Goal: Information Seeking & Learning: Find specific page/section

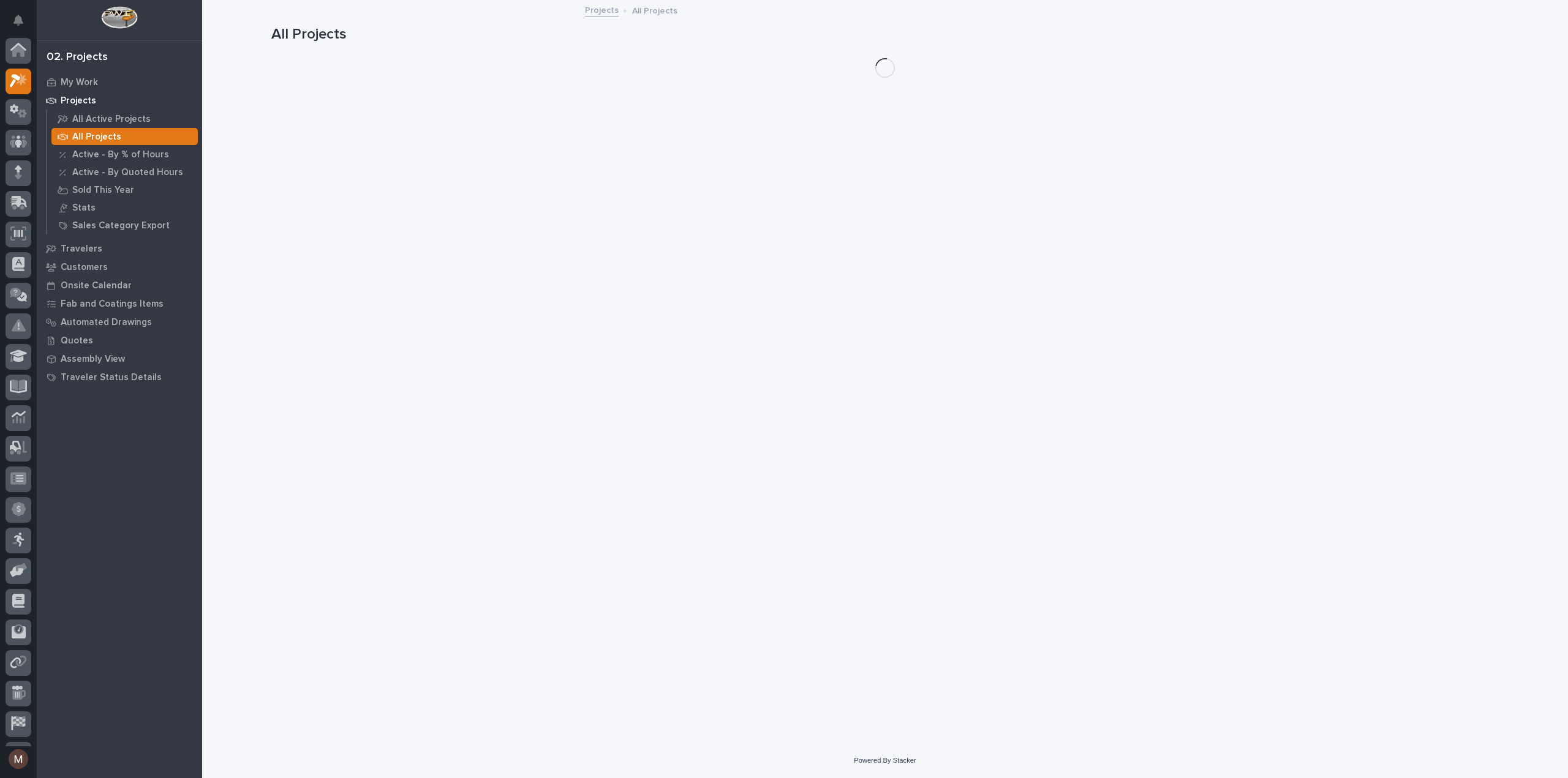
scroll to position [30, 0]
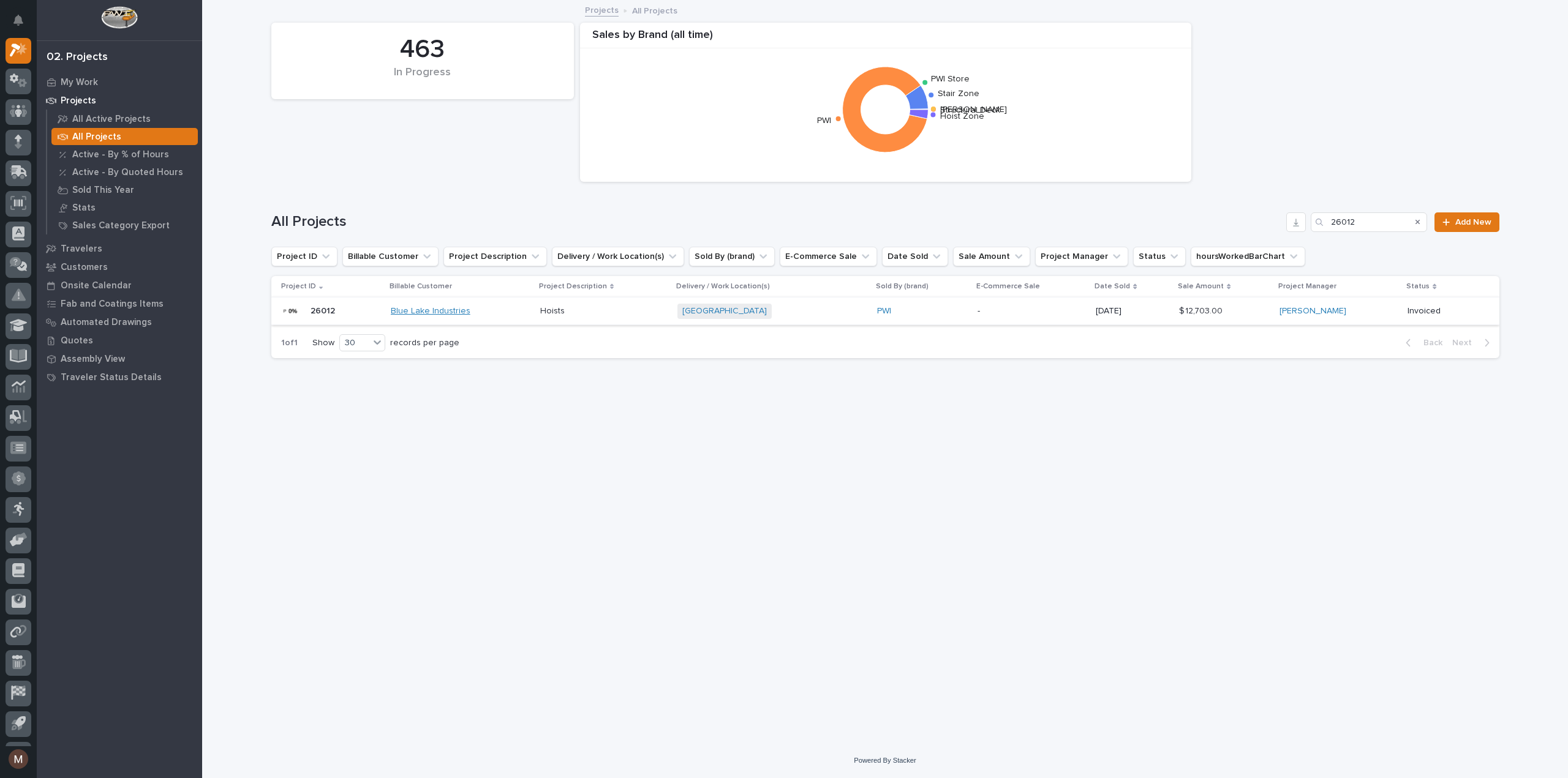
click at [427, 309] on link "Blue Lake Industries" at bounding box center [431, 311] width 80 height 10
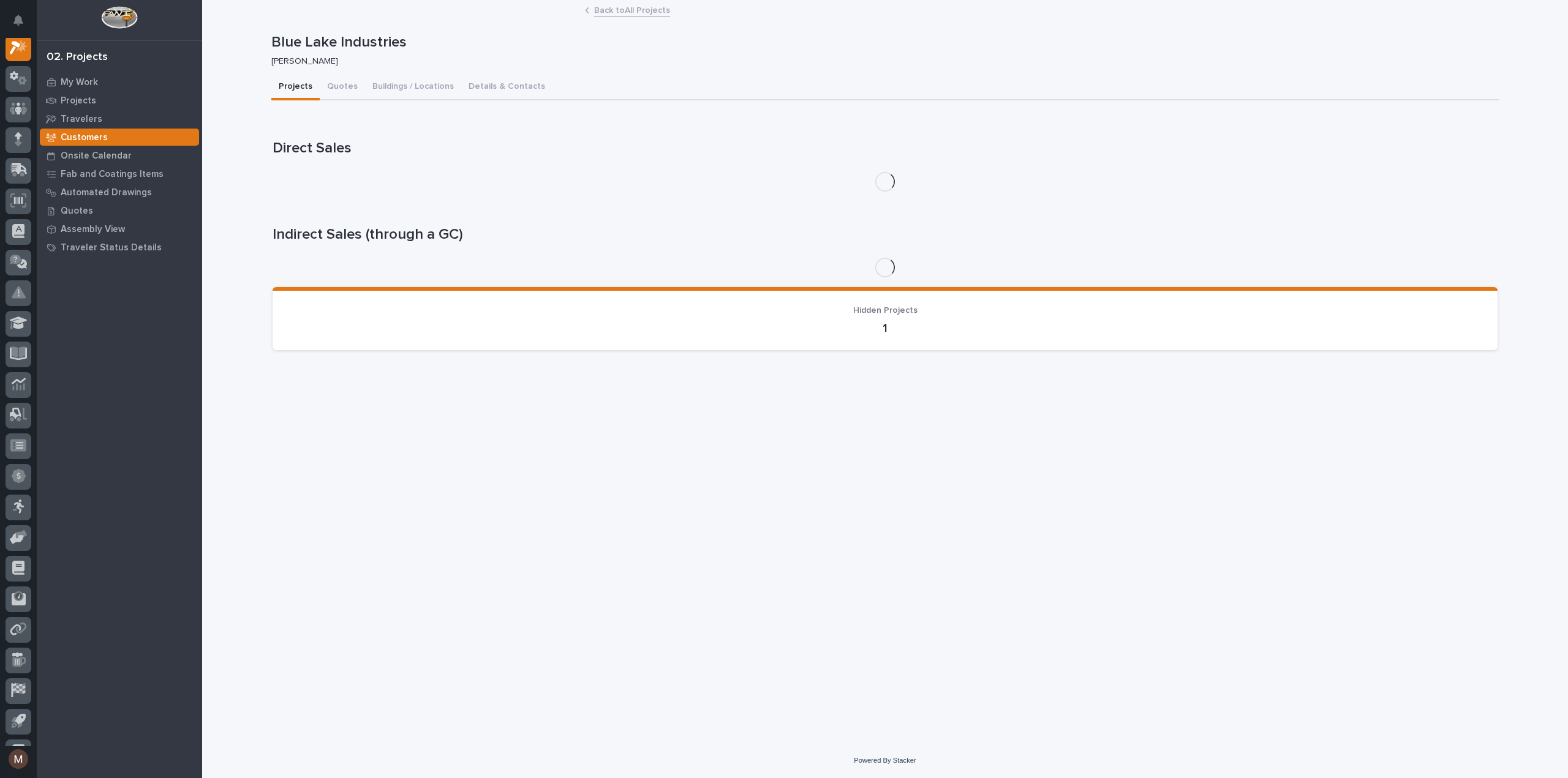
scroll to position [30, 0]
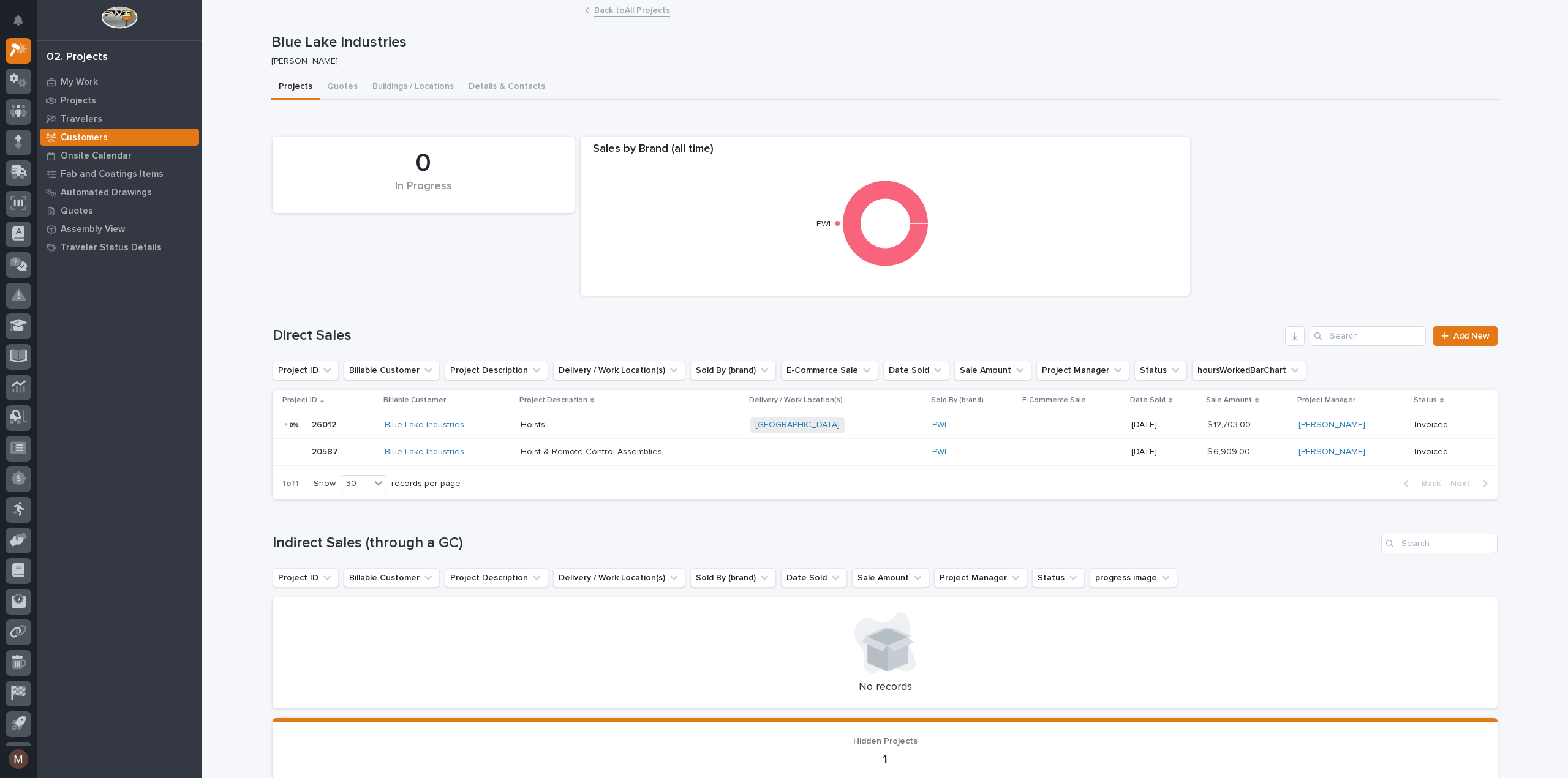
click at [320, 448] on p "20587" at bounding box center [326, 451] width 29 height 13
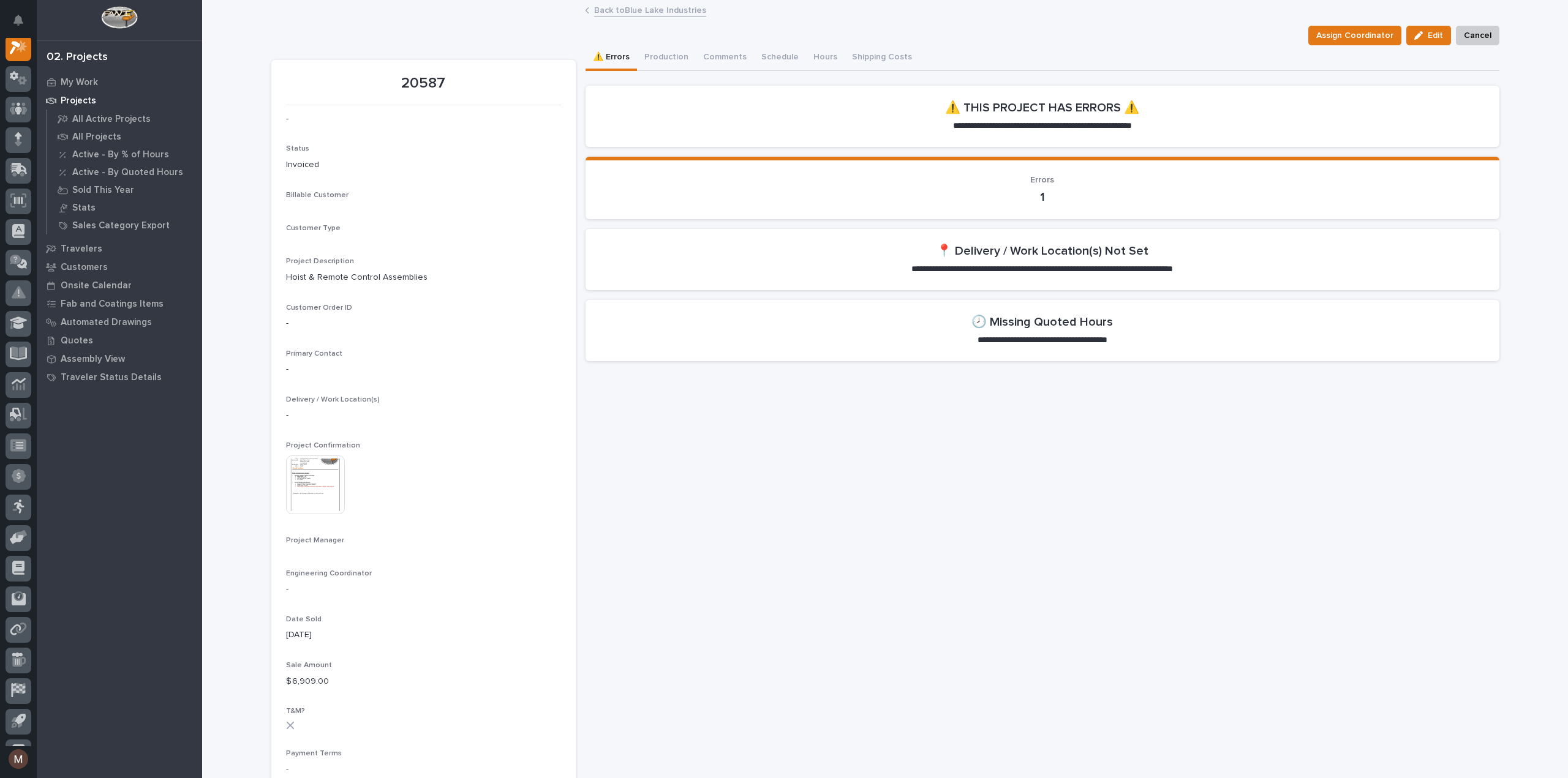
scroll to position [30, 0]
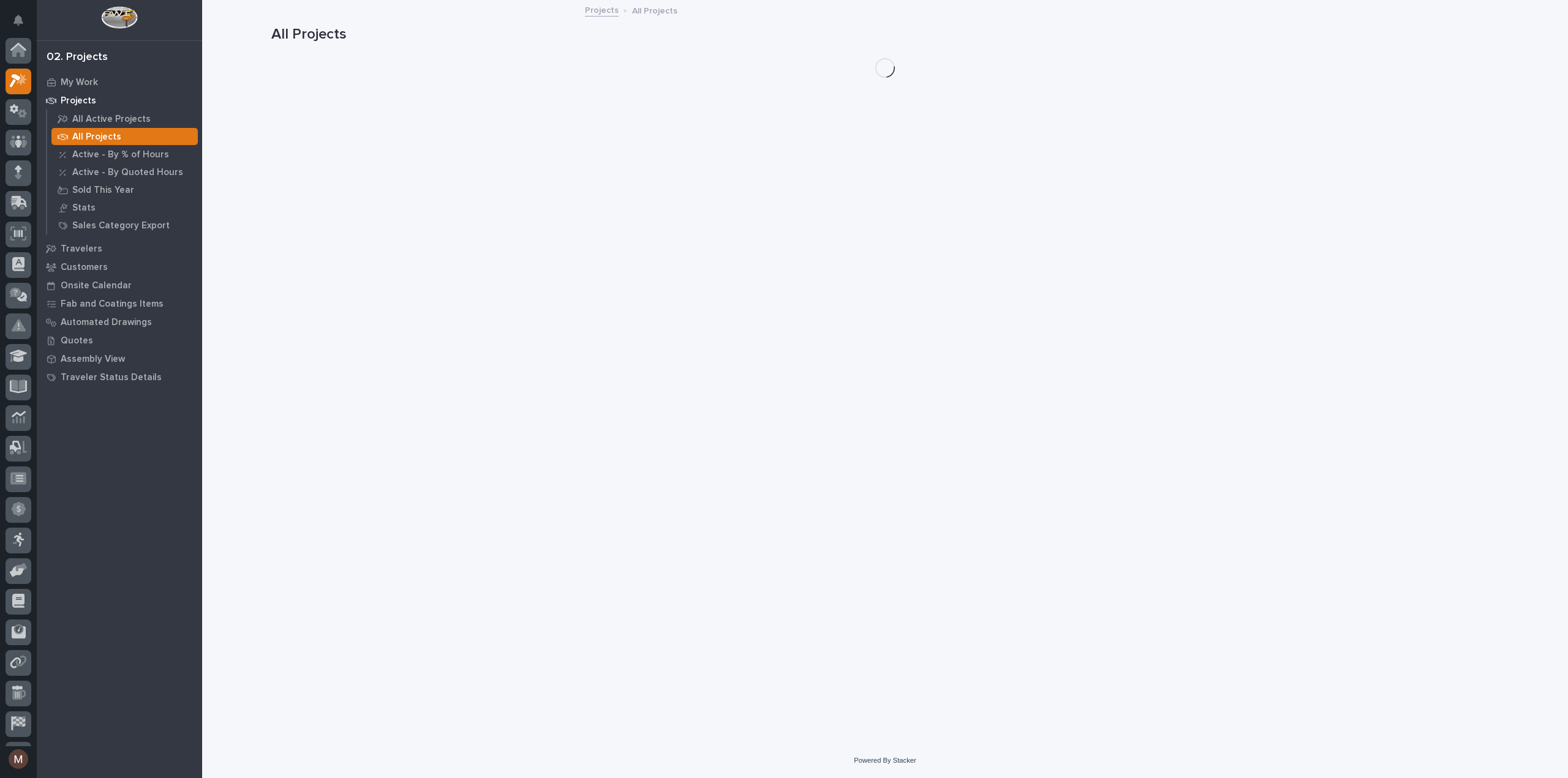
scroll to position [33, 0]
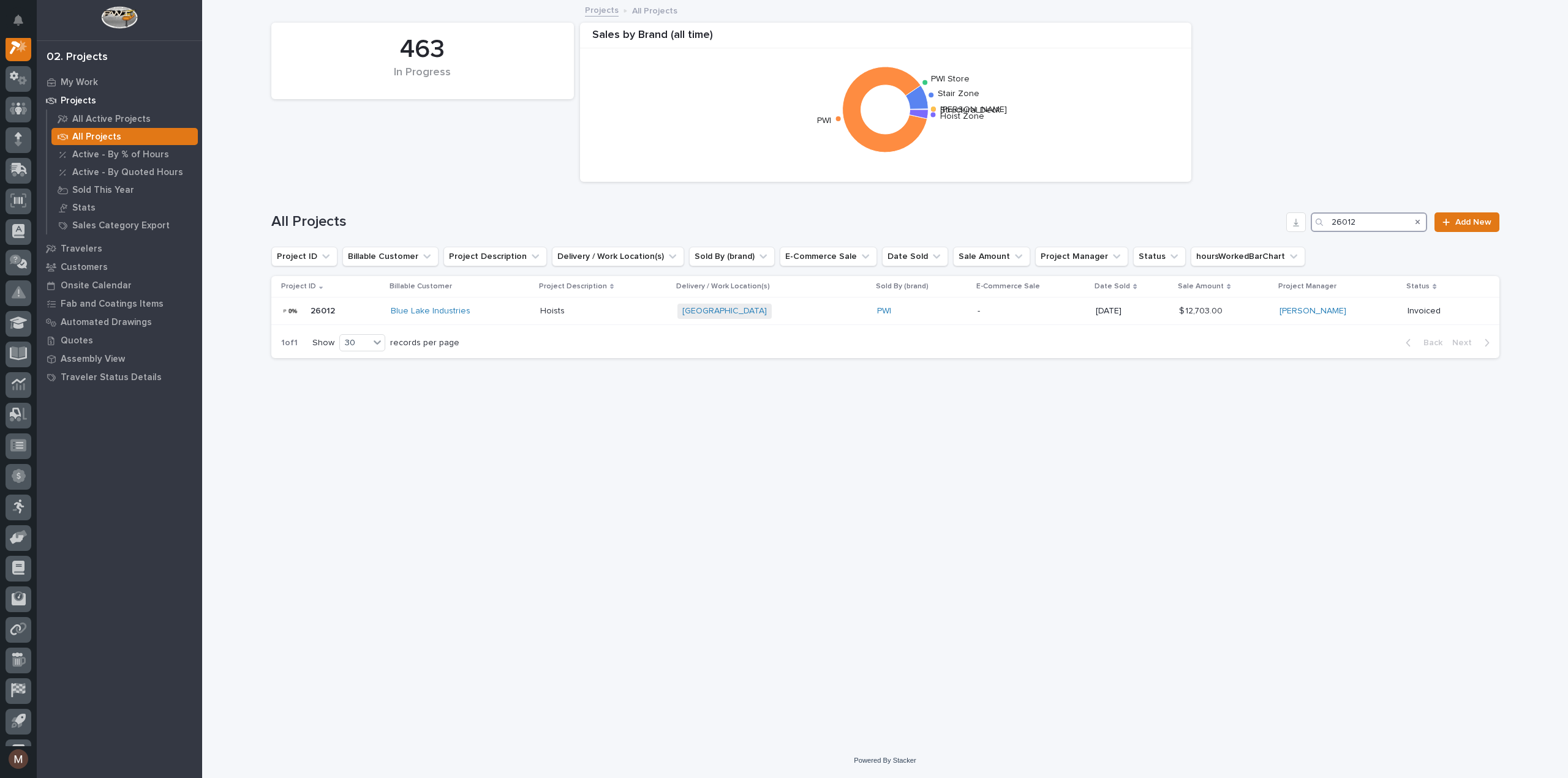
click at [1368, 226] on input "26012" at bounding box center [1369, 222] width 116 height 20
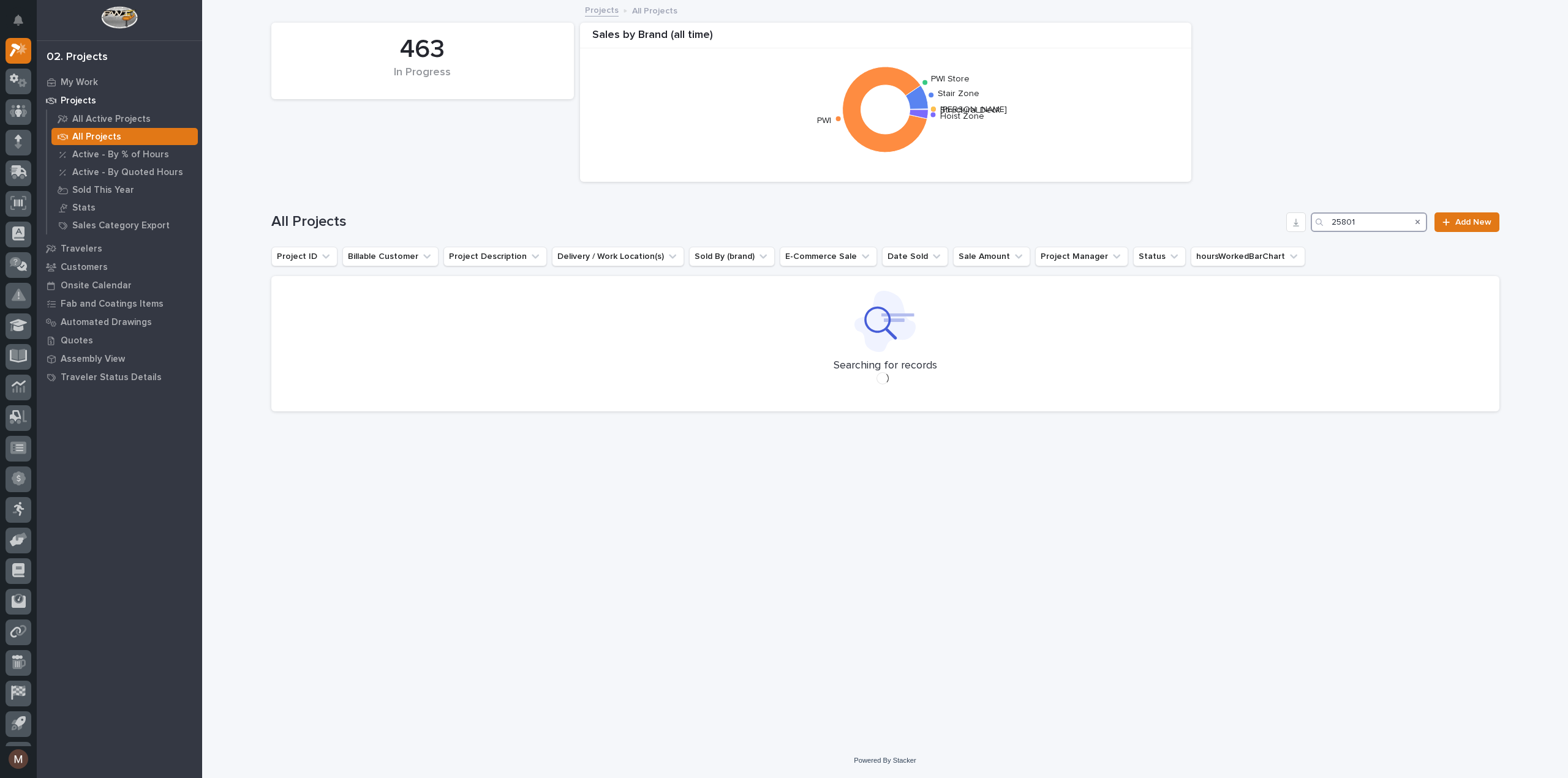
type input "25801"
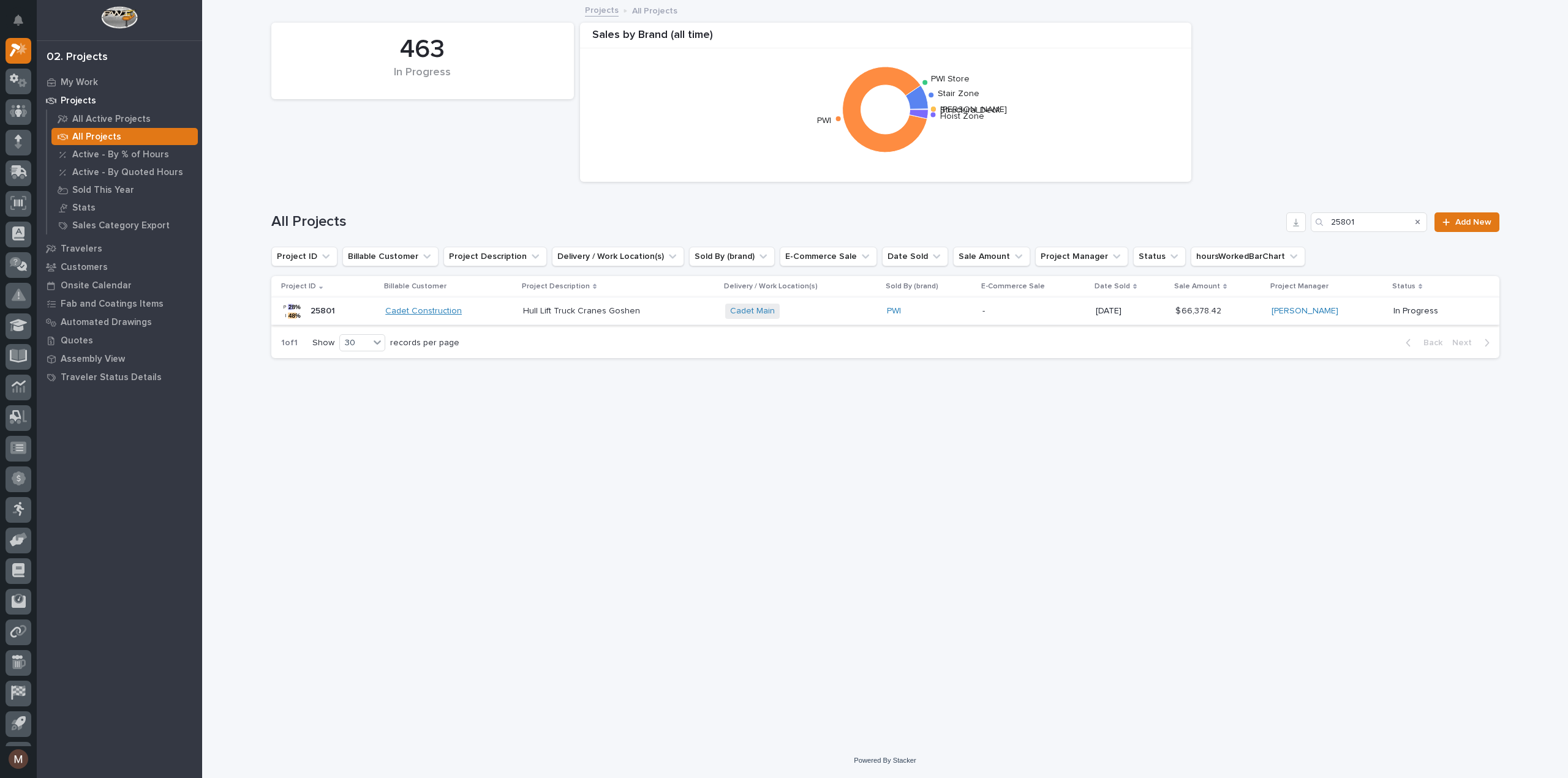
click at [459, 311] on link "Cadet Construction" at bounding box center [423, 311] width 77 height 10
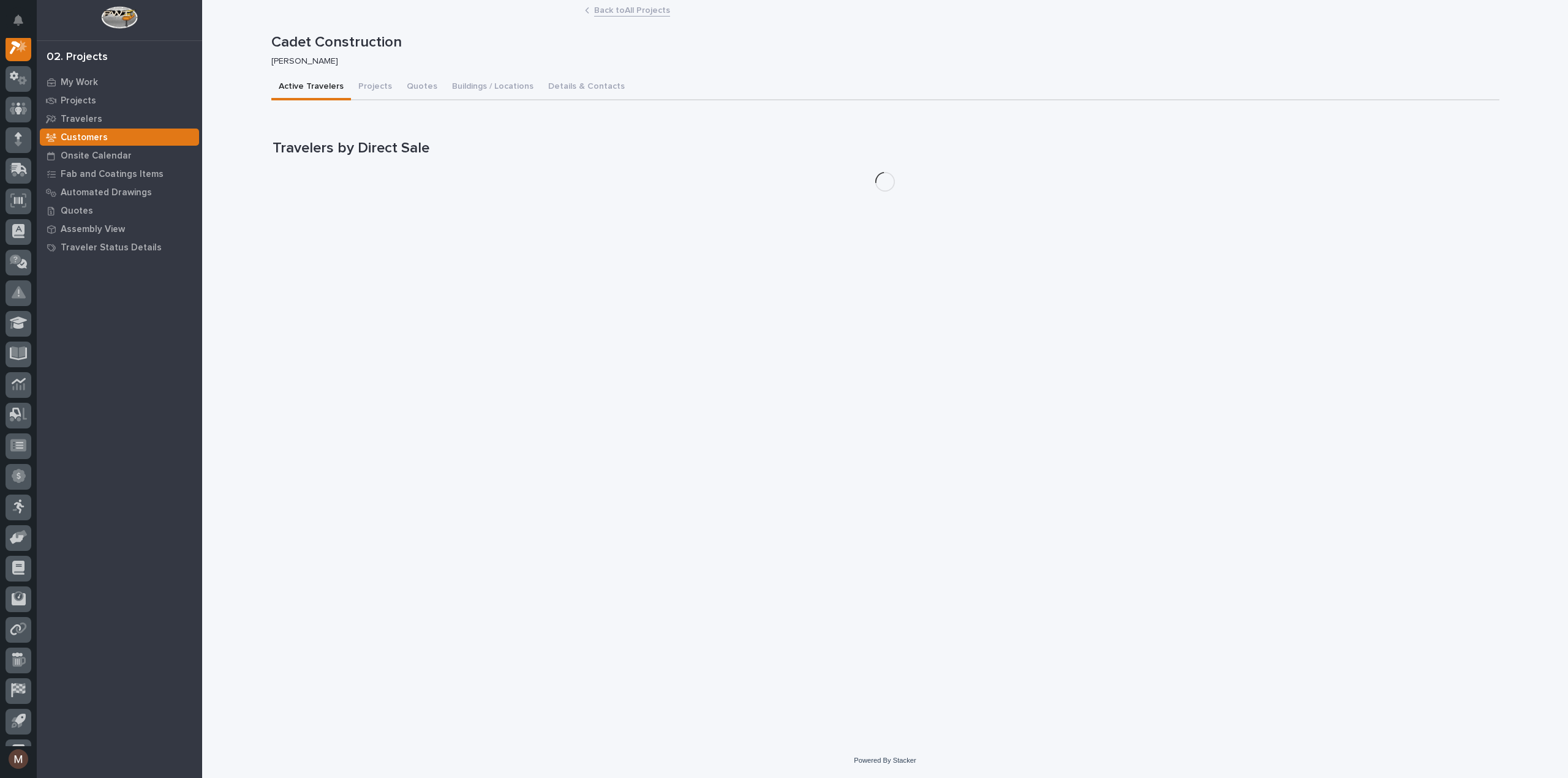
scroll to position [30, 0]
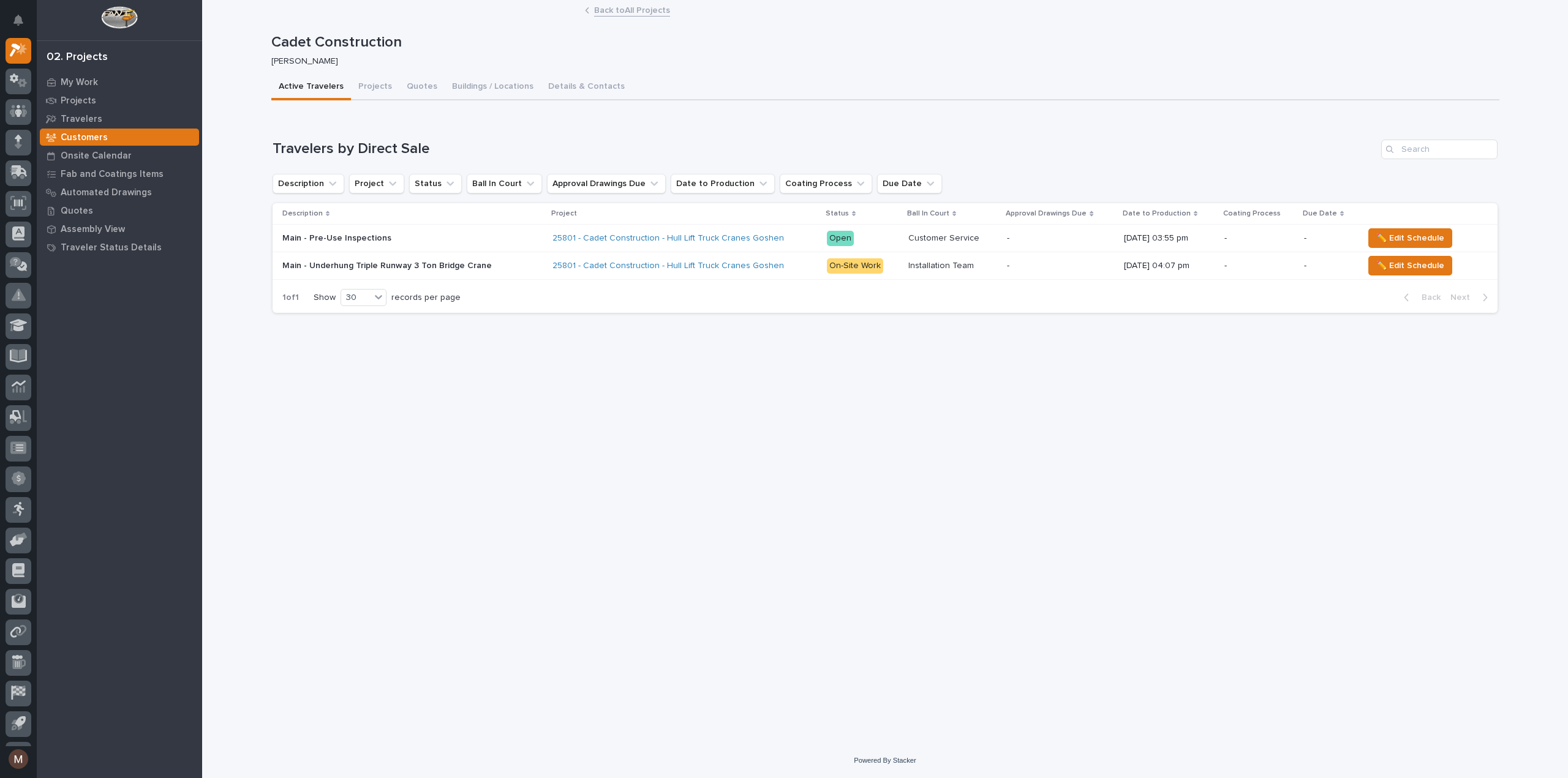
click at [742, 54] on div "[PERSON_NAME]" at bounding box center [881, 60] width 1219 height 13
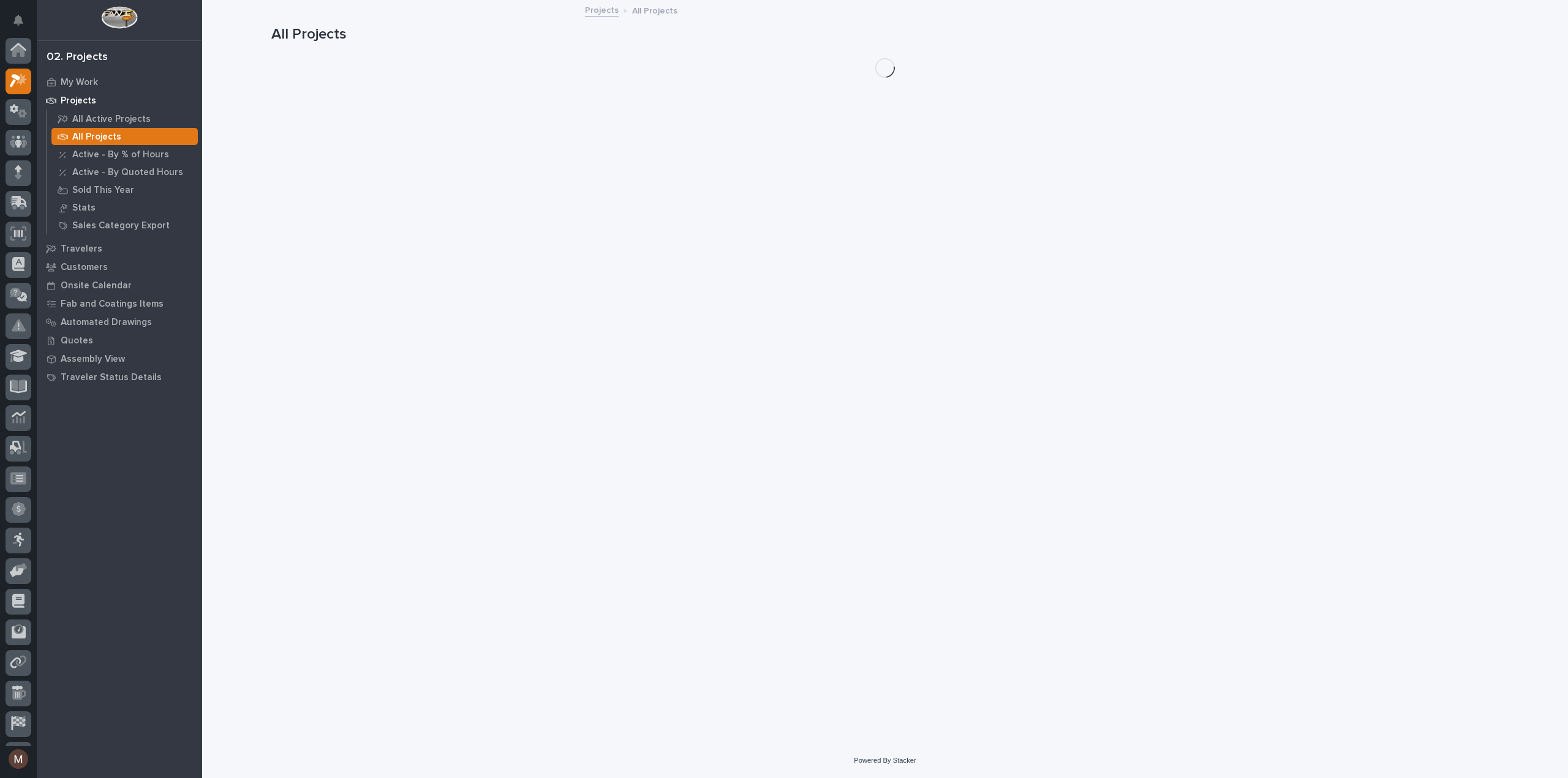
scroll to position [33, 0]
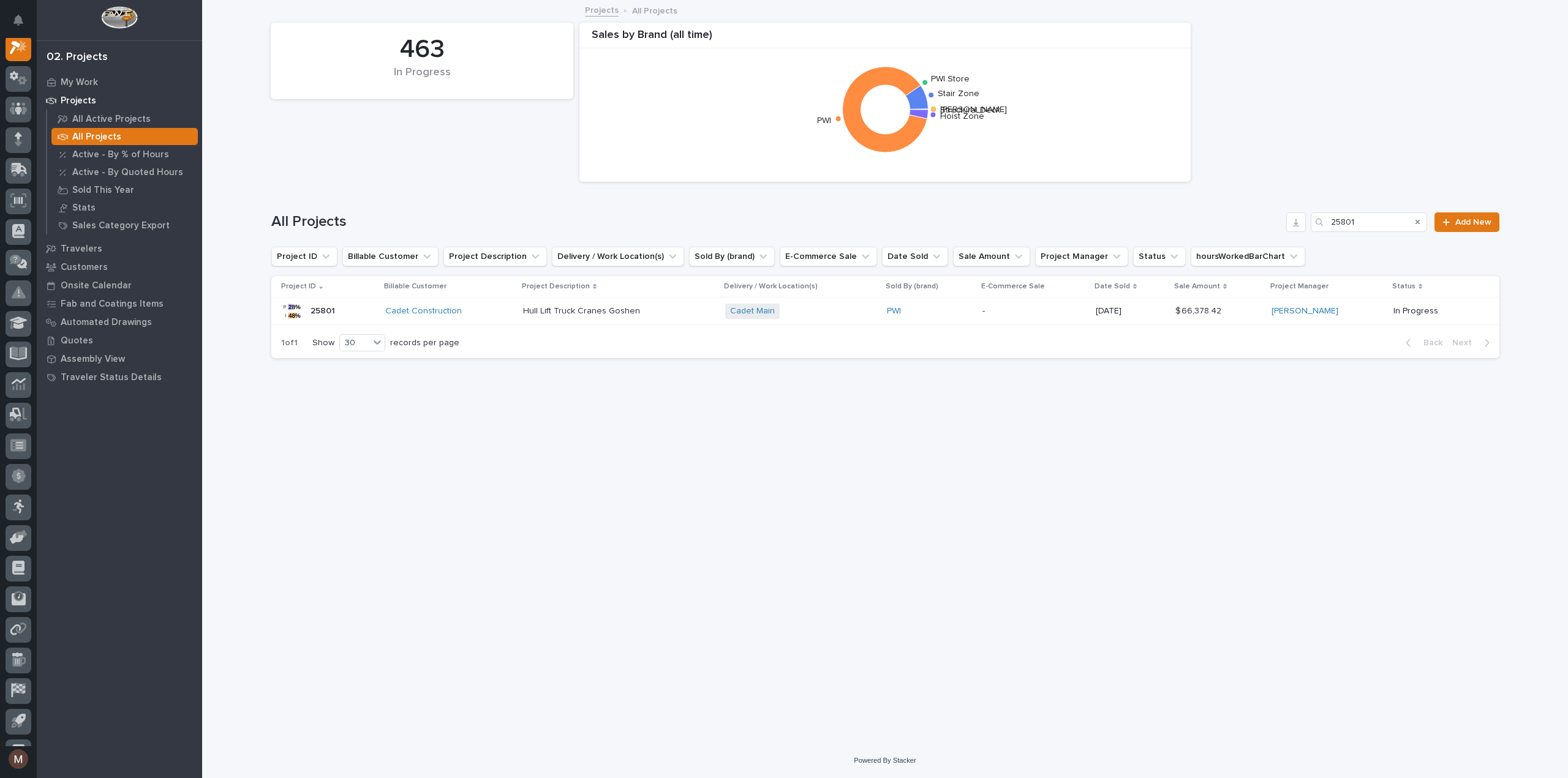
click at [600, 535] on div "Loading... Saving… Loading... Saving… 463 In Progress Sales by Brand (all time)…" at bounding box center [885, 357] width 1240 height 712
click at [419, 311] on link "Cadet Construction" at bounding box center [423, 311] width 77 height 10
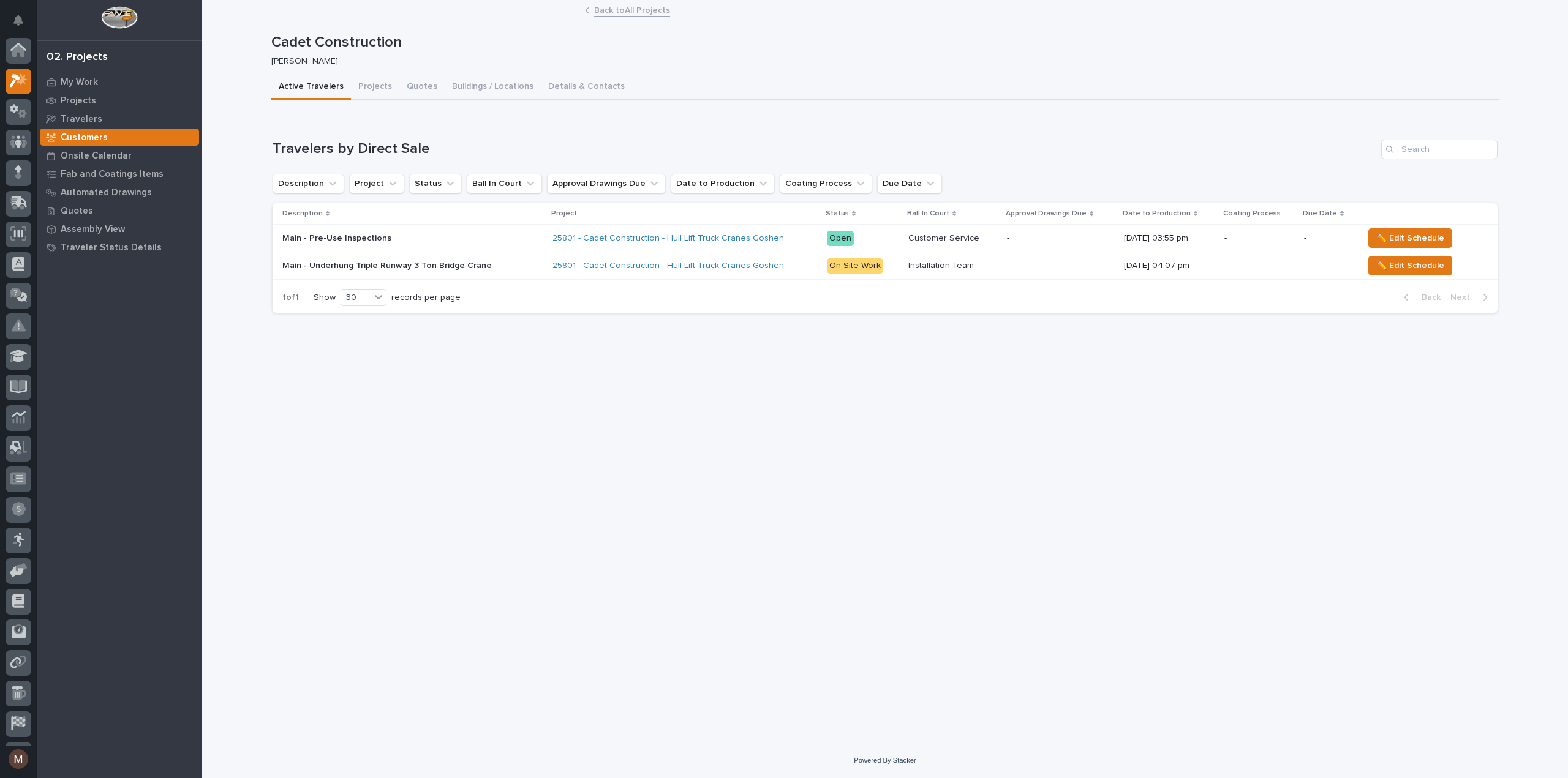
scroll to position [30, 0]
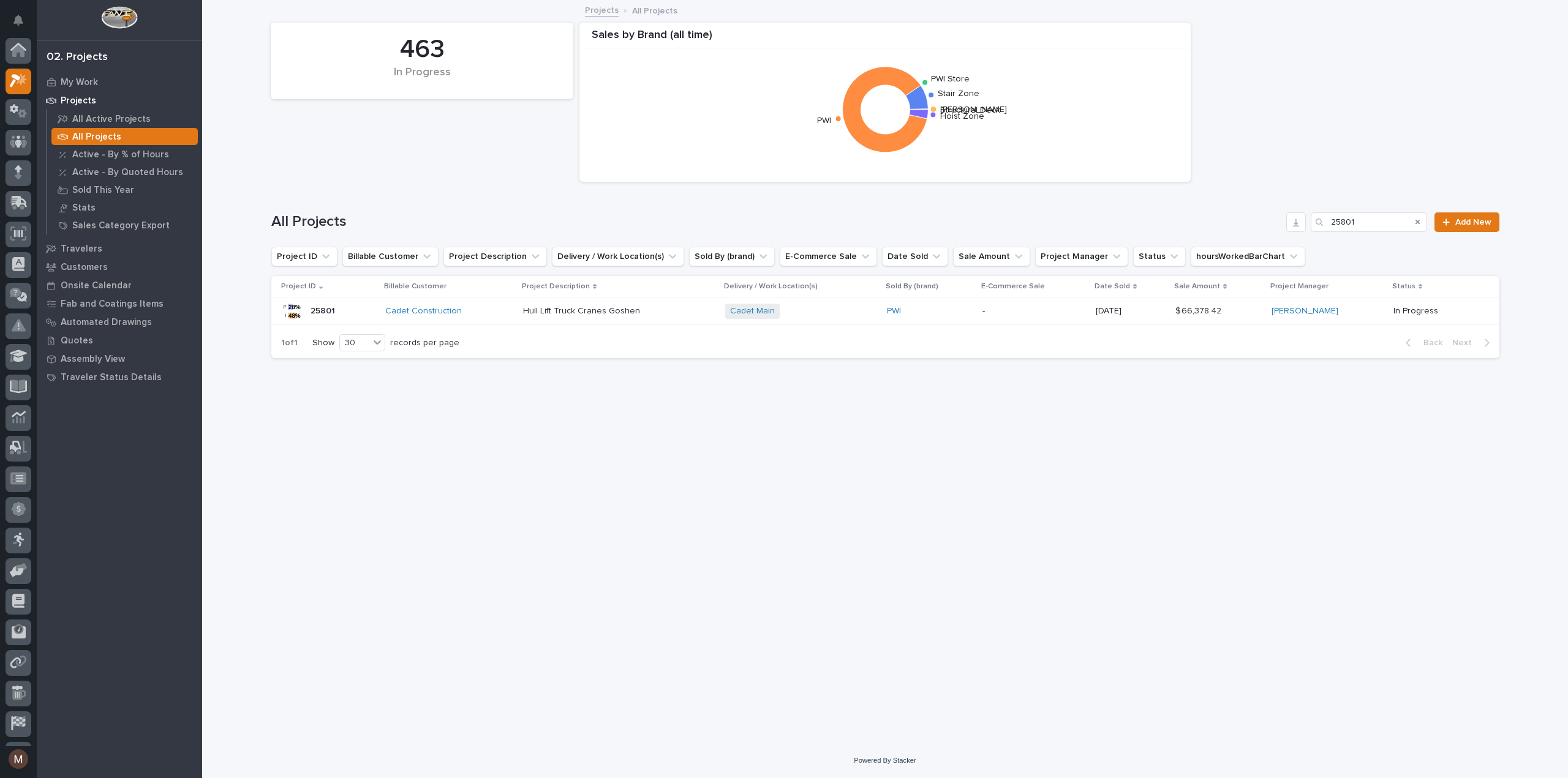
scroll to position [33, 0]
drag, startPoint x: 451, startPoint y: 172, endPoint x: 426, endPoint y: 163, distance: 26.6
click at [426, 163] on div "463 In Progress Sales by Brand (all time) Structural Deck [PERSON_NAME] Stair Z…" at bounding box center [885, 102] width 1240 height 171
click at [439, 307] on link "Cadet Construction" at bounding box center [423, 311] width 77 height 10
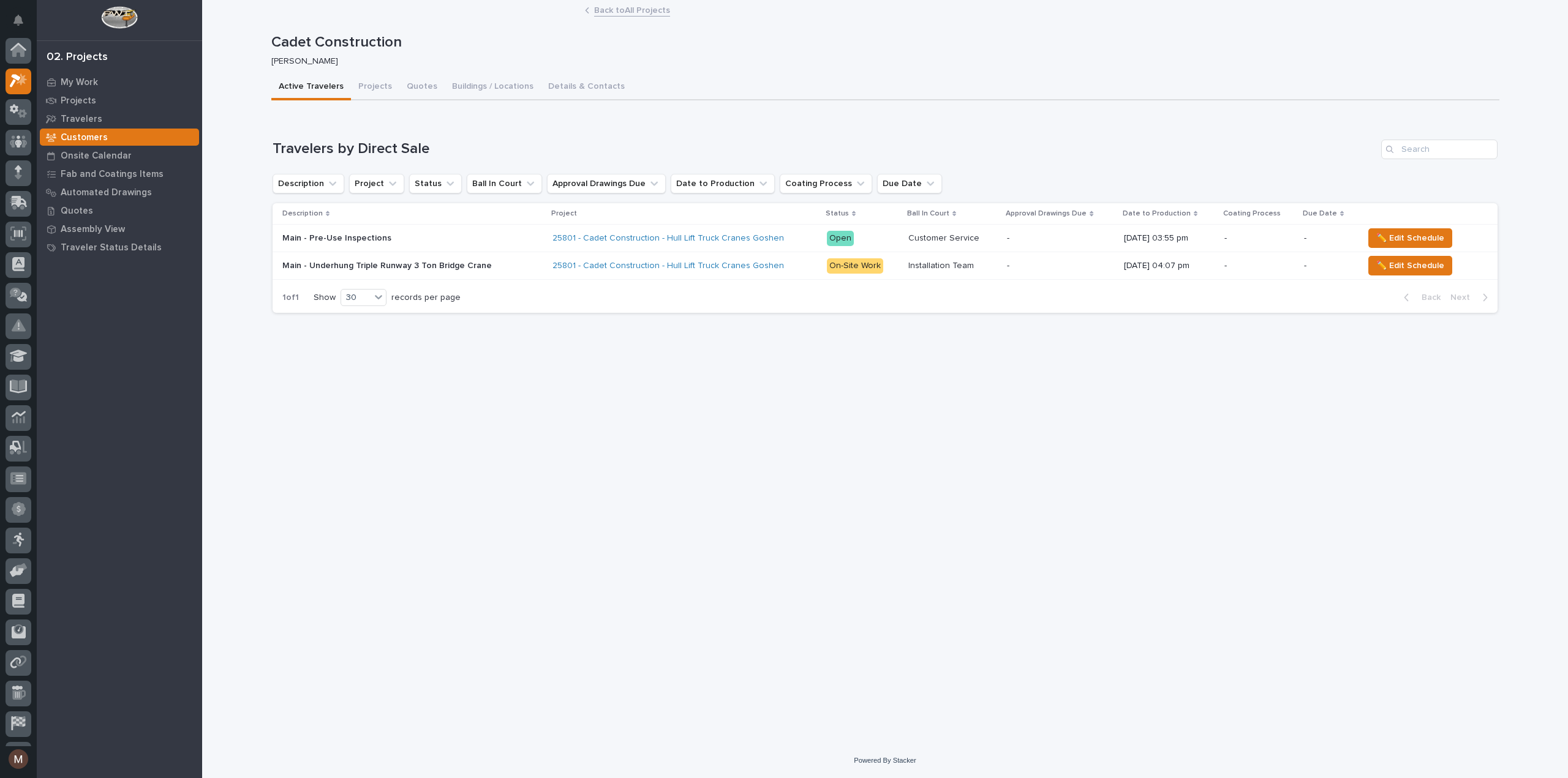
scroll to position [30, 0]
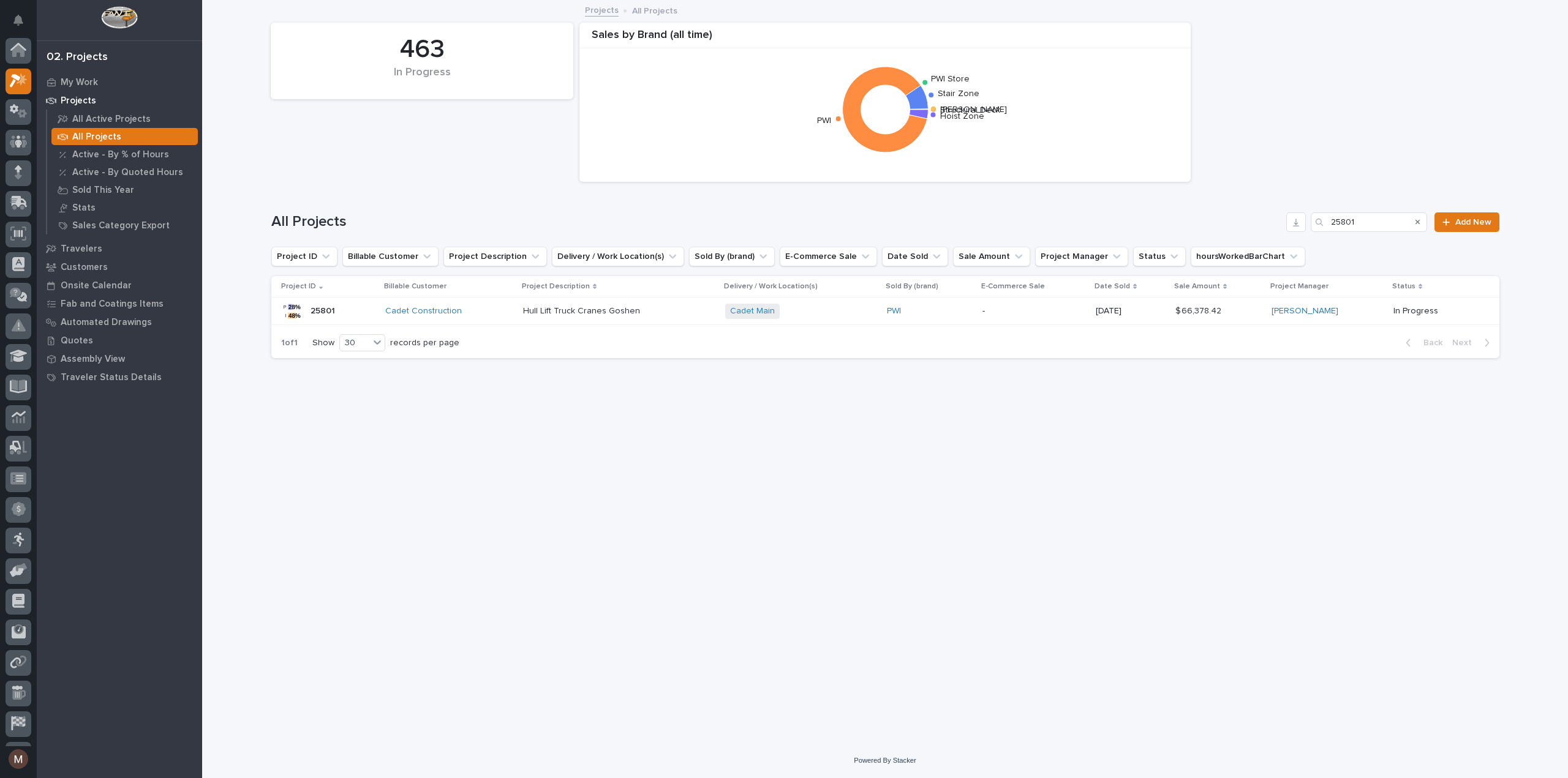
scroll to position [33, 0]
drag, startPoint x: 475, startPoint y: 312, endPoint x: 389, endPoint y: 312, distance: 86.0
click at [389, 312] on td "Cadet Construction" at bounding box center [449, 311] width 137 height 28
click at [1380, 219] on input "25801" at bounding box center [1369, 222] width 116 height 20
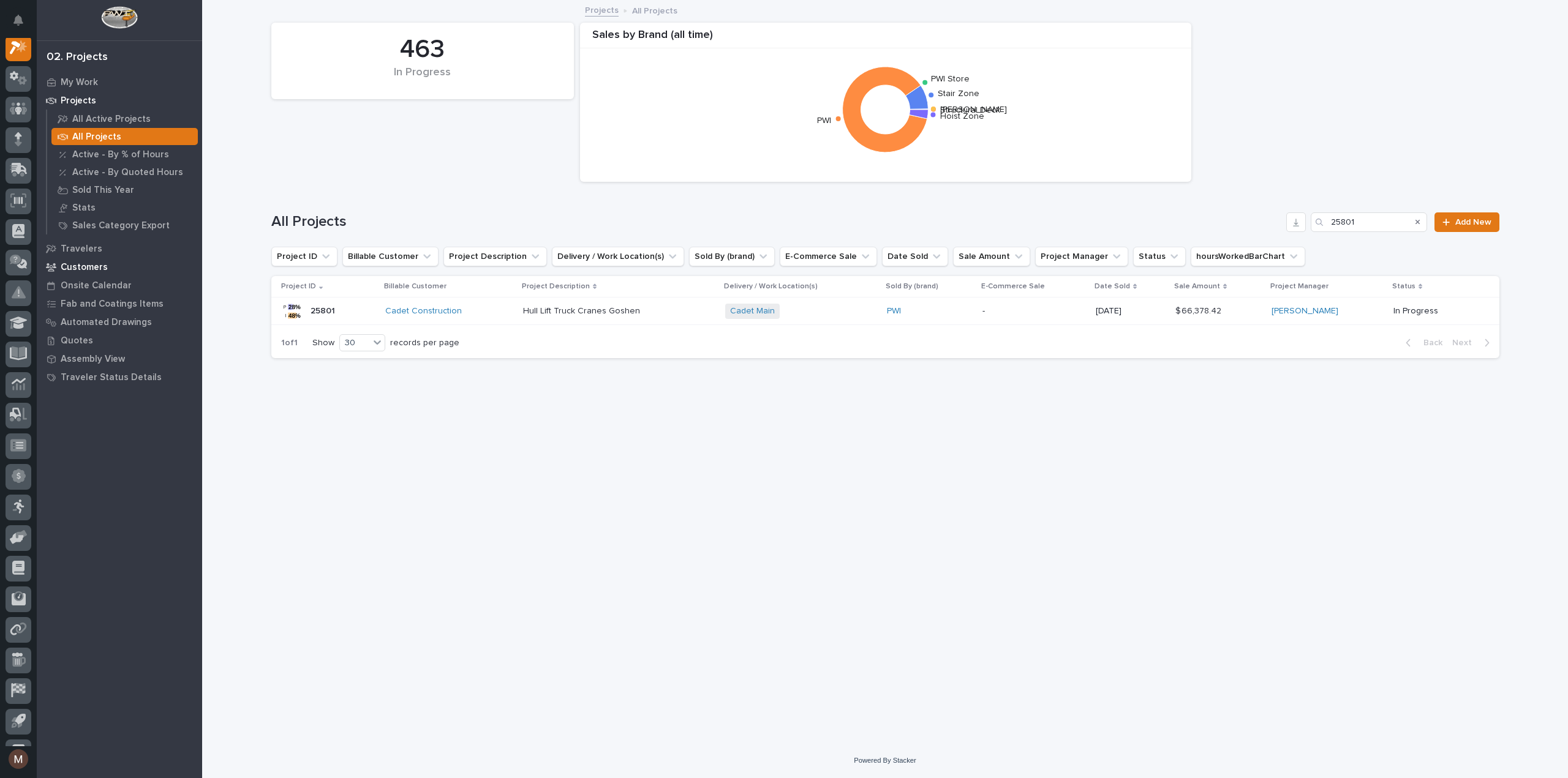
click at [96, 259] on div "Customers" at bounding box center [119, 267] width 159 height 17
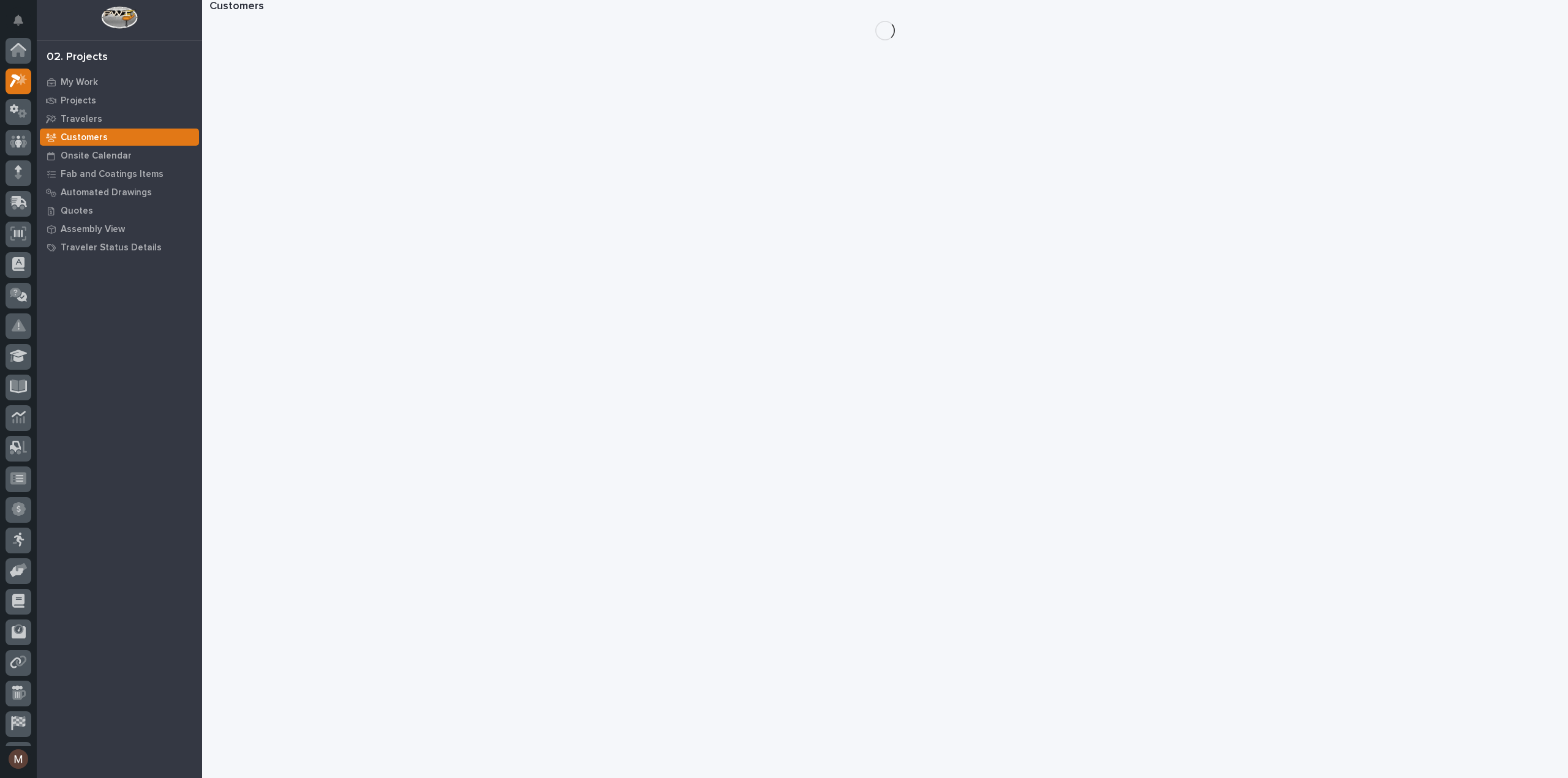
scroll to position [30, 0]
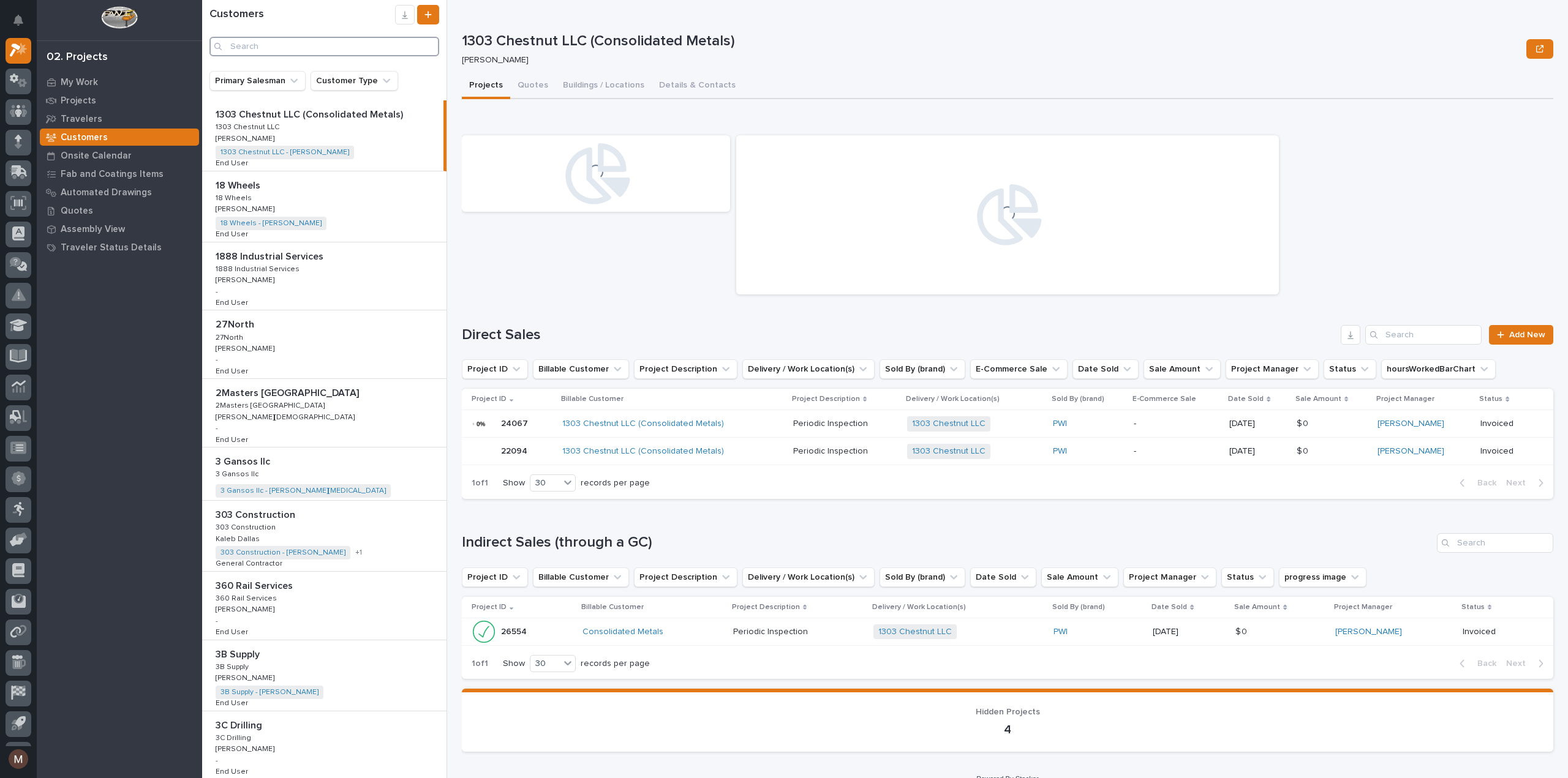
click at [301, 51] on input "Search" at bounding box center [324, 46] width 230 height 20
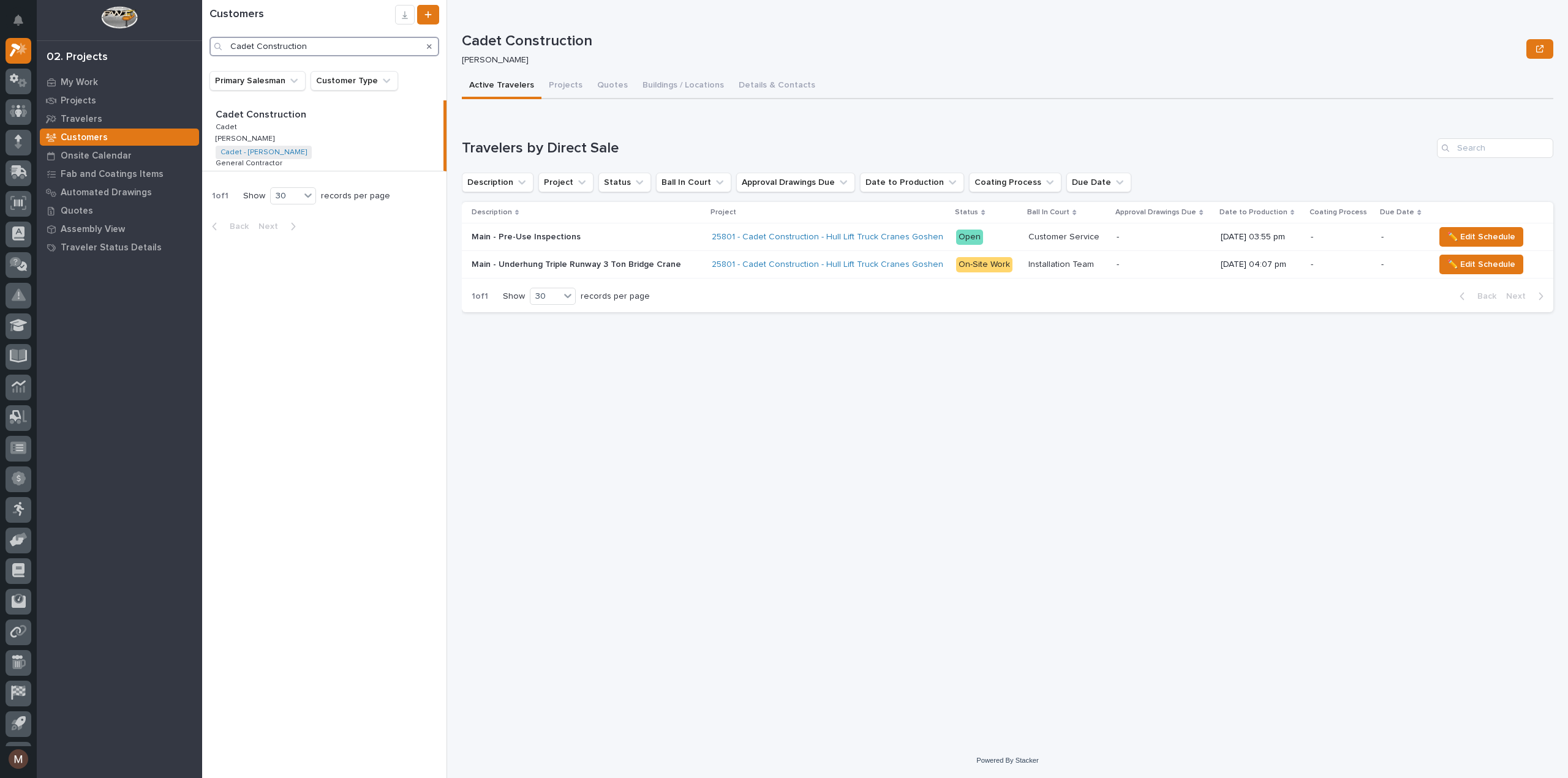
type input "Cadet Construction"
click at [325, 135] on div "Cadet Construction Cadet Construction Cadet Cadet [PERSON_NAME] [PERSON_NAME] C…" at bounding box center [322, 135] width 241 height 70
click at [295, 114] on p "Cadet Construction" at bounding box center [261, 113] width 93 height 14
drag, startPoint x: 62, startPoint y: 131, endPoint x: 79, endPoint y: 99, distance: 36.2
click at [62, 132] on p "Customers" at bounding box center [85, 137] width 47 height 11
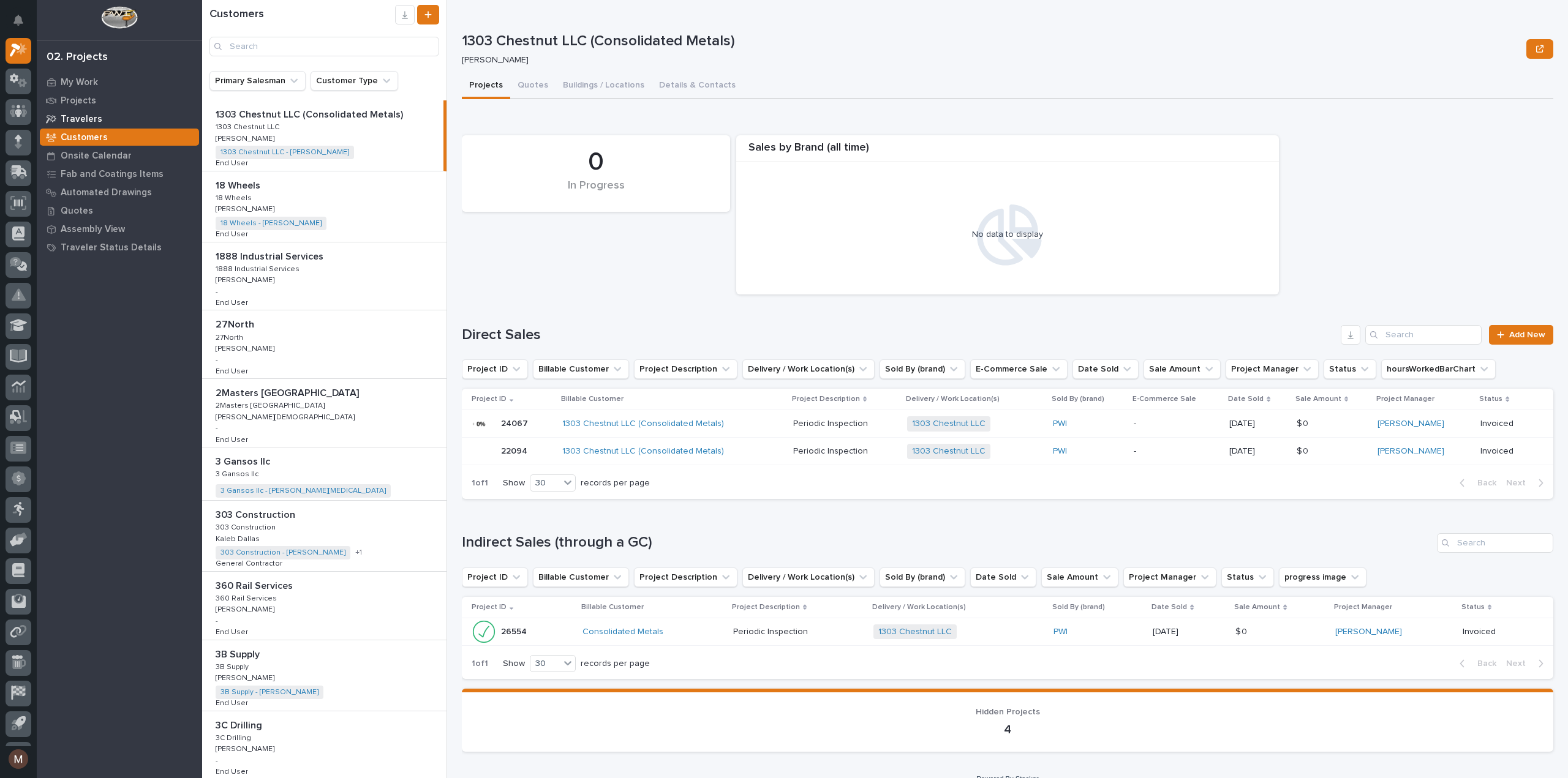
click at [100, 112] on div "Travelers" at bounding box center [119, 118] width 159 height 17
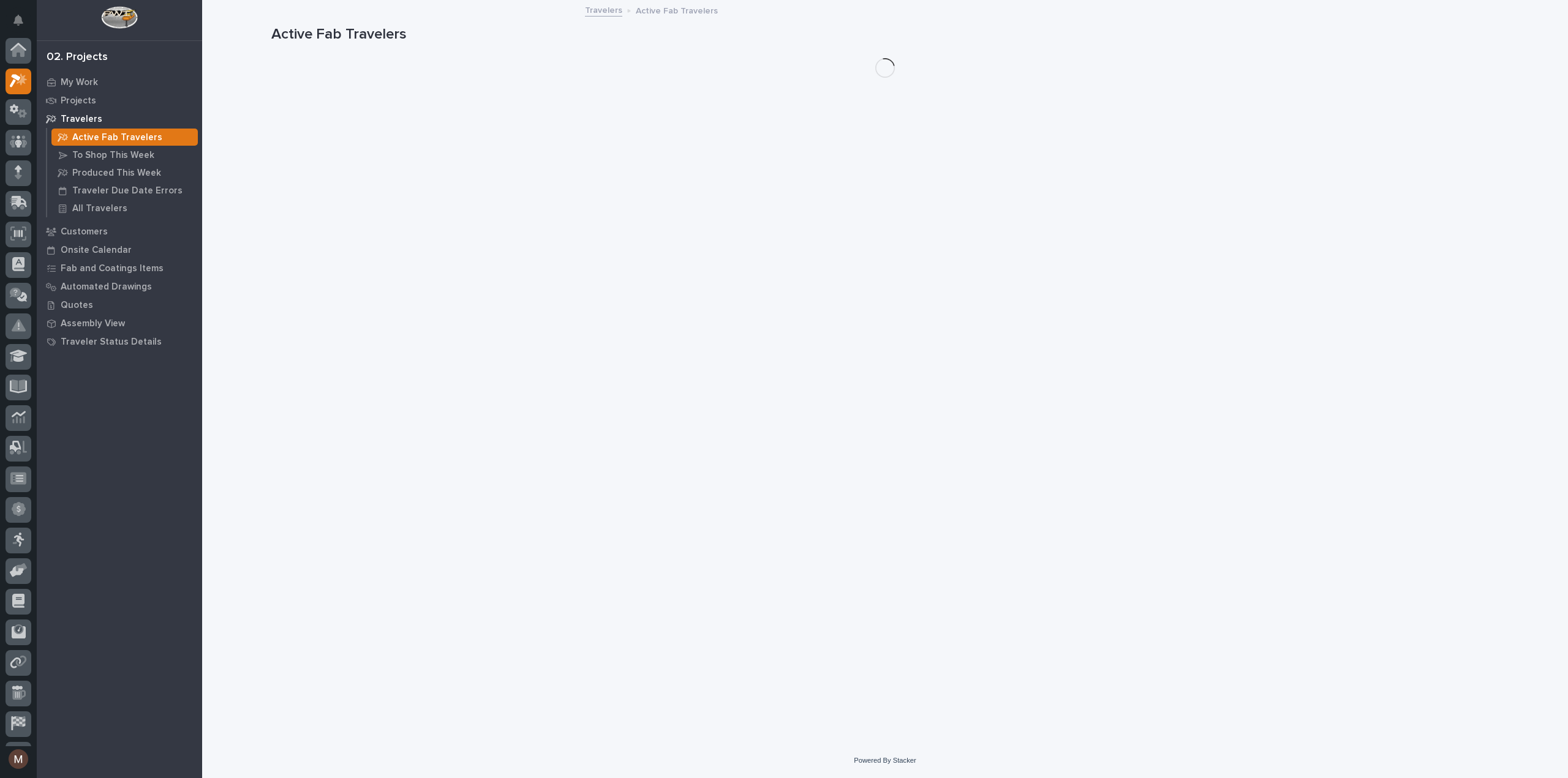
scroll to position [30, 0]
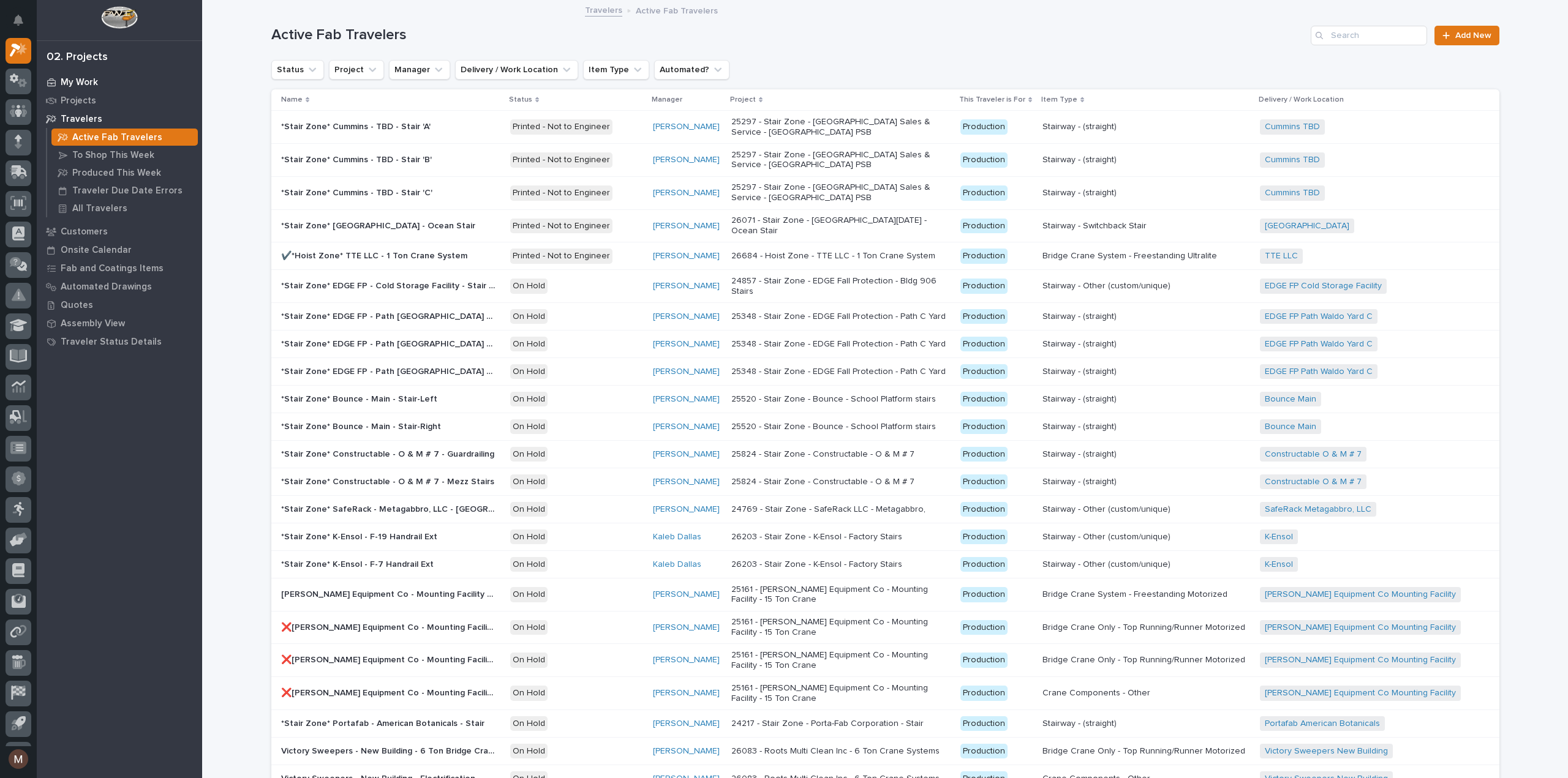
click at [86, 82] on p "My Work" at bounding box center [79, 83] width 37 height 11
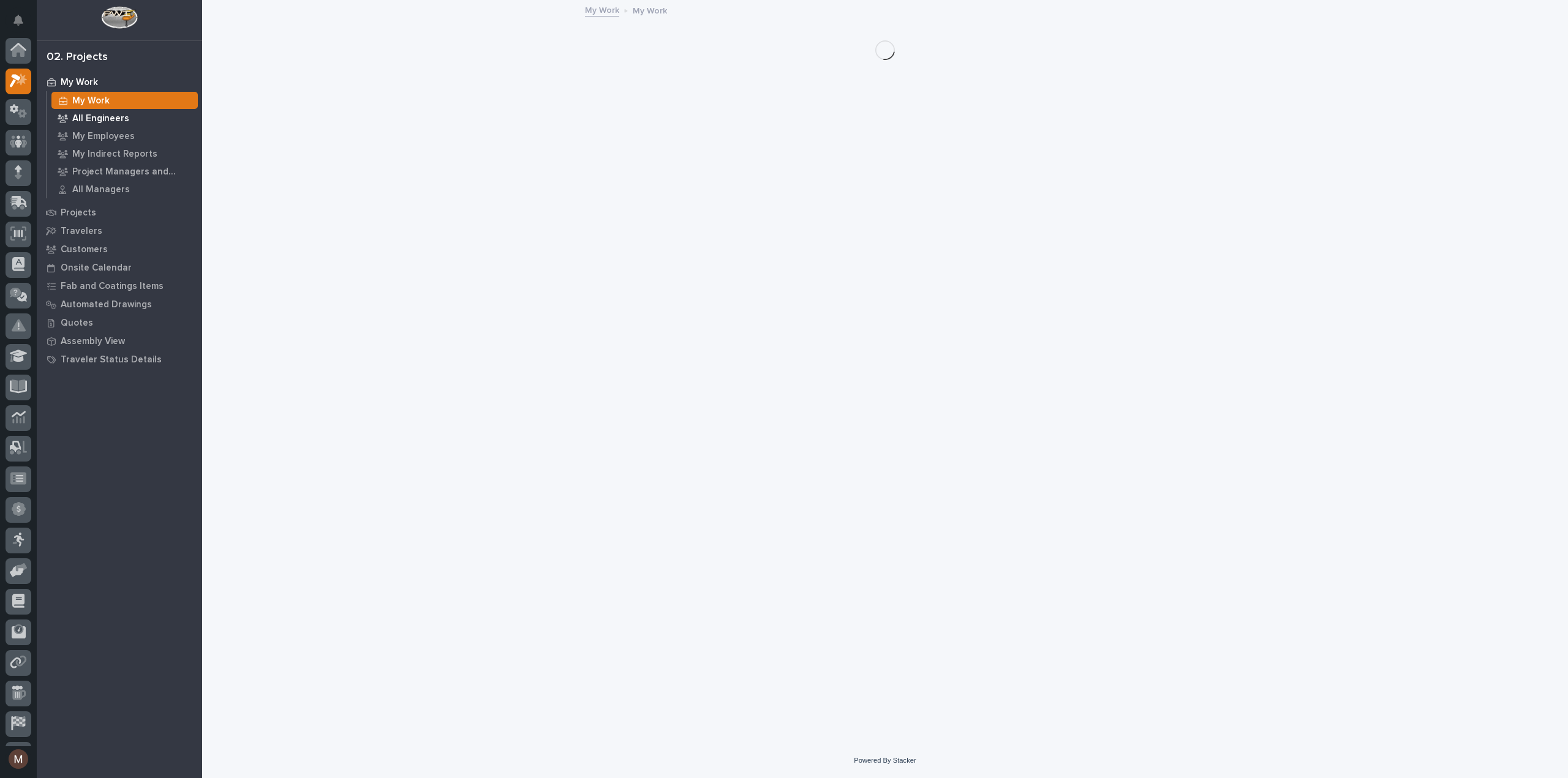
scroll to position [30, 0]
click at [86, 249] on p "Customers" at bounding box center [85, 250] width 47 height 11
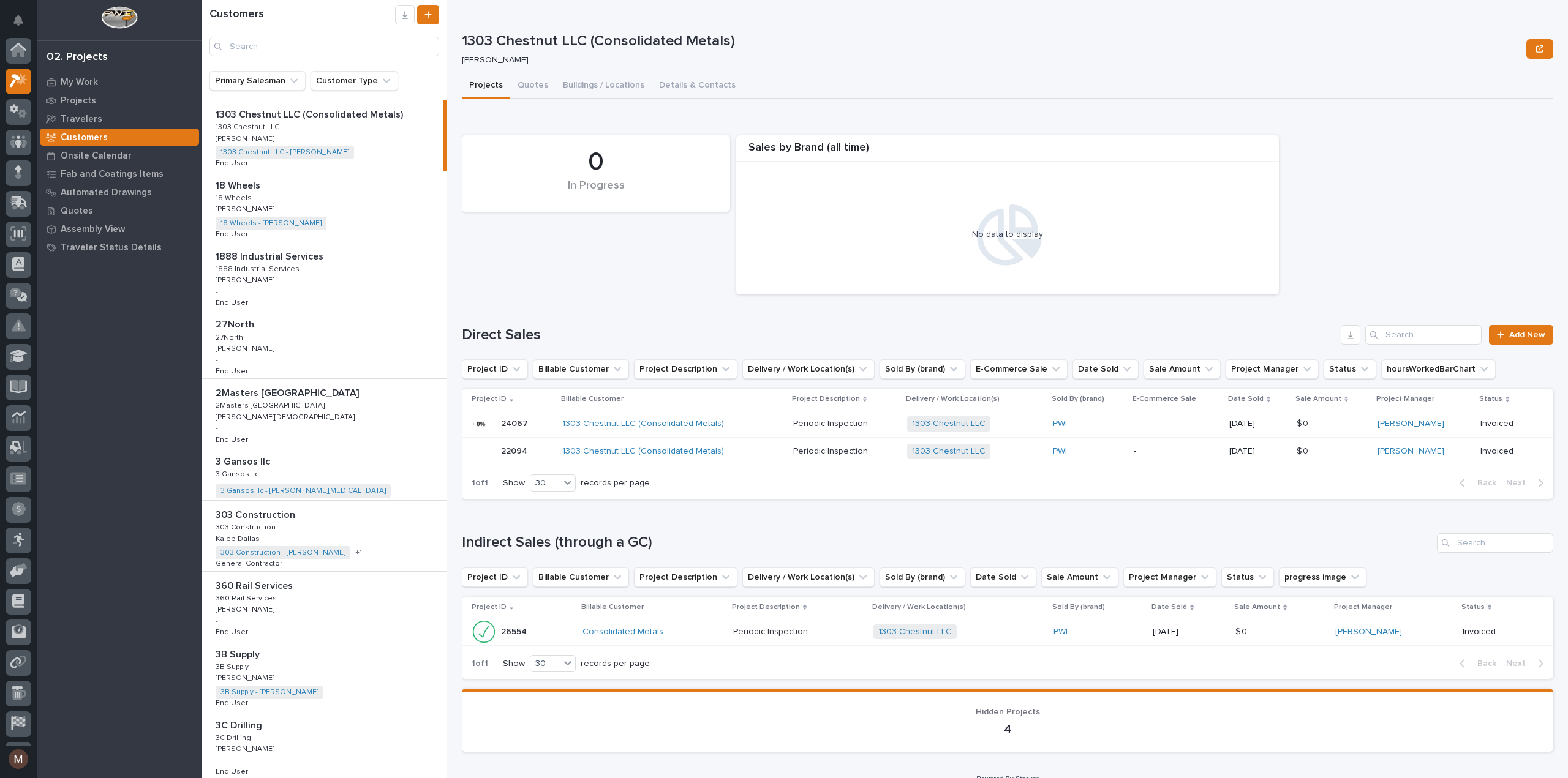
scroll to position [30, 0]
click at [282, 48] on input "Search" at bounding box center [324, 46] width 230 height 20
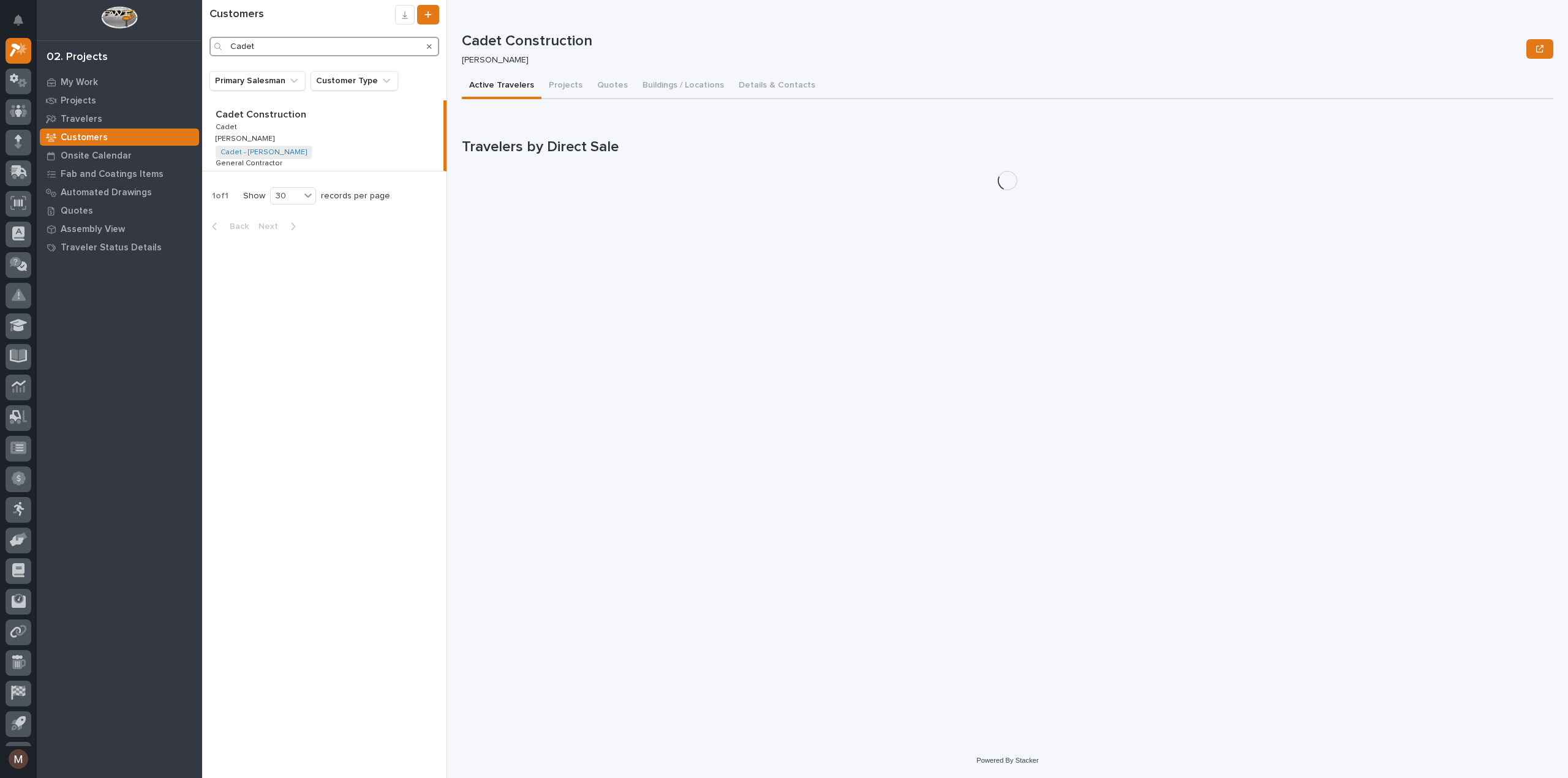
type input "Cadet"
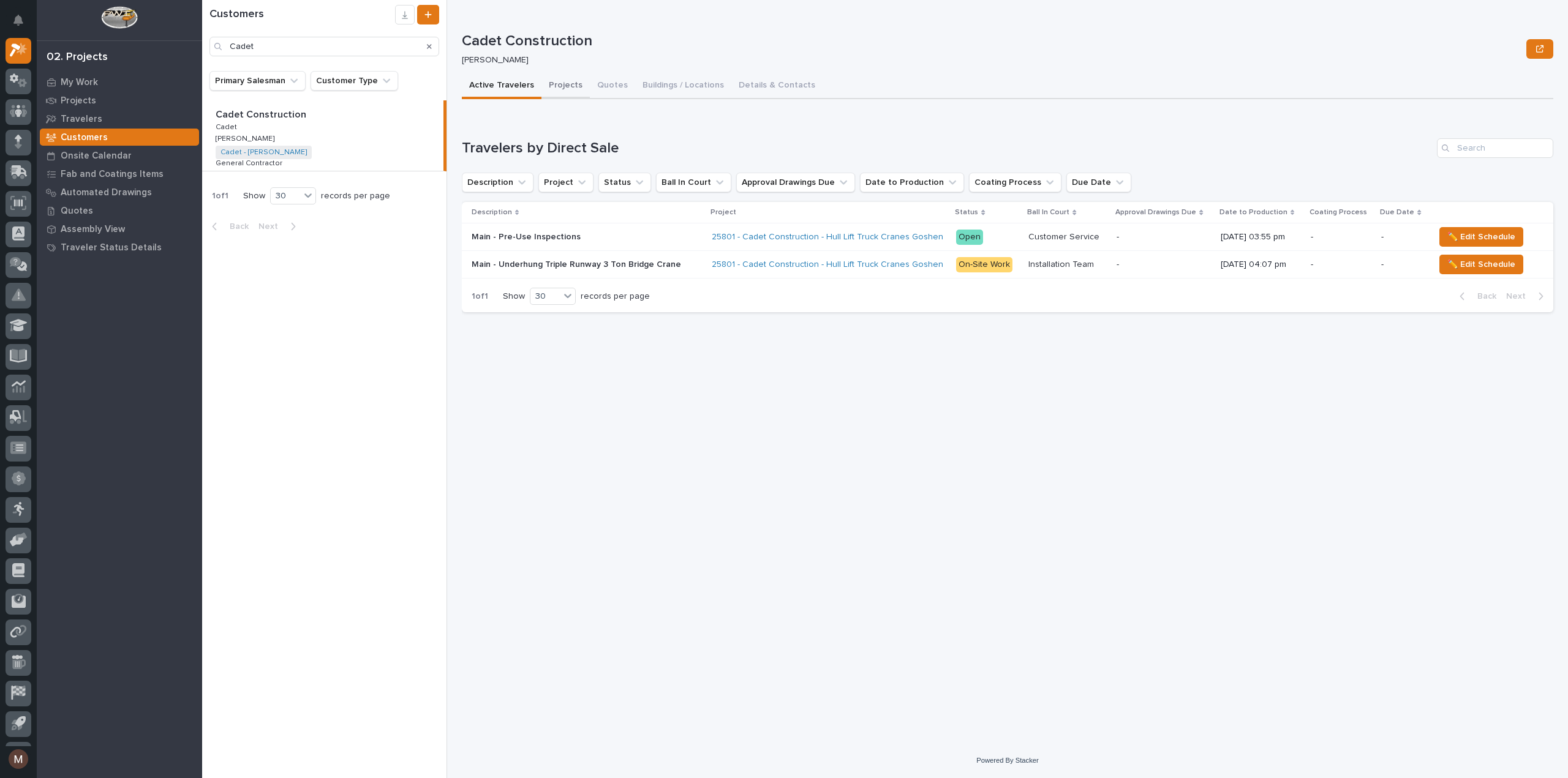
click at [551, 77] on button "Projects" at bounding box center [565, 87] width 48 height 26
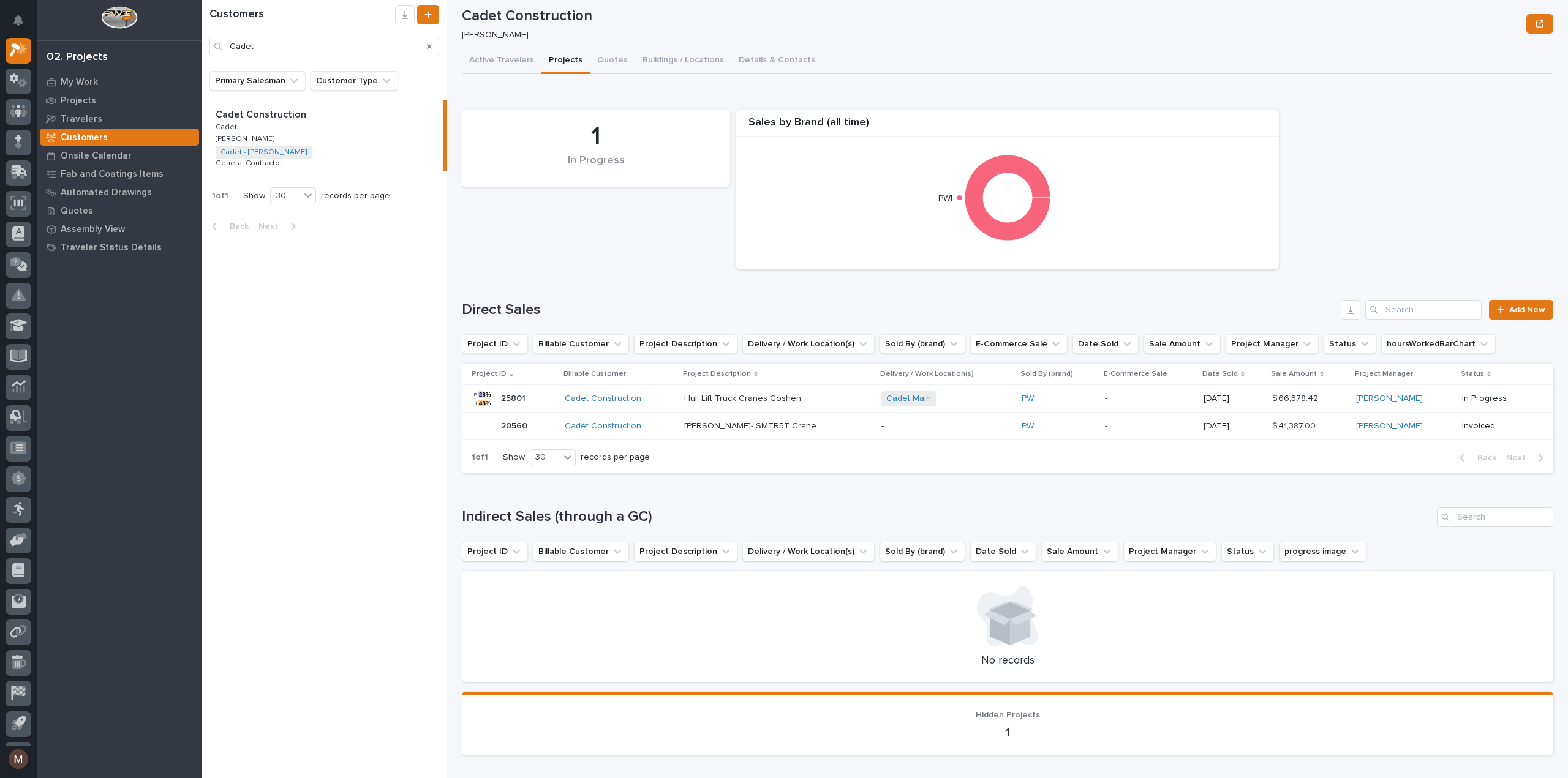
scroll to position [47, 0]
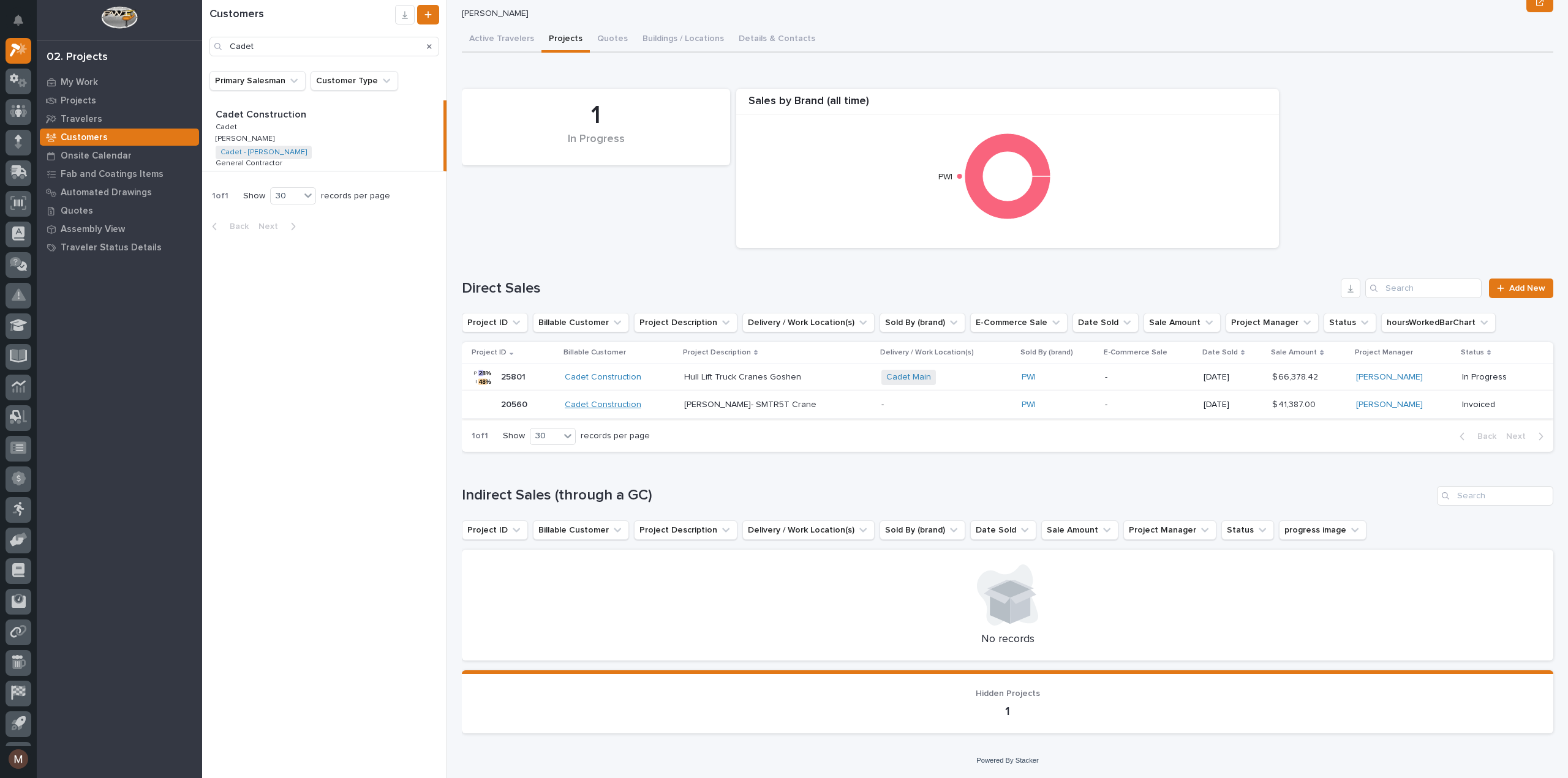
click at [612, 406] on link "Cadet Construction" at bounding box center [603, 405] width 77 height 10
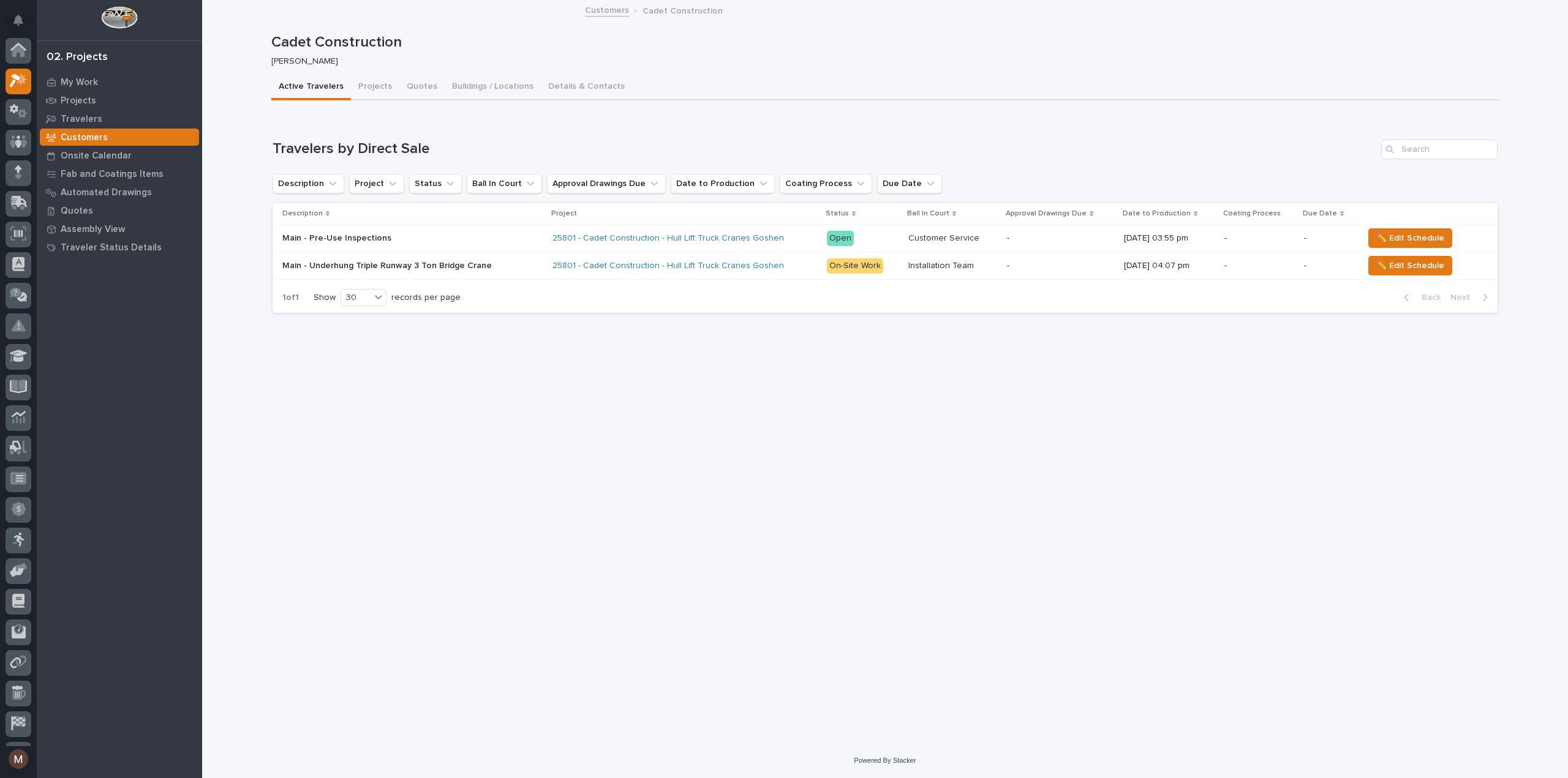
scroll to position [30, 0]
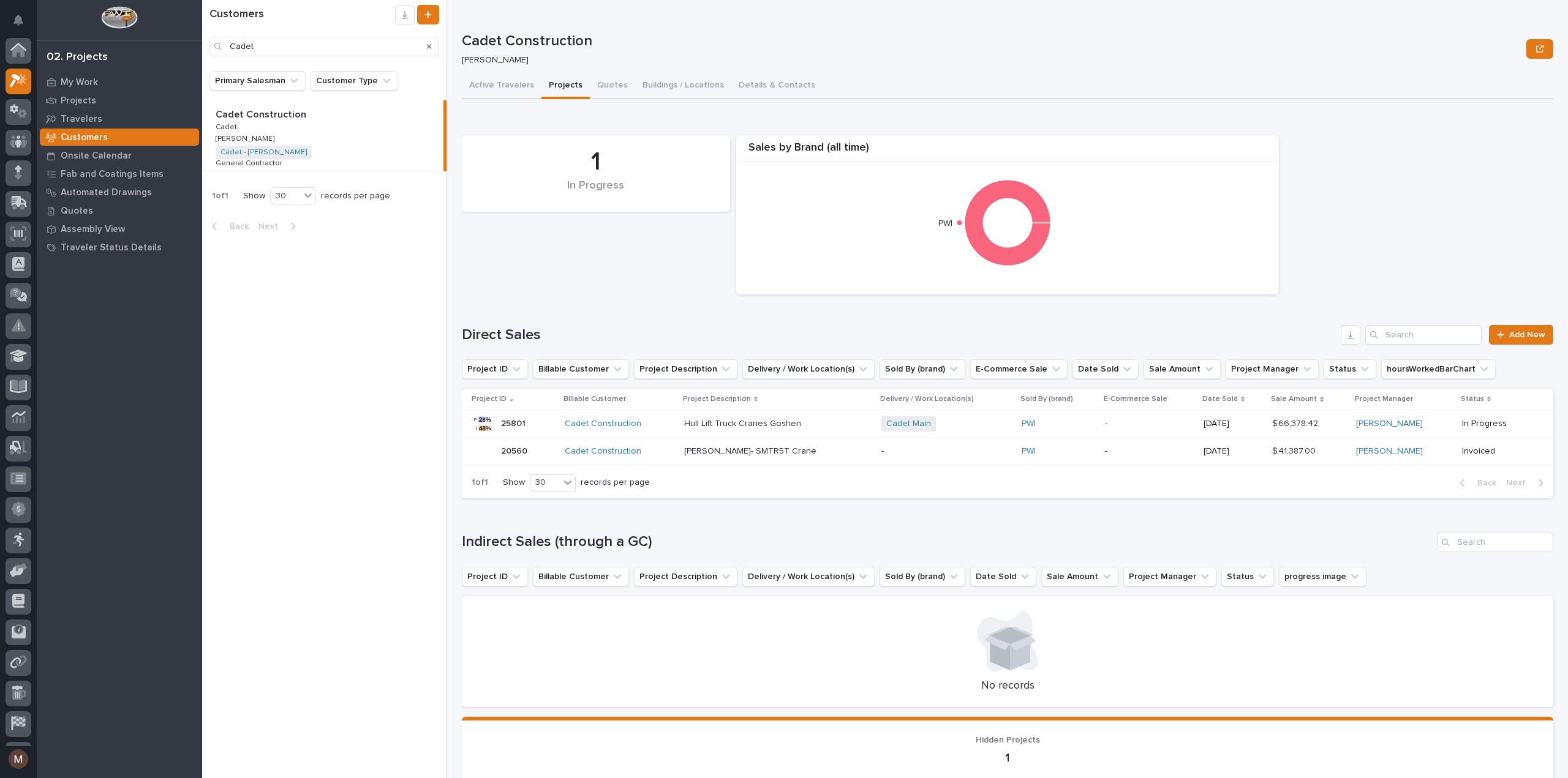
scroll to position [33, 0]
click at [881, 446] on p "-" at bounding box center [946, 451] width 131 height 10
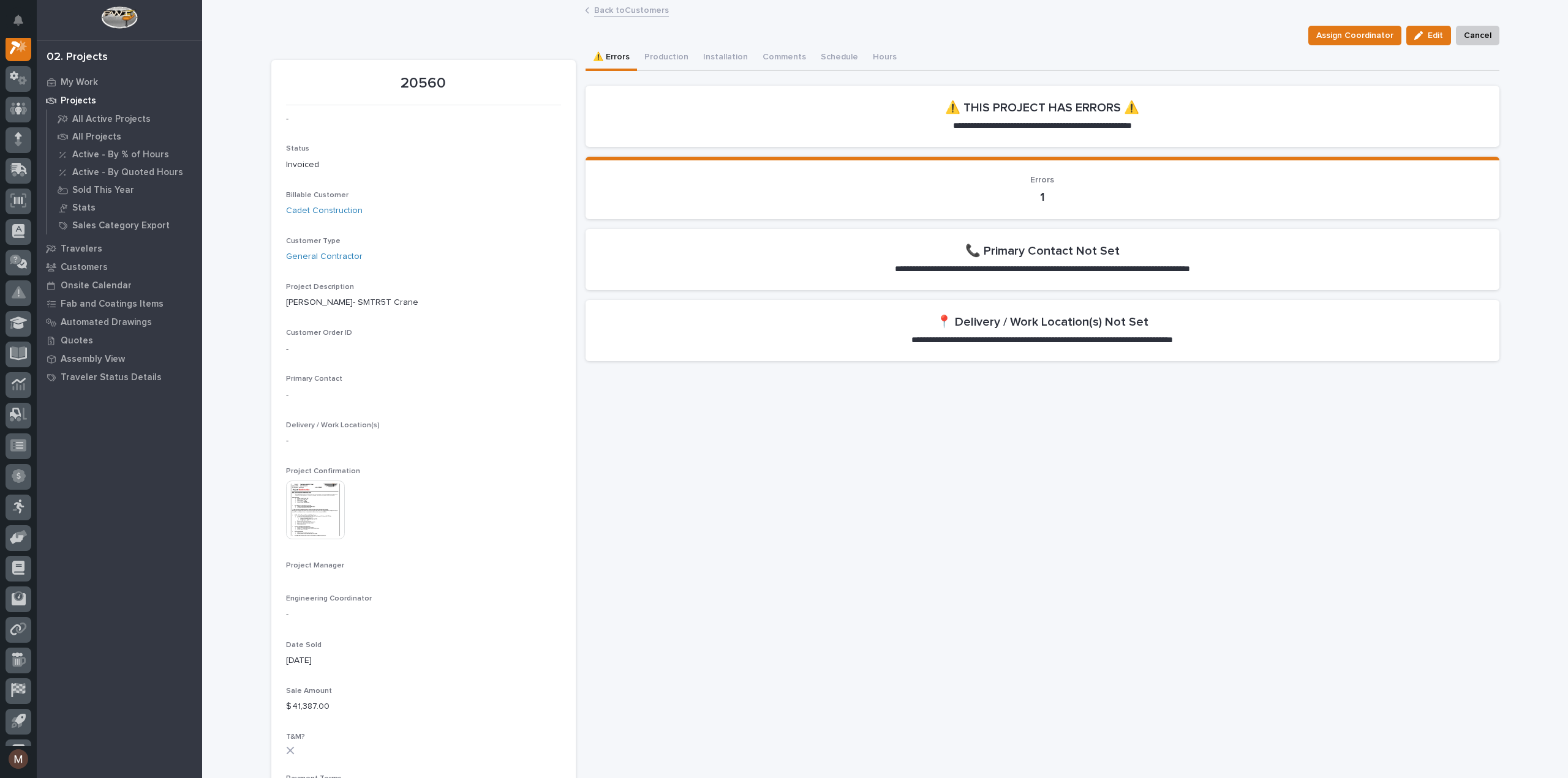
scroll to position [30, 0]
click at [306, 504] on img at bounding box center [315, 510] width 59 height 59
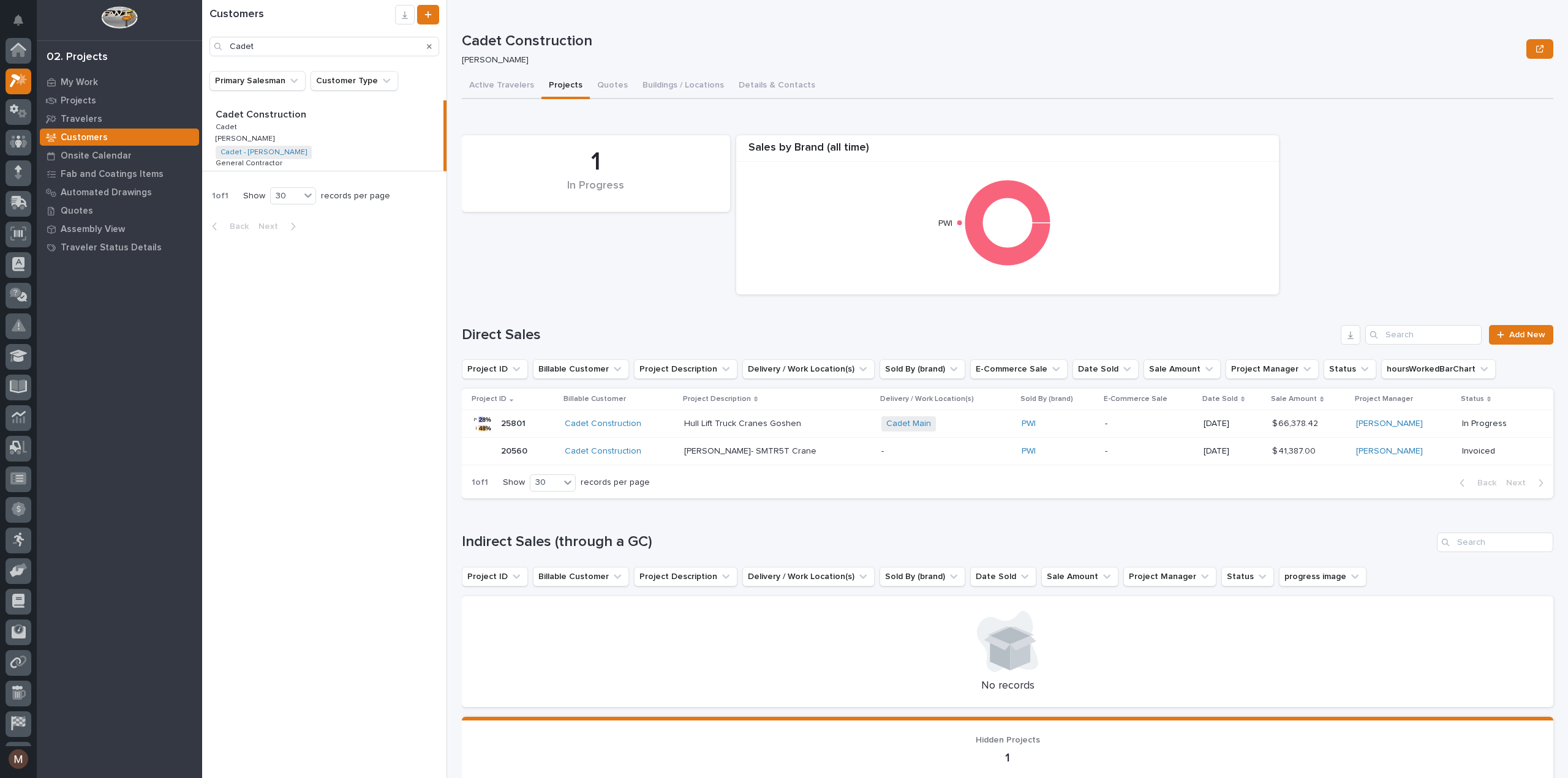
scroll to position [33, 0]
click at [599, 272] on div "1 In Progress Sales by [PERSON_NAME] (all time) PWI" at bounding box center [1008, 215] width 1104 height 171
click at [83, 96] on p "Projects" at bounding box center [79, 101] width 35 height 11
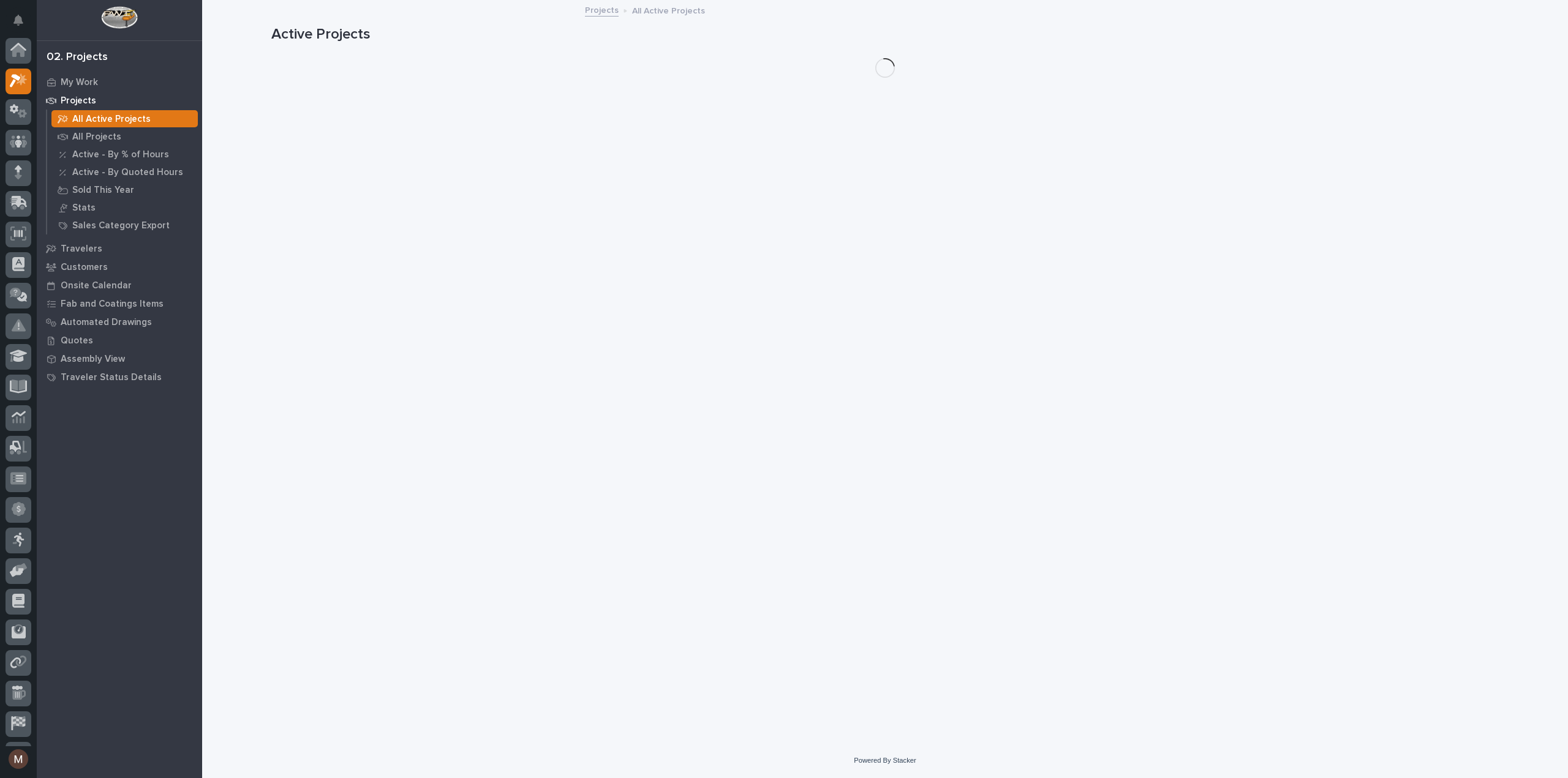
scroll to position [30, 0]
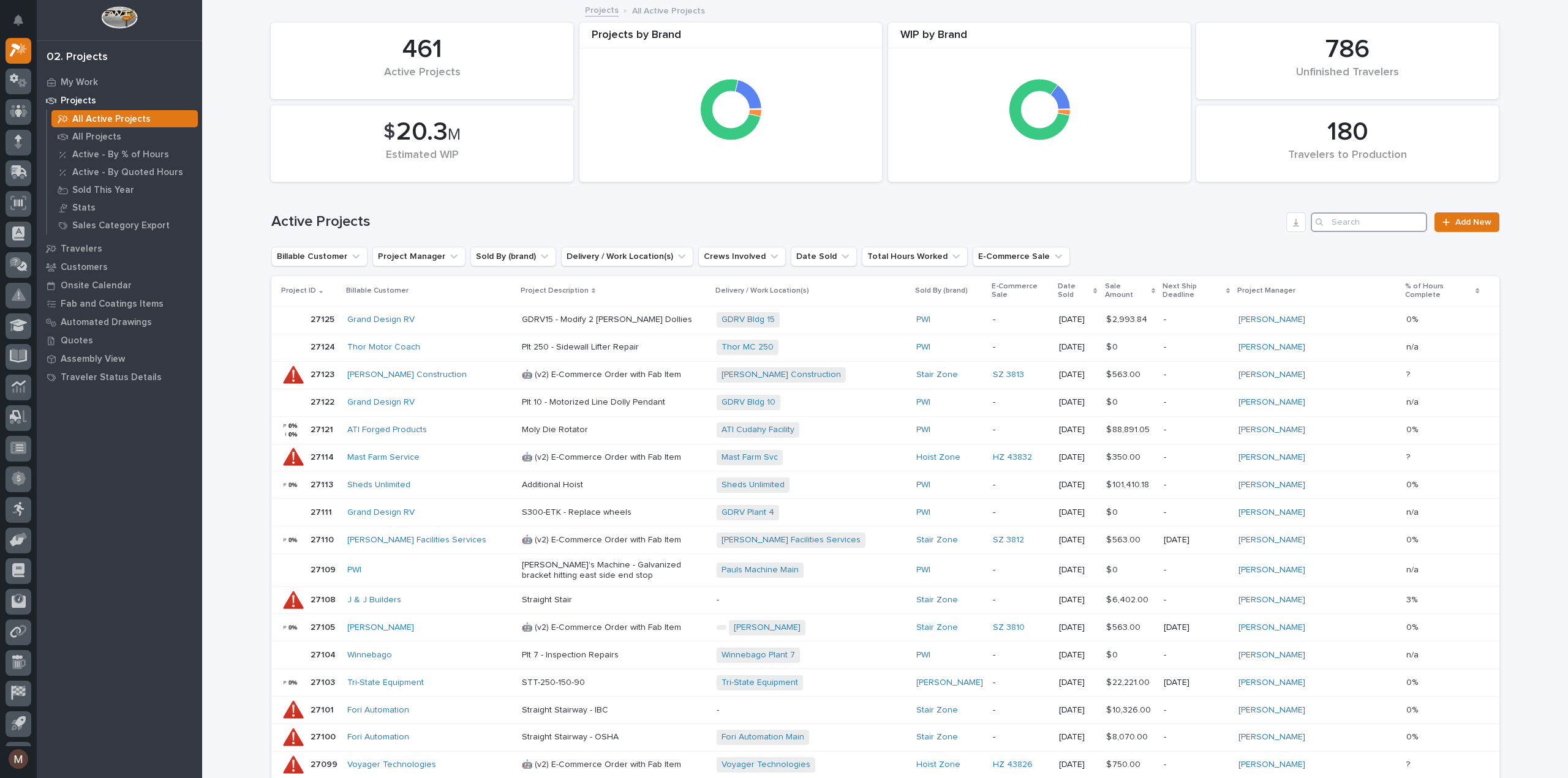
click at [1350, 221] on input "Search" at bounding box center [1369, 222] width 116 height 20
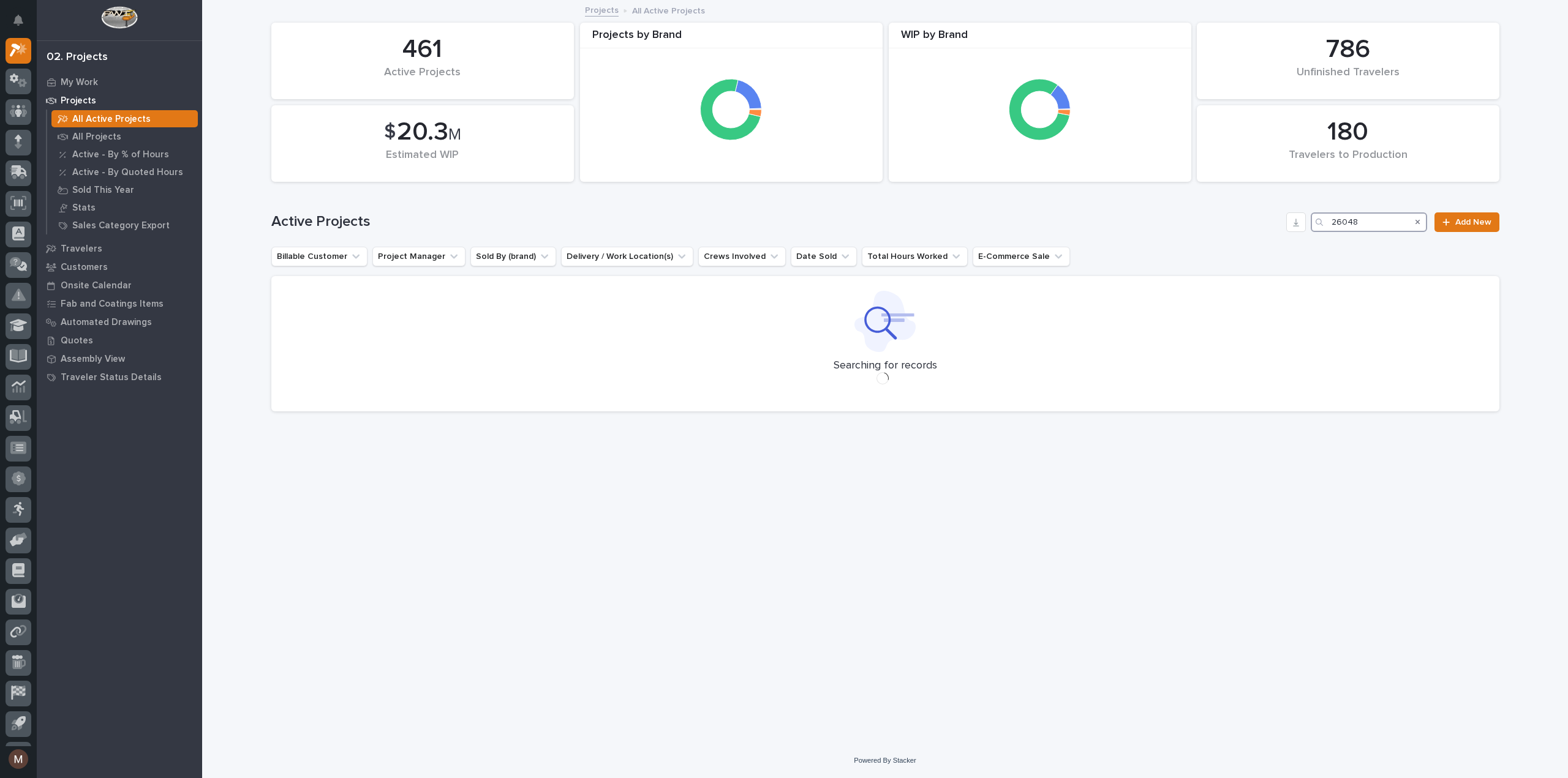
type input "26048"
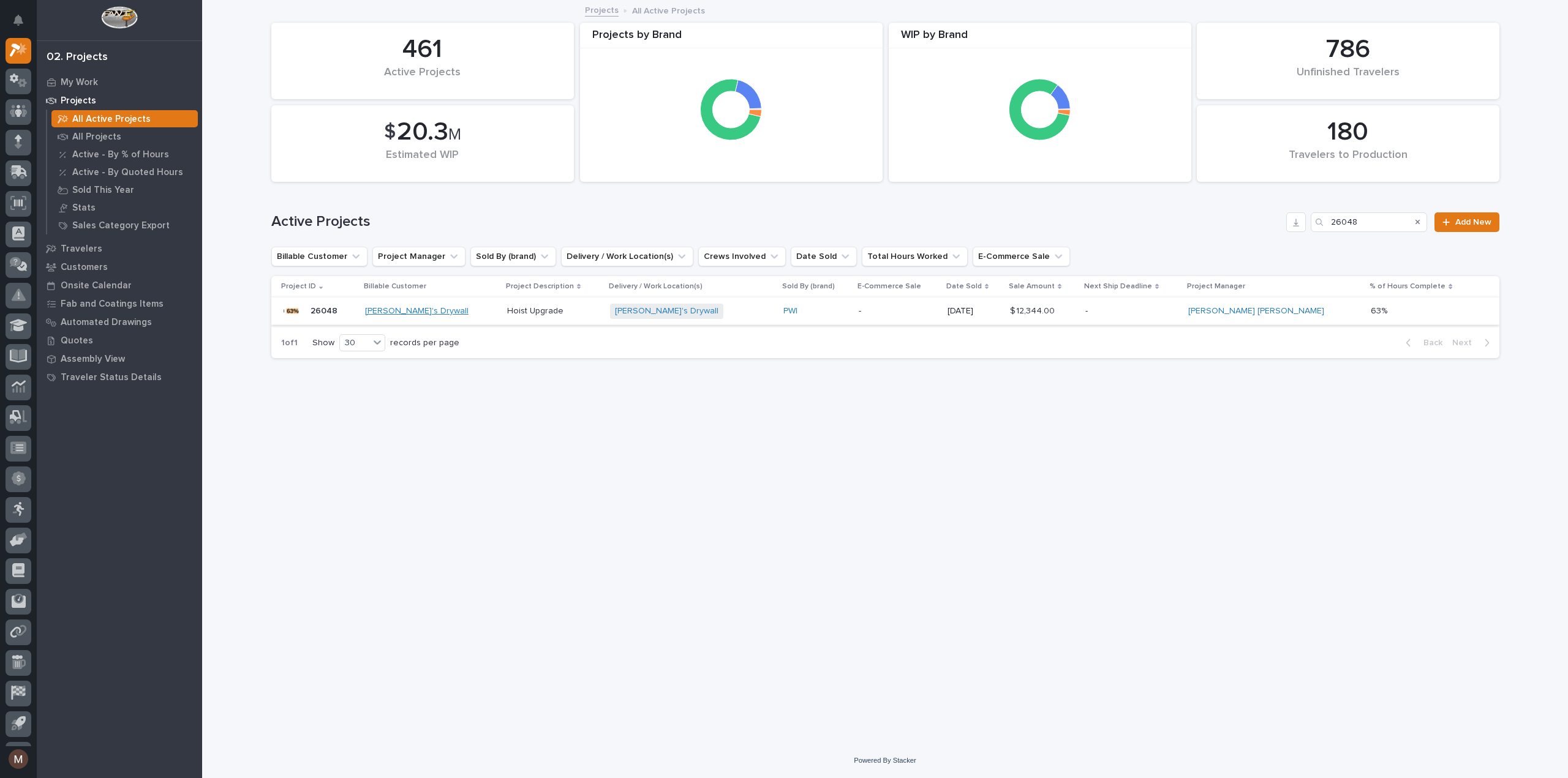
click at [408, 311] on link "[PERSON_NAME]'s Drywall" at bounding box center [417, 311] width 104 height 10
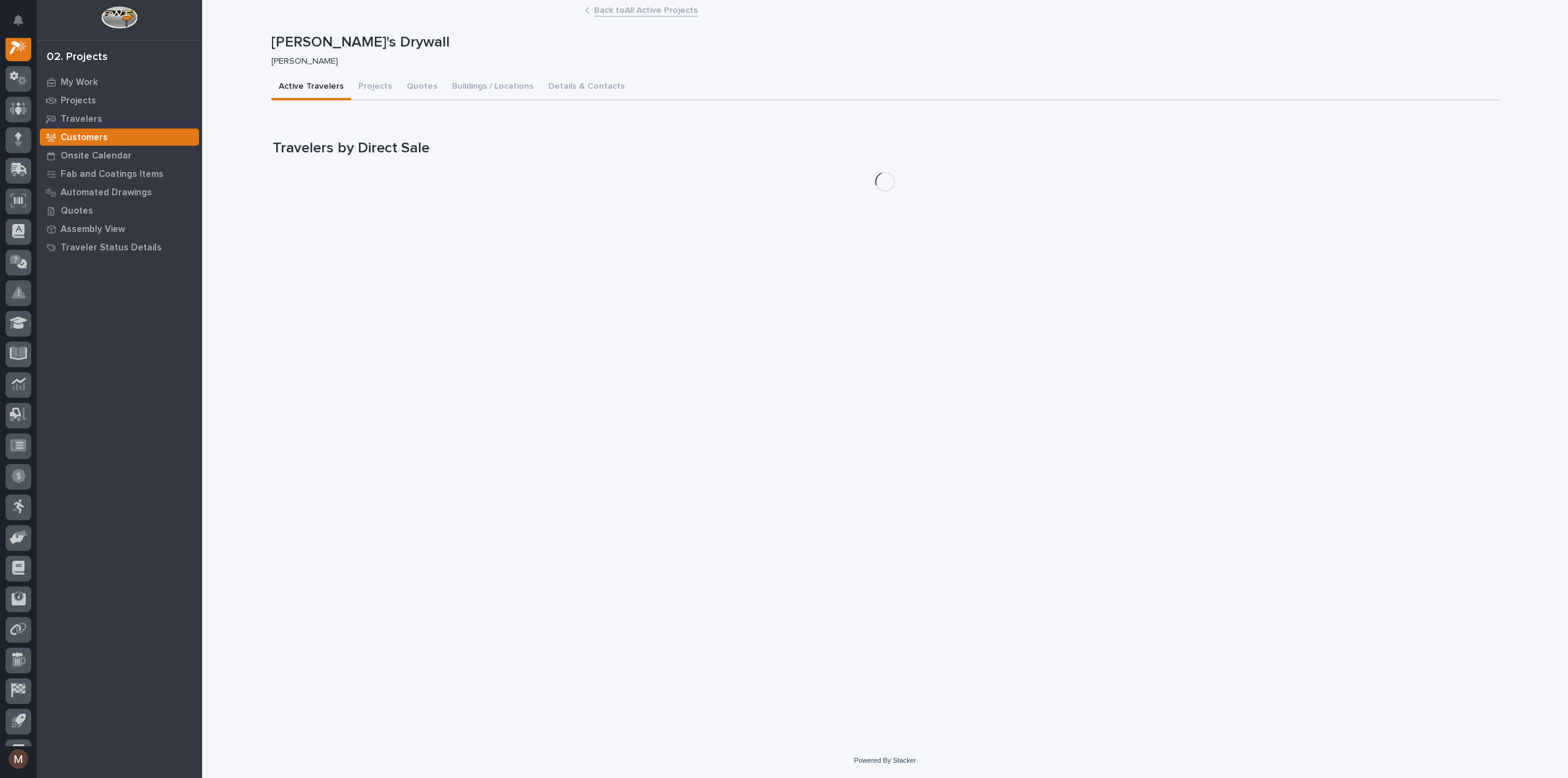
scroll to position [30, 0]
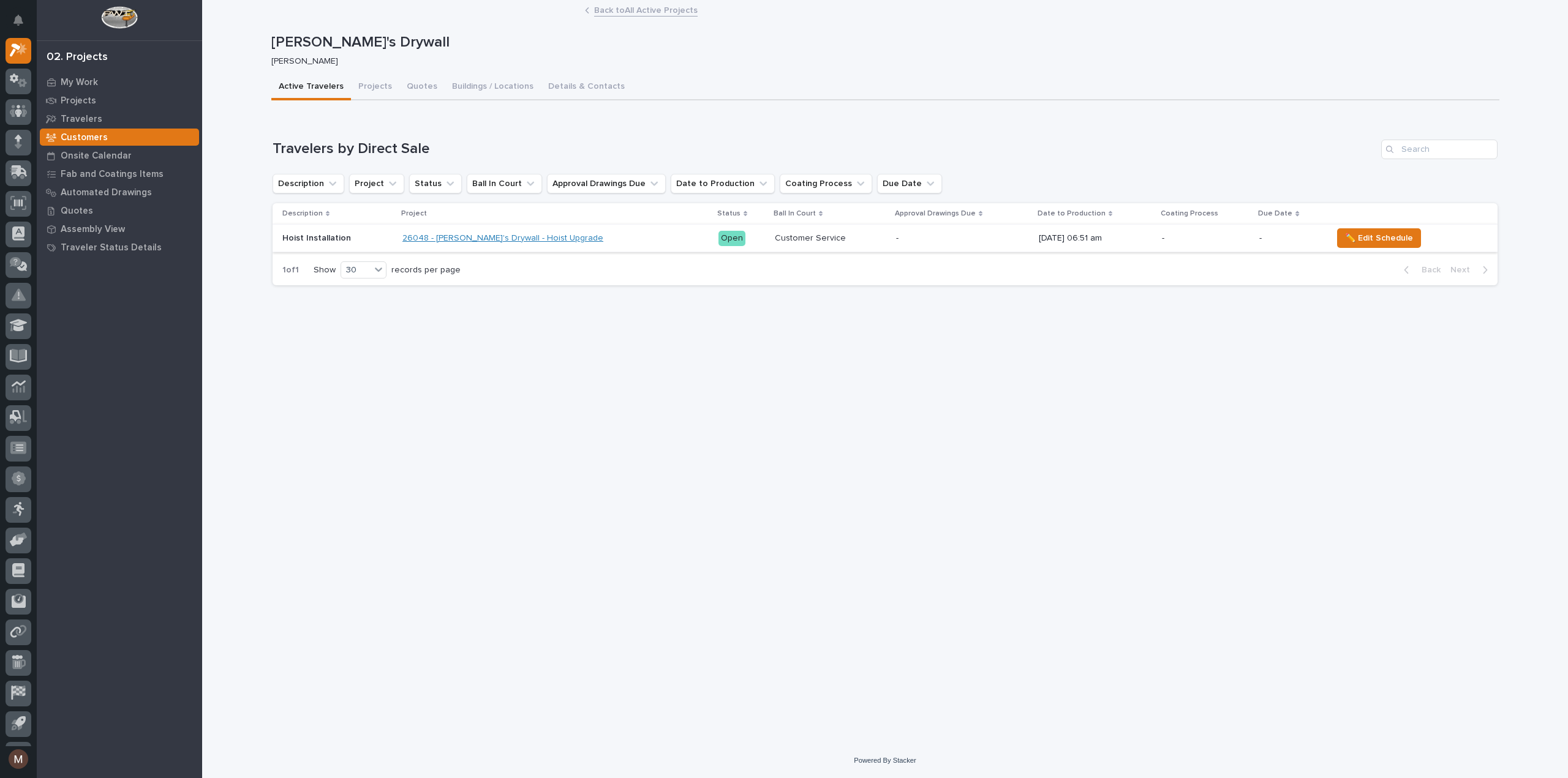
click at [476, 240] on link "26048 - [PERSON_NAME]'s Drywall - Hoist Upgrade" at bounding box center [503, 238] width 201 height 10
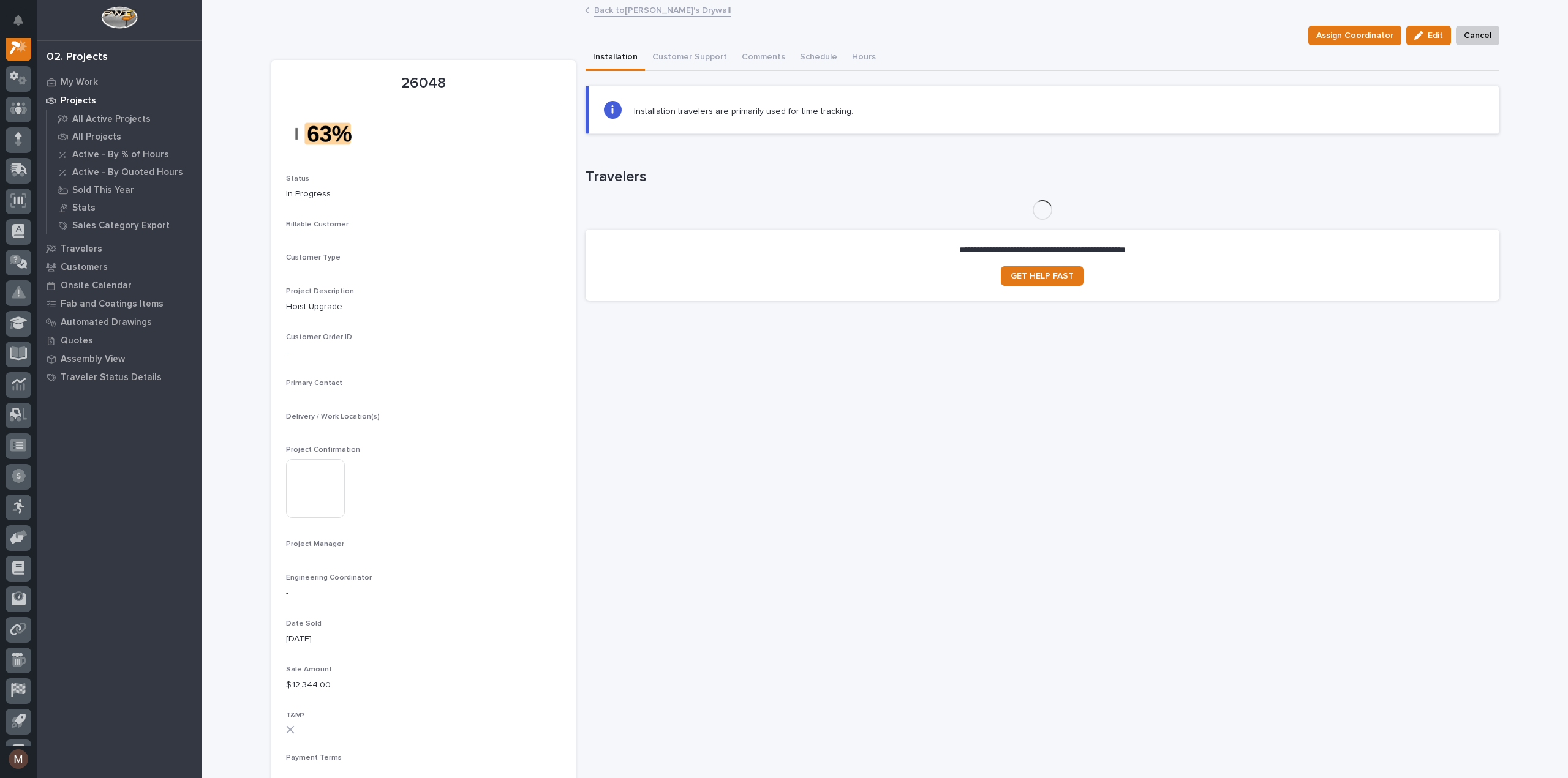
scroll to position [30, 0]
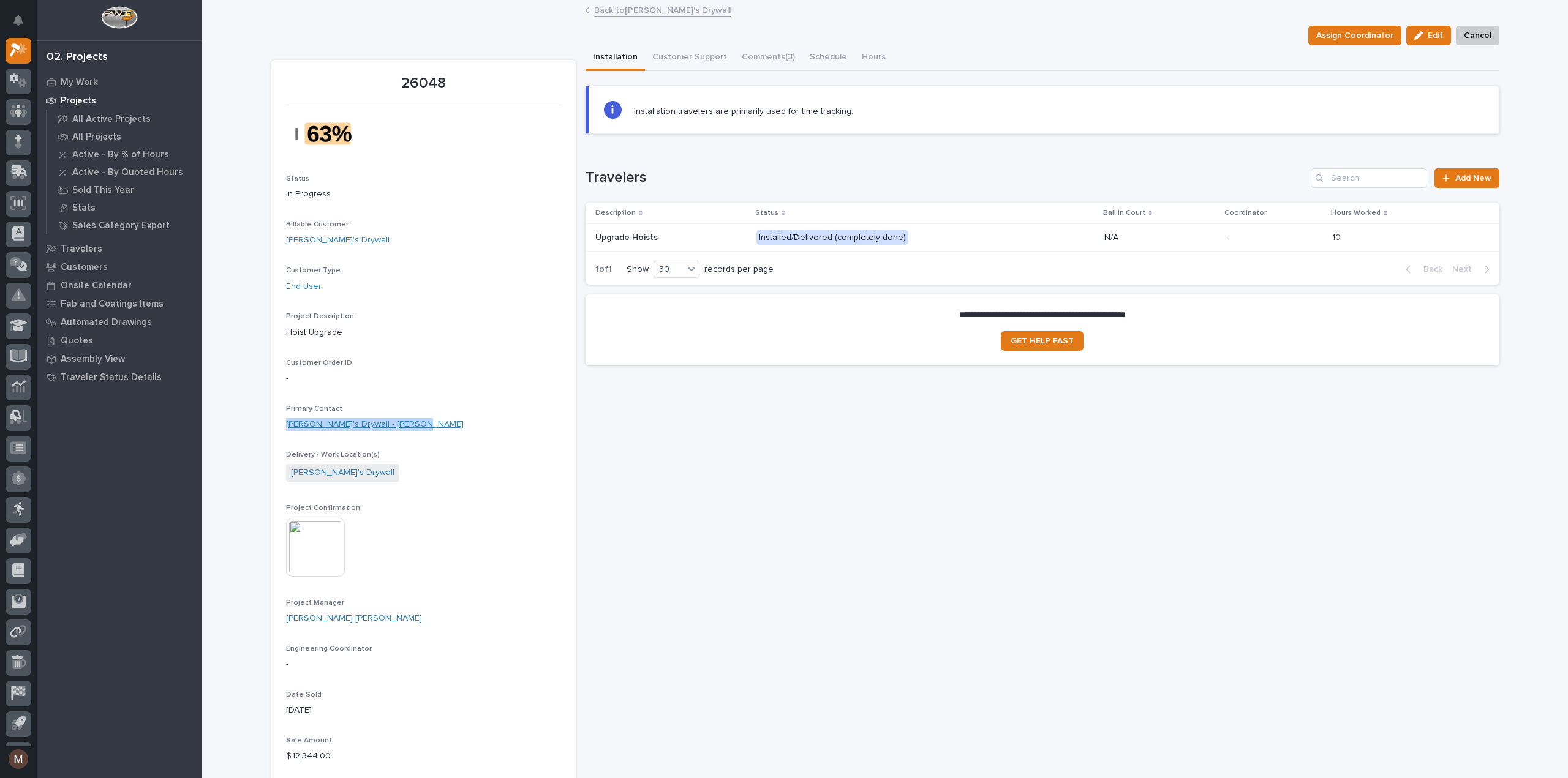
drag, startPoint x: 419, startPoint y: 418, endPoint x: 343, endPoint y: 471, distance: 92.7
click at [286, 429] on div "[PERSON_NAME]'s Drywall - [PERSON_NAME]" at bounding box center [423, 425] width 275 height 13
click at [425, 476] on div "[PERSON_NAME]'s Drywall" at bounding box center [423, 475] width 275 height 20
drag, startPoint x: 374, startPoint y: 470, endPoint x: 284, endPoint y: 472, distance: 90.0
click at [286, 472] on div "[PERSON_NAME]'s Drywall" at bounding box center [423, 475] width 275 height 20
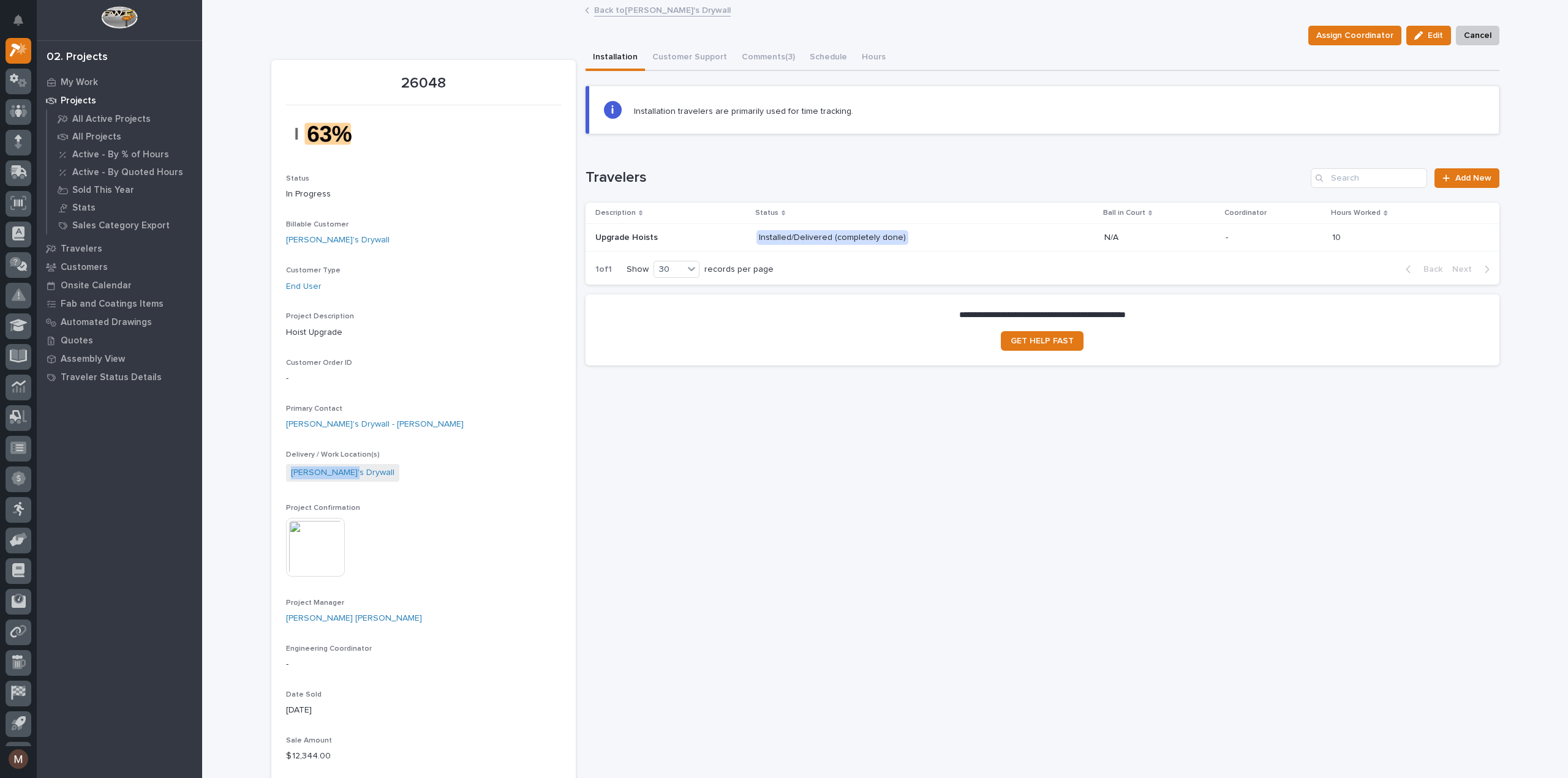
copy link "[PERSON_NAME]'s Drywall"
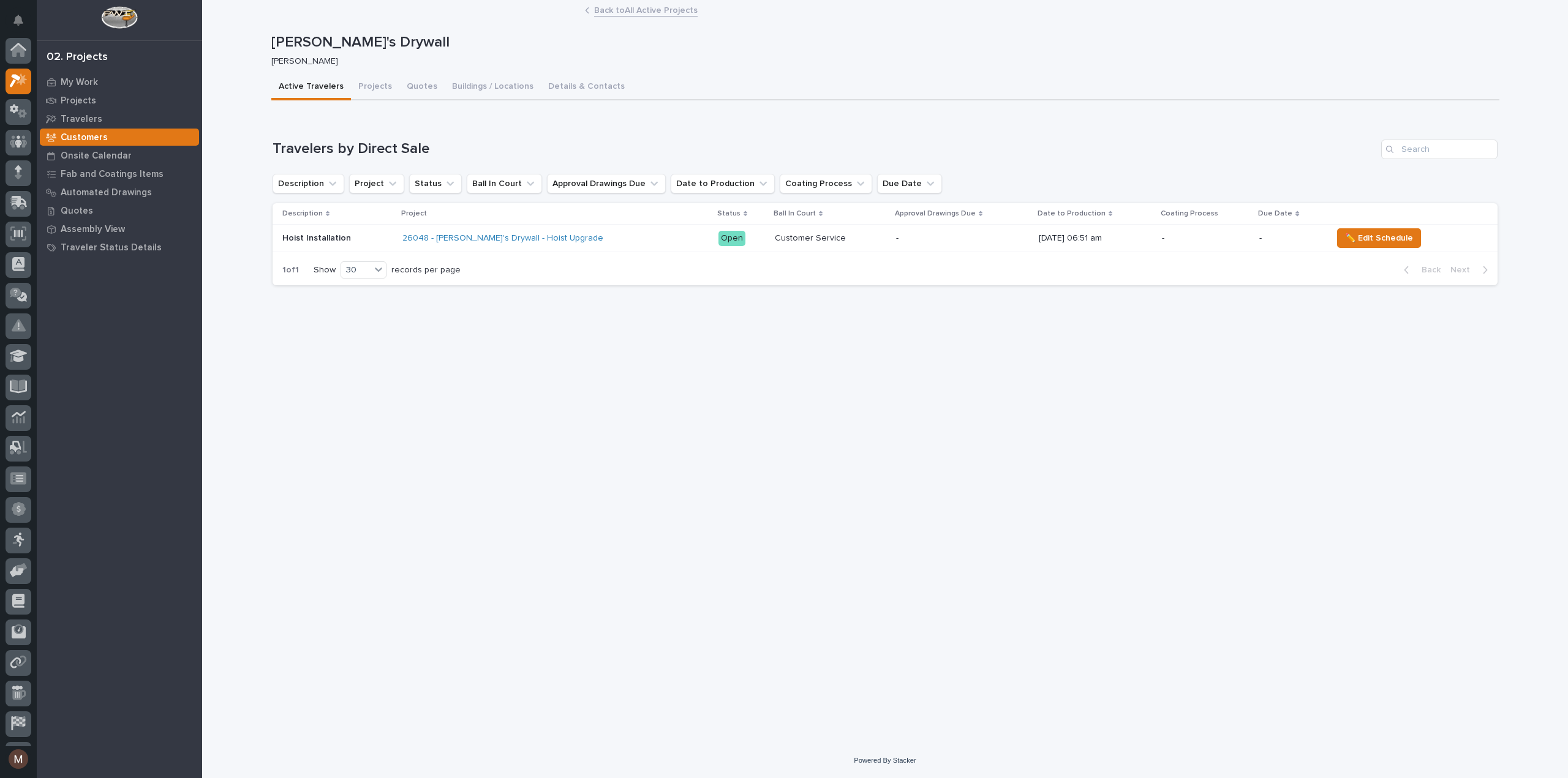
scroll to position [33, 0]
click at [82, 135] on p "Customers" at bounding box center [85, 137] width 47 height 11
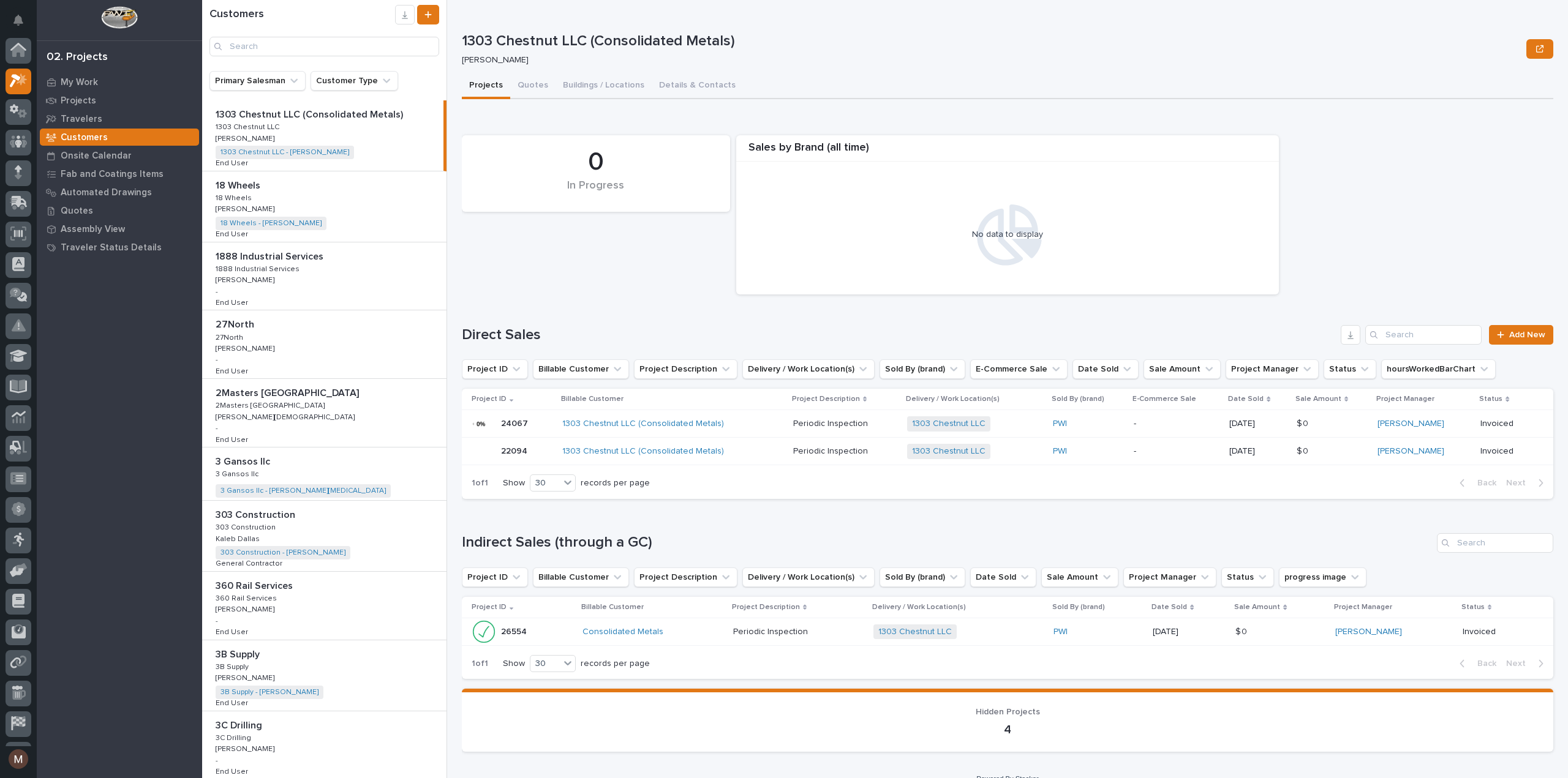
scroll to position [30, 0]
click at [322, 49] on input "Search" at bounding box center [324, 46] width 230 height 20
paste input "[PERSON_NAME]'s Drywall"
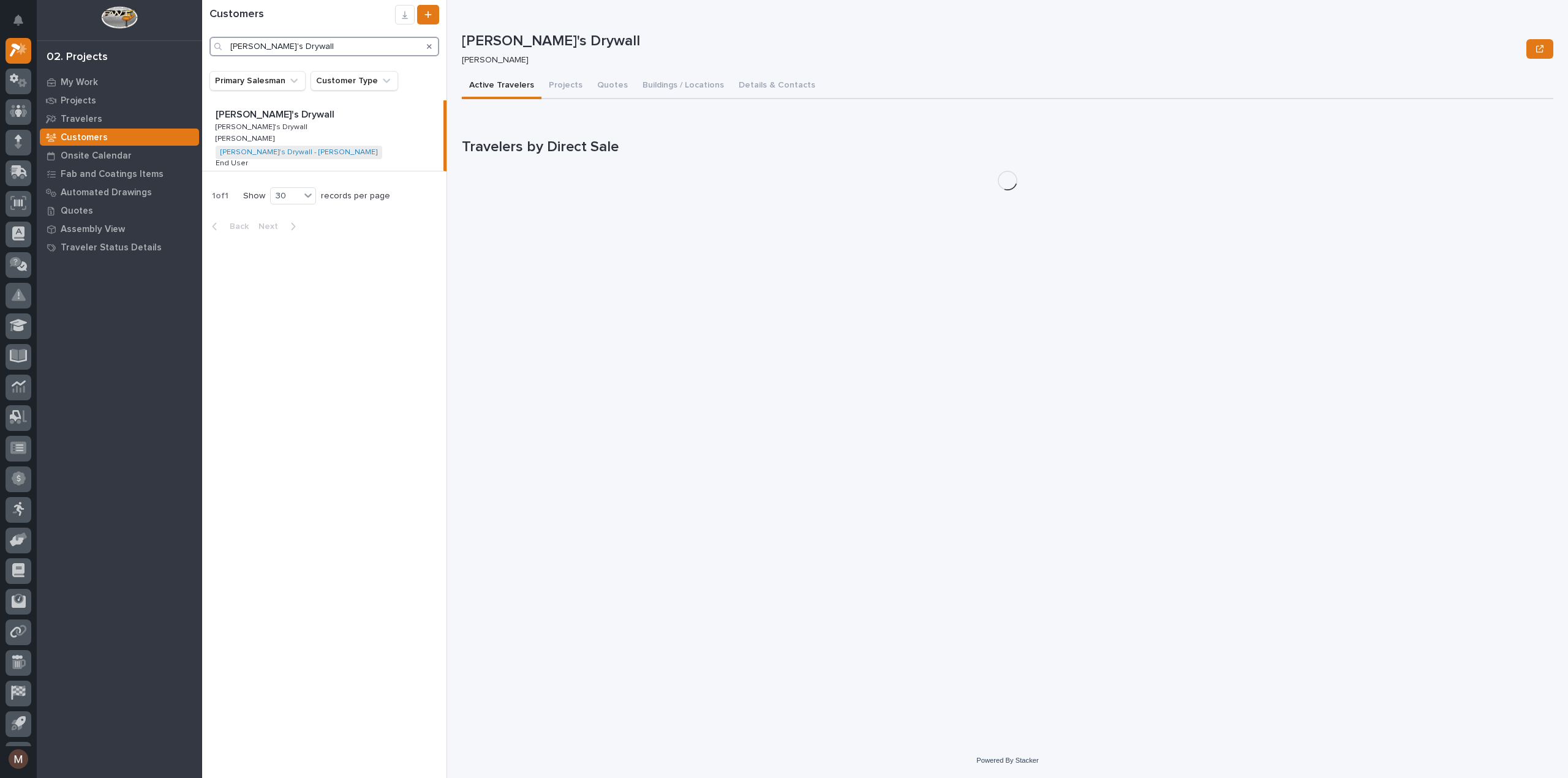
type input "[PERSON_NAME]'s Drywall"
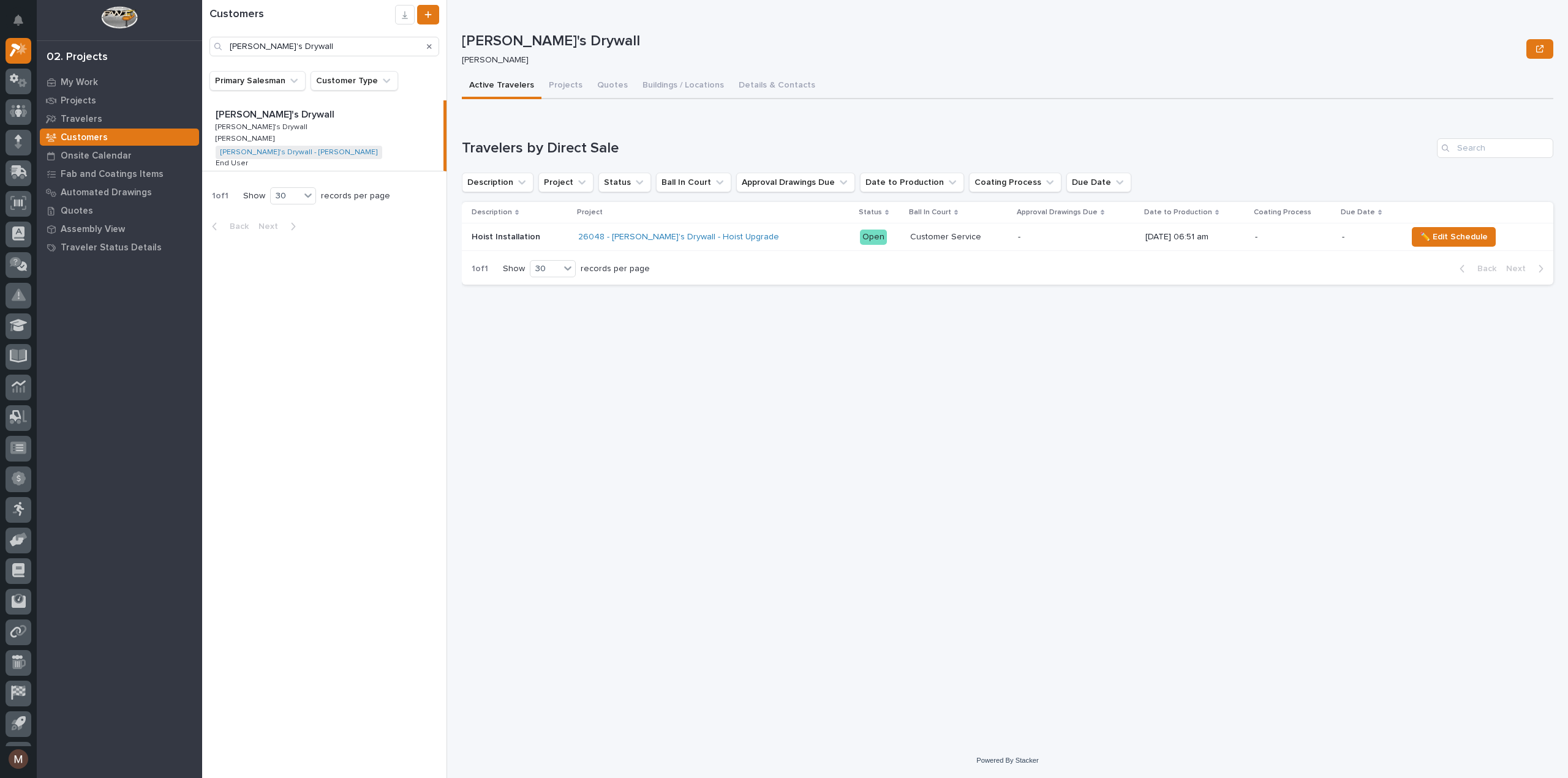
click at [370, 137] on div "[PERSON_NAME]'s Drywall [PERSON_NAME]'s Drywall [PERSON_NAME]'s Drywall [PERSON…" at bounding box center [322, 135] width 241 height 70
click at [513, 236] on p "Hoist Installation" at bounding box center [507, 236] width 71 height 13
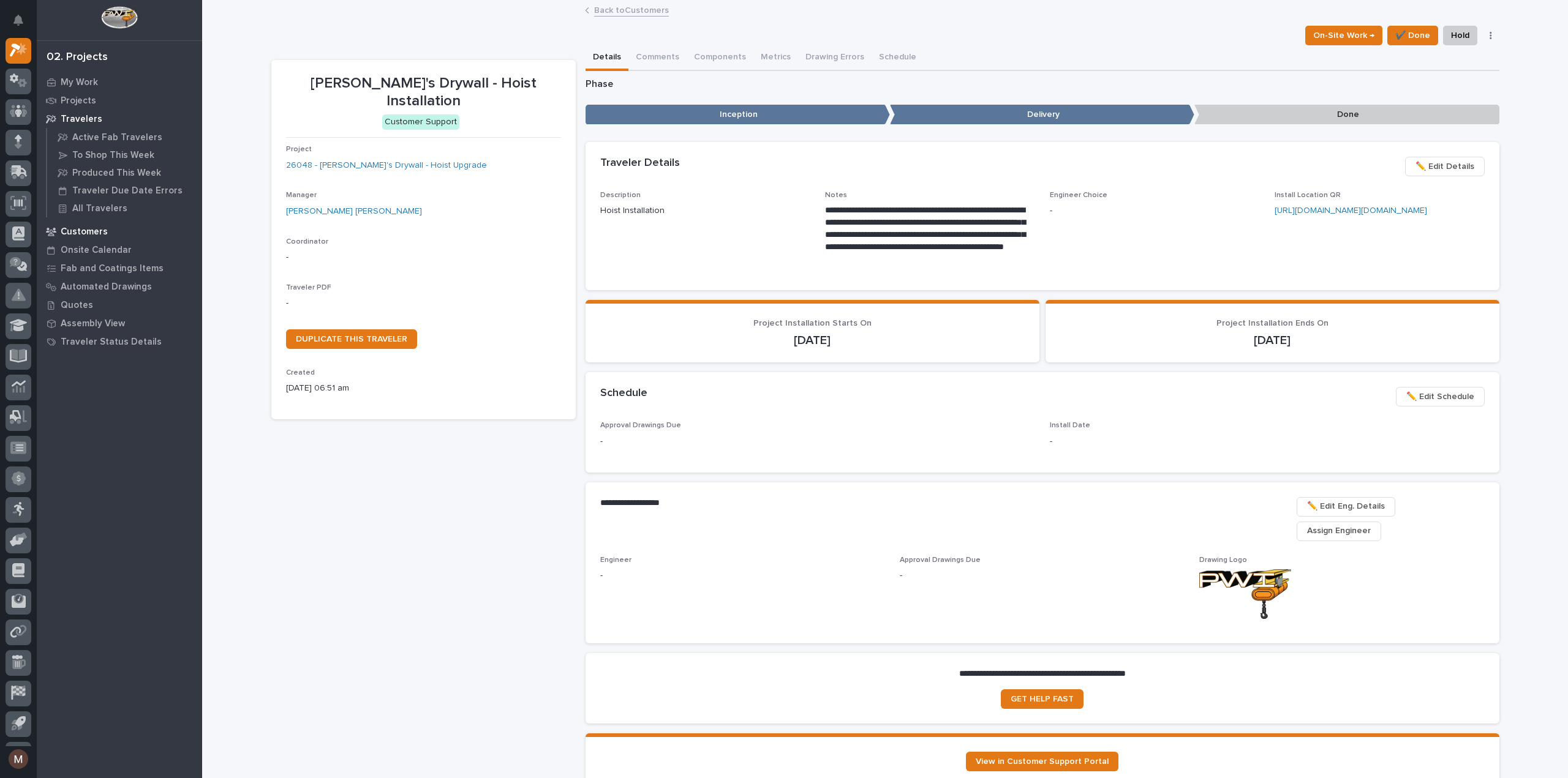
click at [87, 227] on p "Customers" at bounding box center [85, 232] width 47 height 11
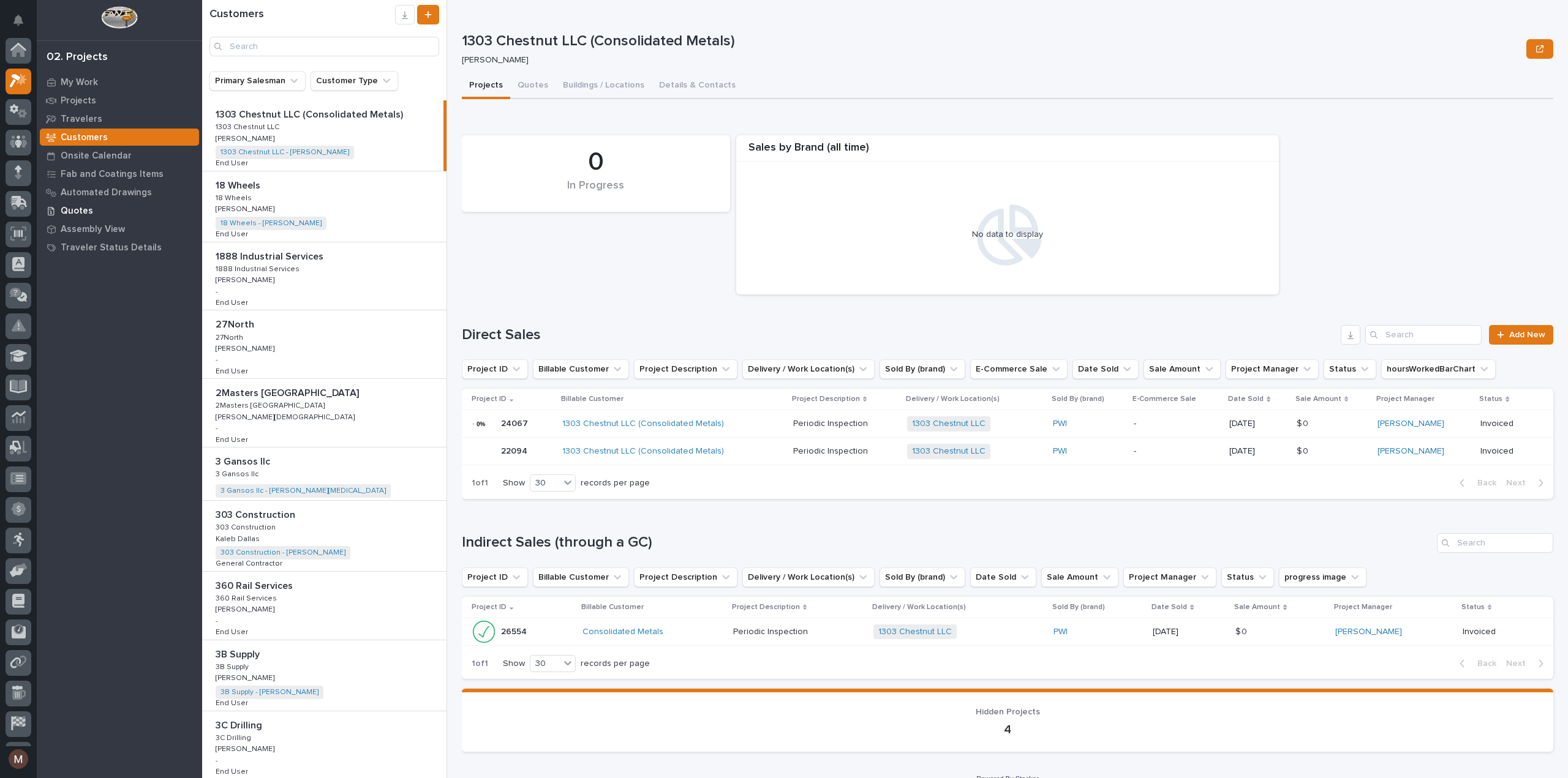
scroll to position [30, 0]
click at [304, 45] on input "Search" at bounding box center [324, 46] width 230 height 20
paste input "[PERSON_NAME]'s Drywall"
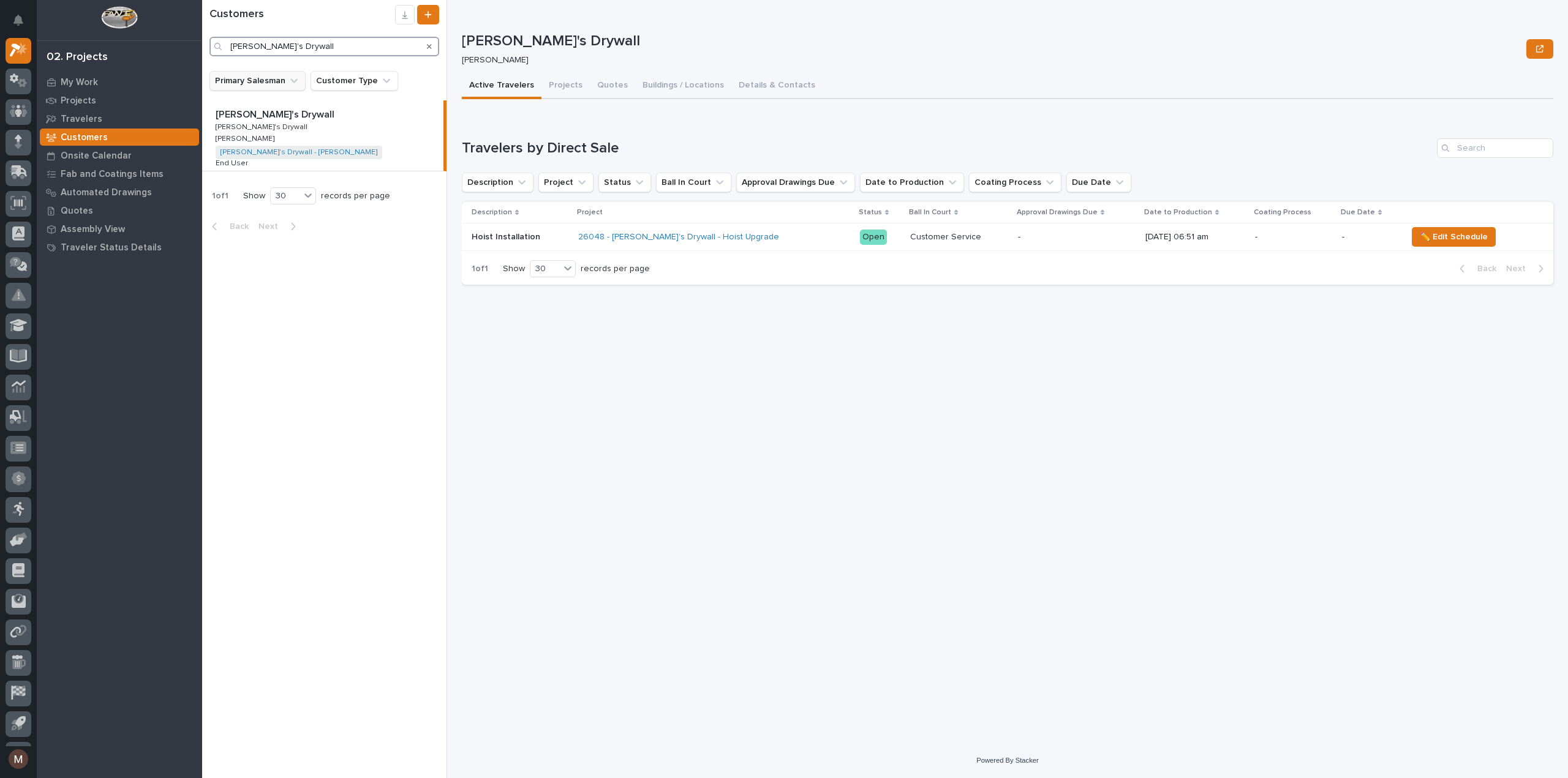
type input "[PERSON_NAME]'s Drywall"
click at [295, 84] on icon "Primary Salesman" at bounding box center [294, 81] width 12 height 12
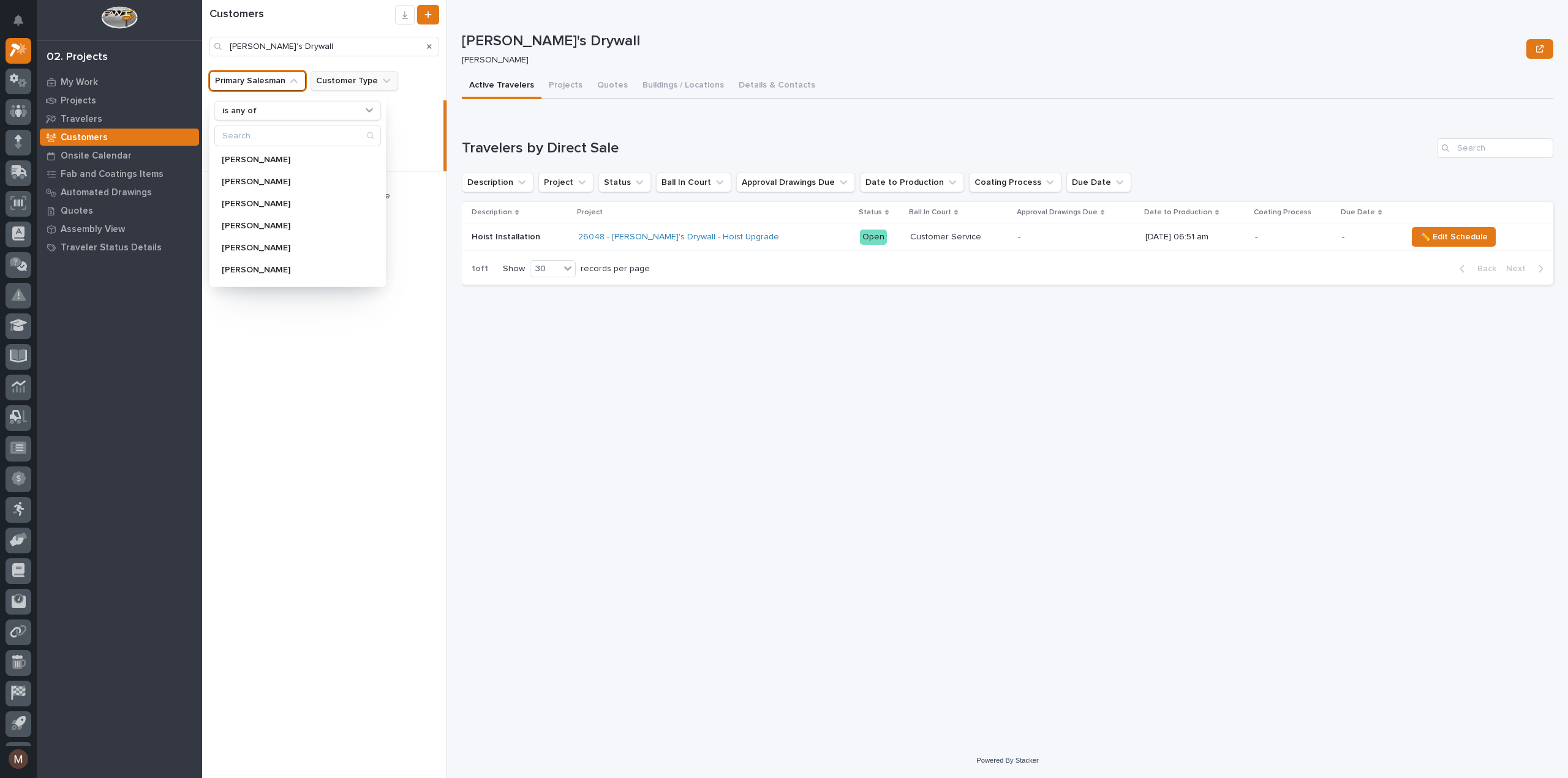
click at [384, 79] on icon "Customer Type" at bounding box center [387, 81] width 12 height 12
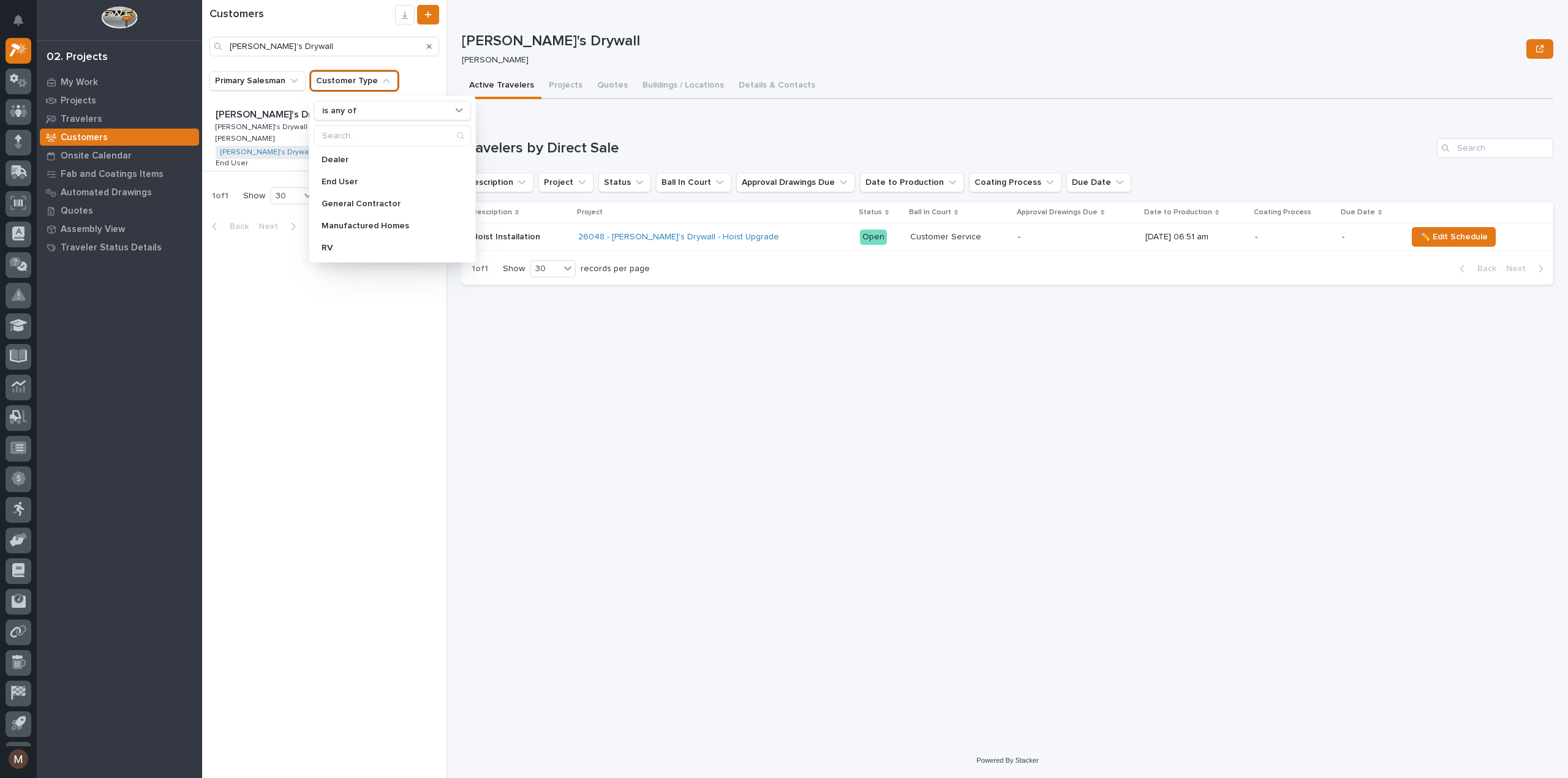
drag, startPoint x: 817, startPoint y: 2, endPoint x: 727, endPoint y: 22, distance: 92.2
click at [817, 3] on div "[PERSON_NAME]'s Drywall [PERSON_NAME]'s Drywall [PERSON_NAME] Sorry, there was …" at bounding box center [1008, 372] width 1092 height 743
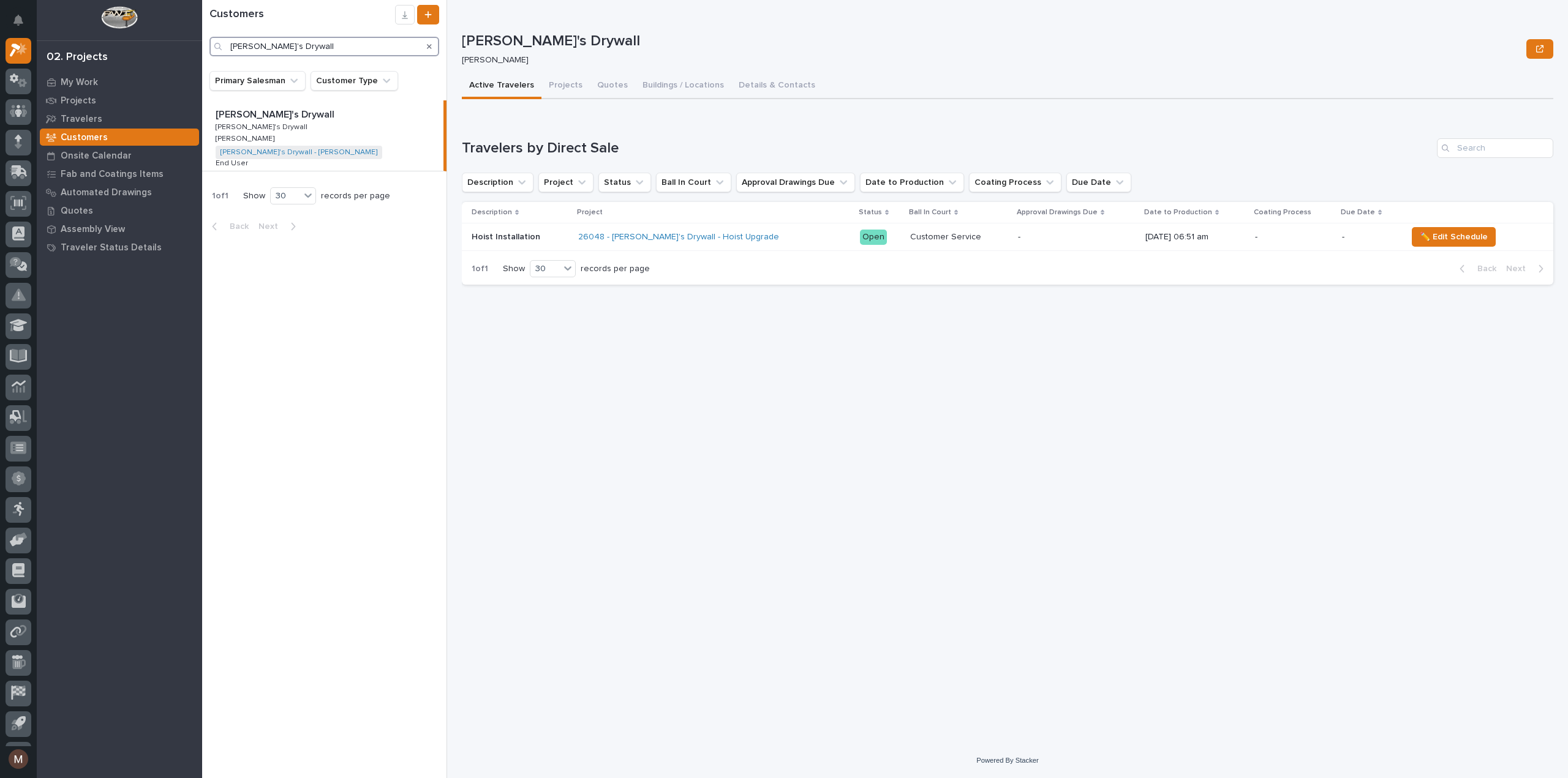
click at [359, 53] on input "[PERSON_NAME]'s Drywall" at bounding box center [324, 46] width 230 height 20
click at [529, 234] on p "Hoist Installation" at bounding box center [507, 236] width 71 height 13
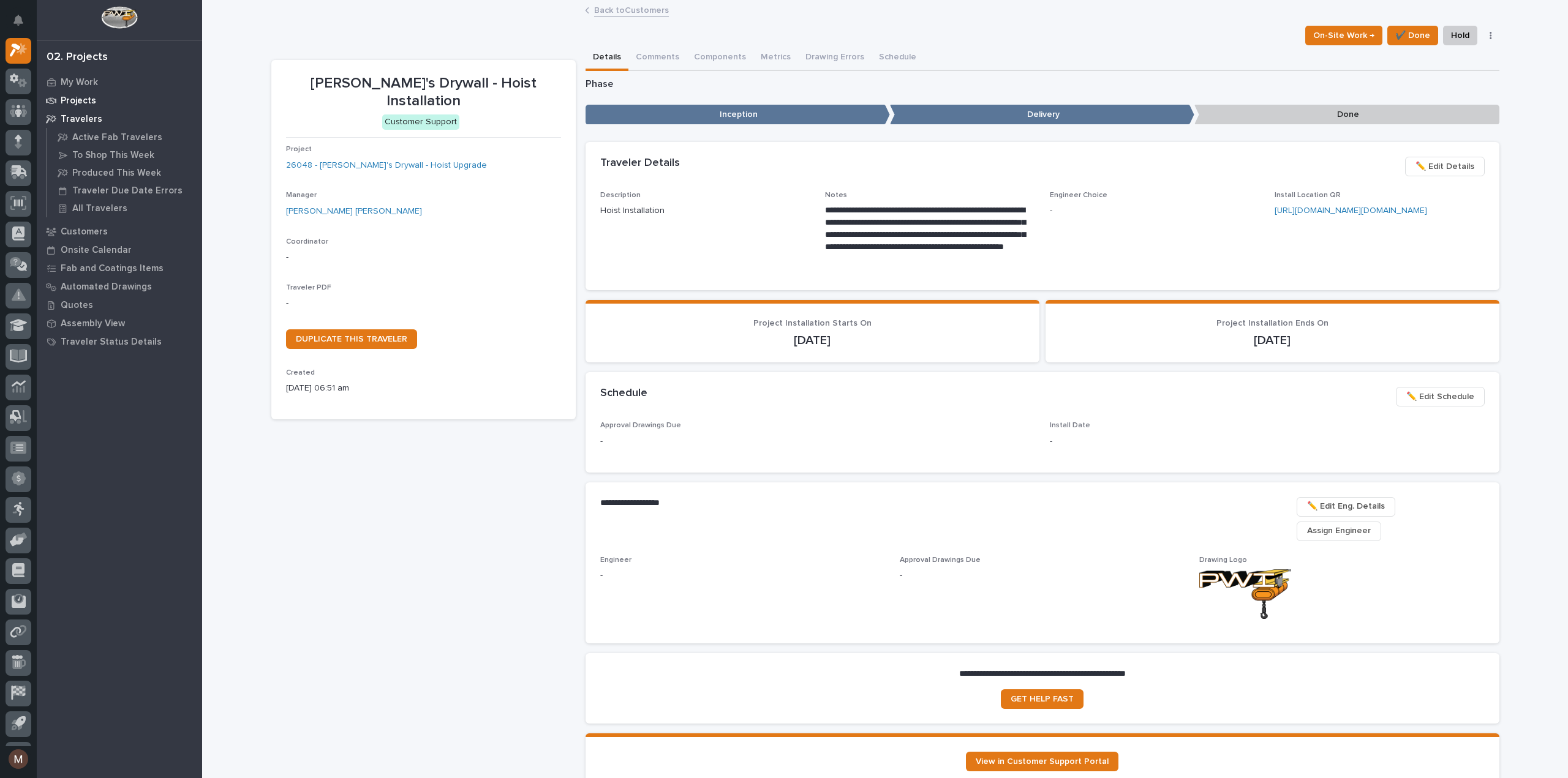
click at [87, 93] on div "Projects" at bounding box center [119, 100] width 159 height 17
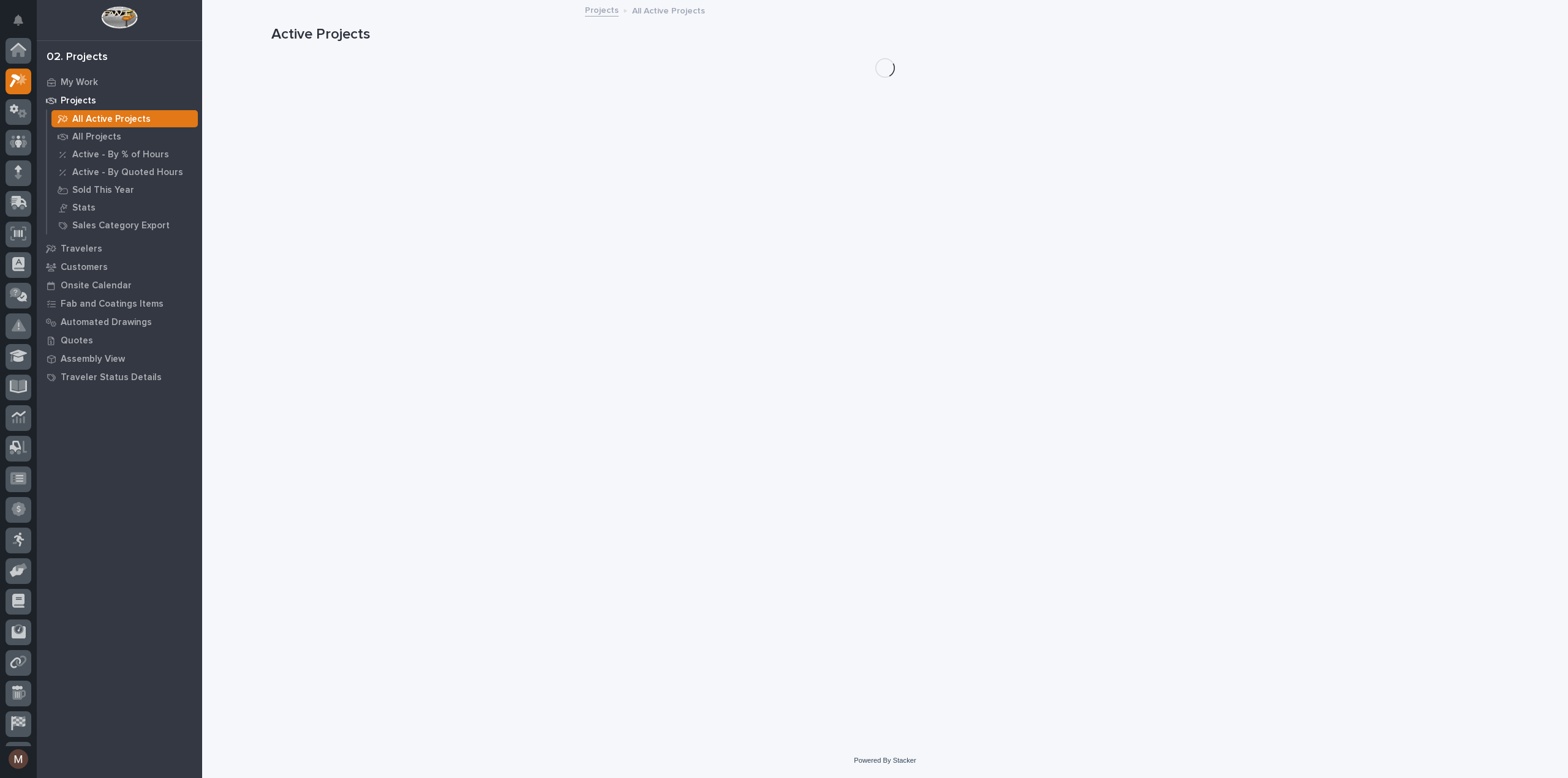
scroll to position [30, 0]
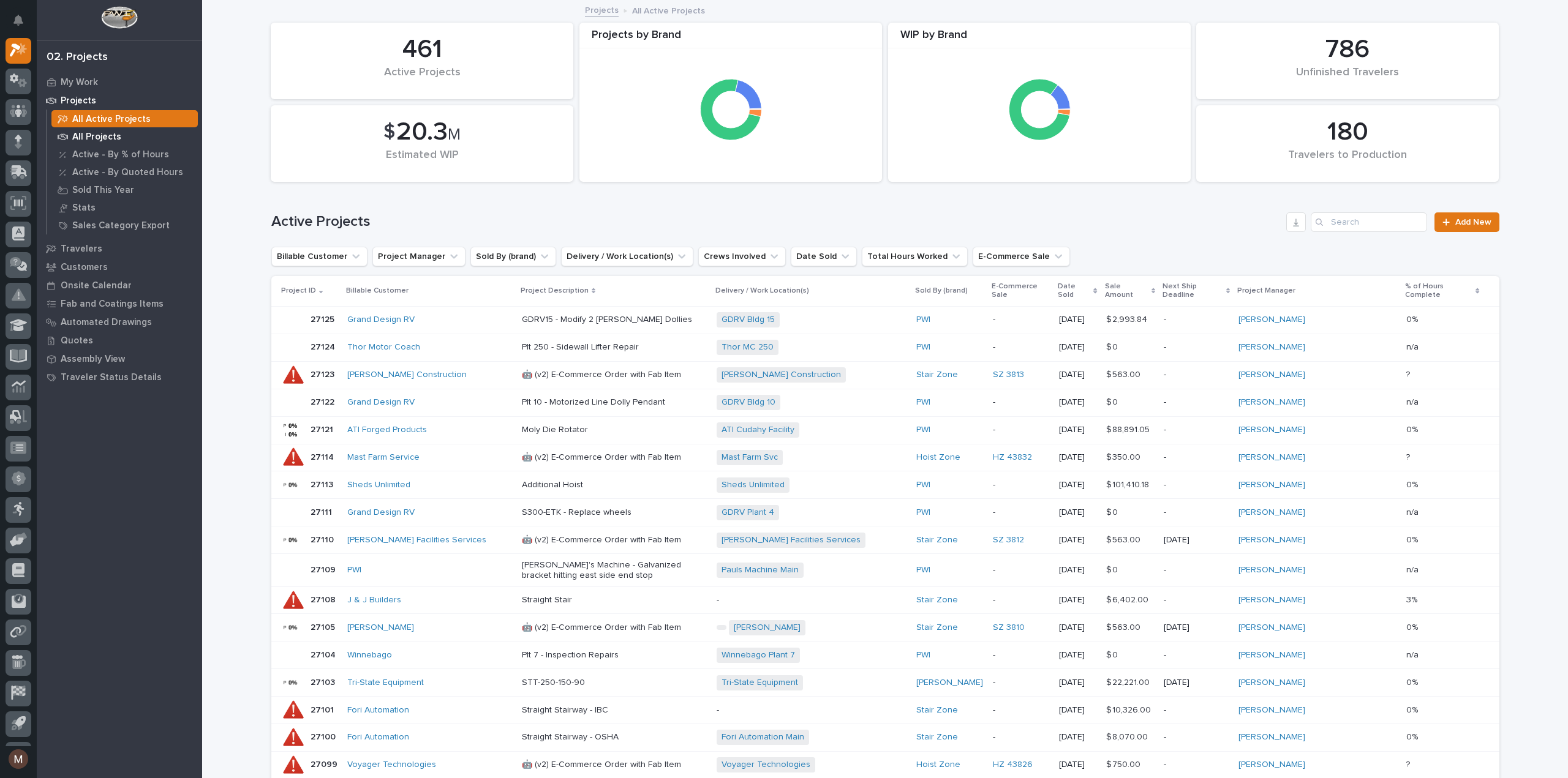
click at [103, 129] on div "All Projects" at bounding box center [125, 136] width 146 height 17
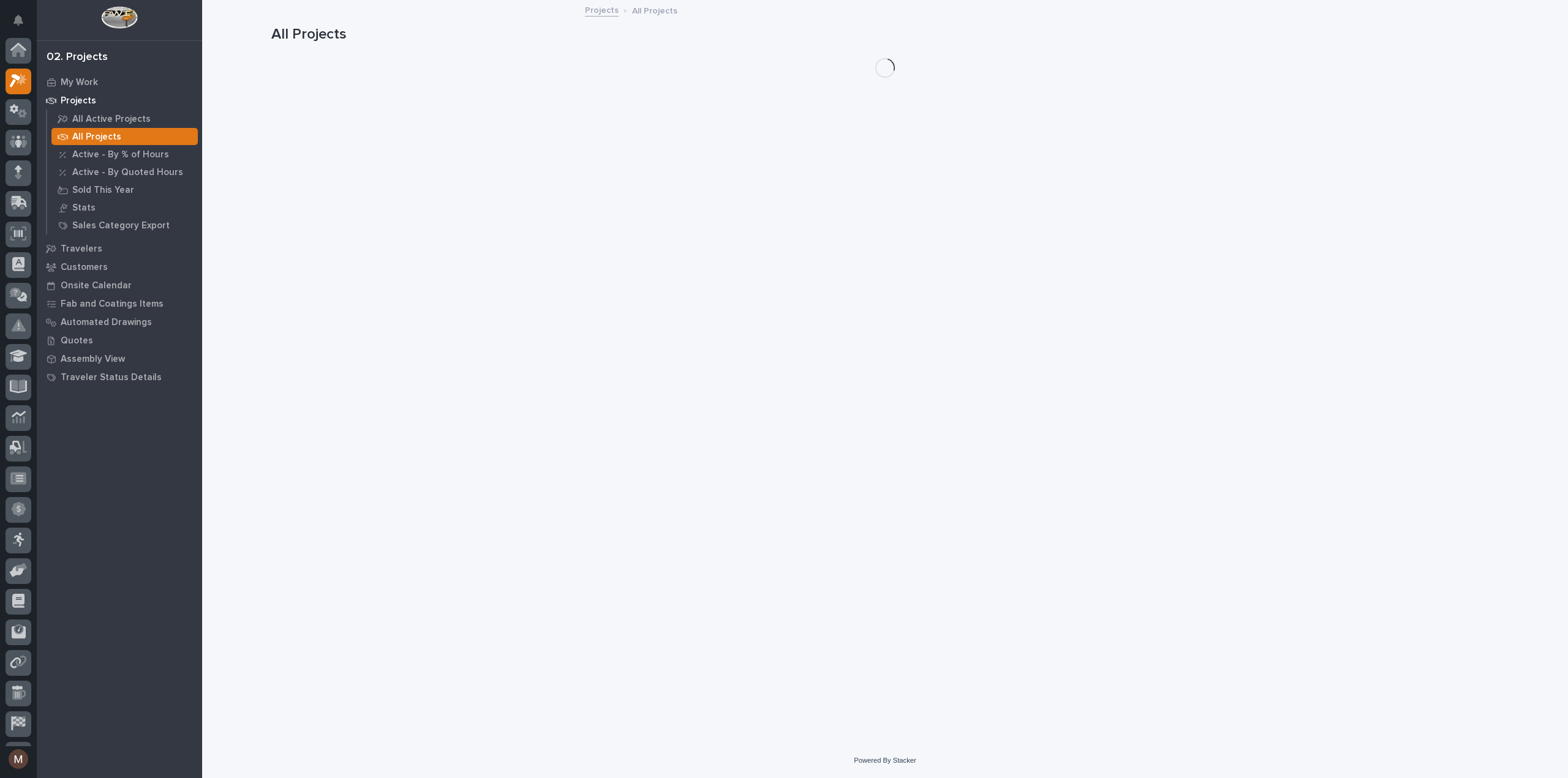
scroll to position [30, 0]
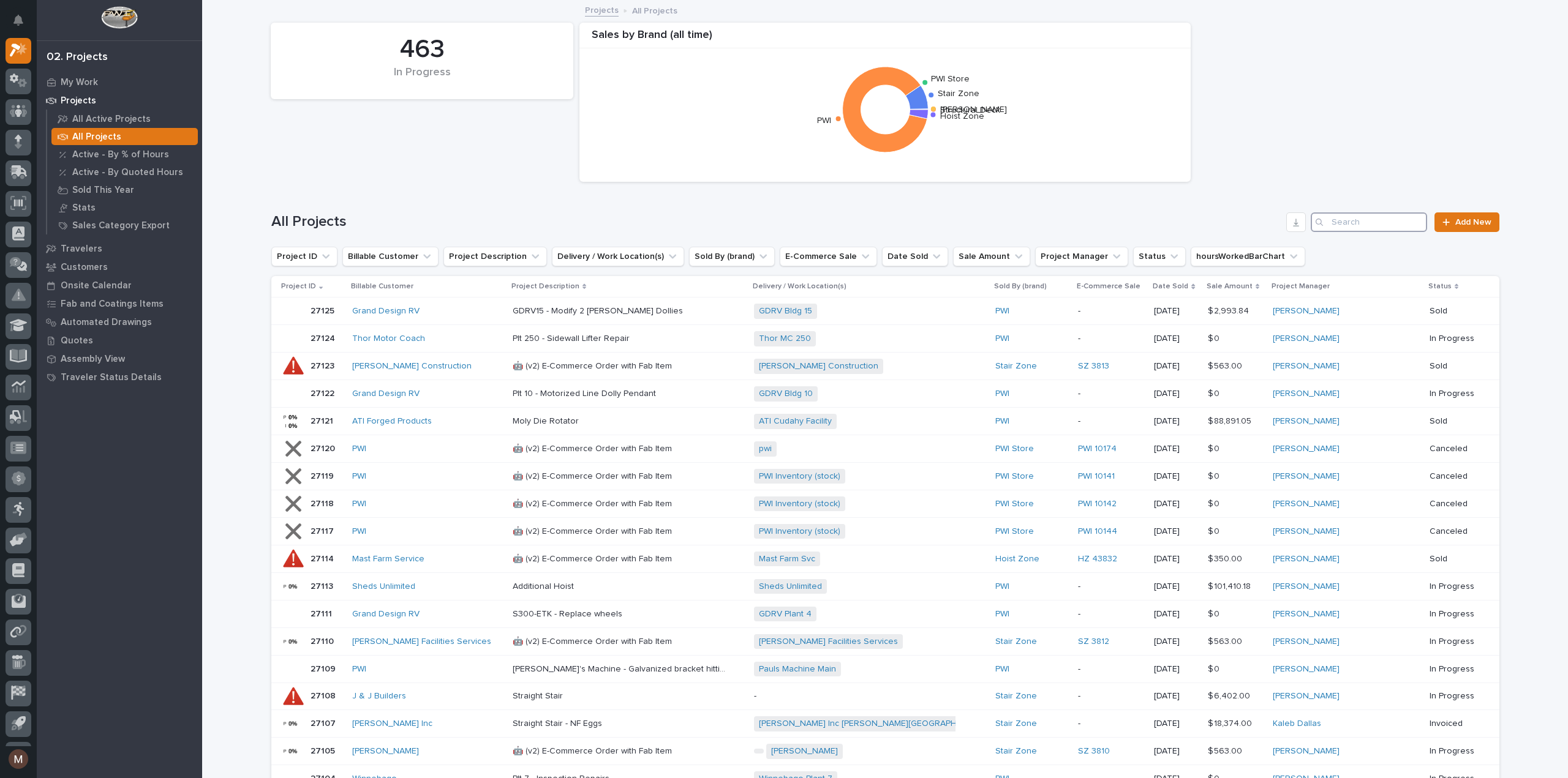
click at [1334, 224] on input "Search" at bounding box center [1369, 222] width 116 height 20
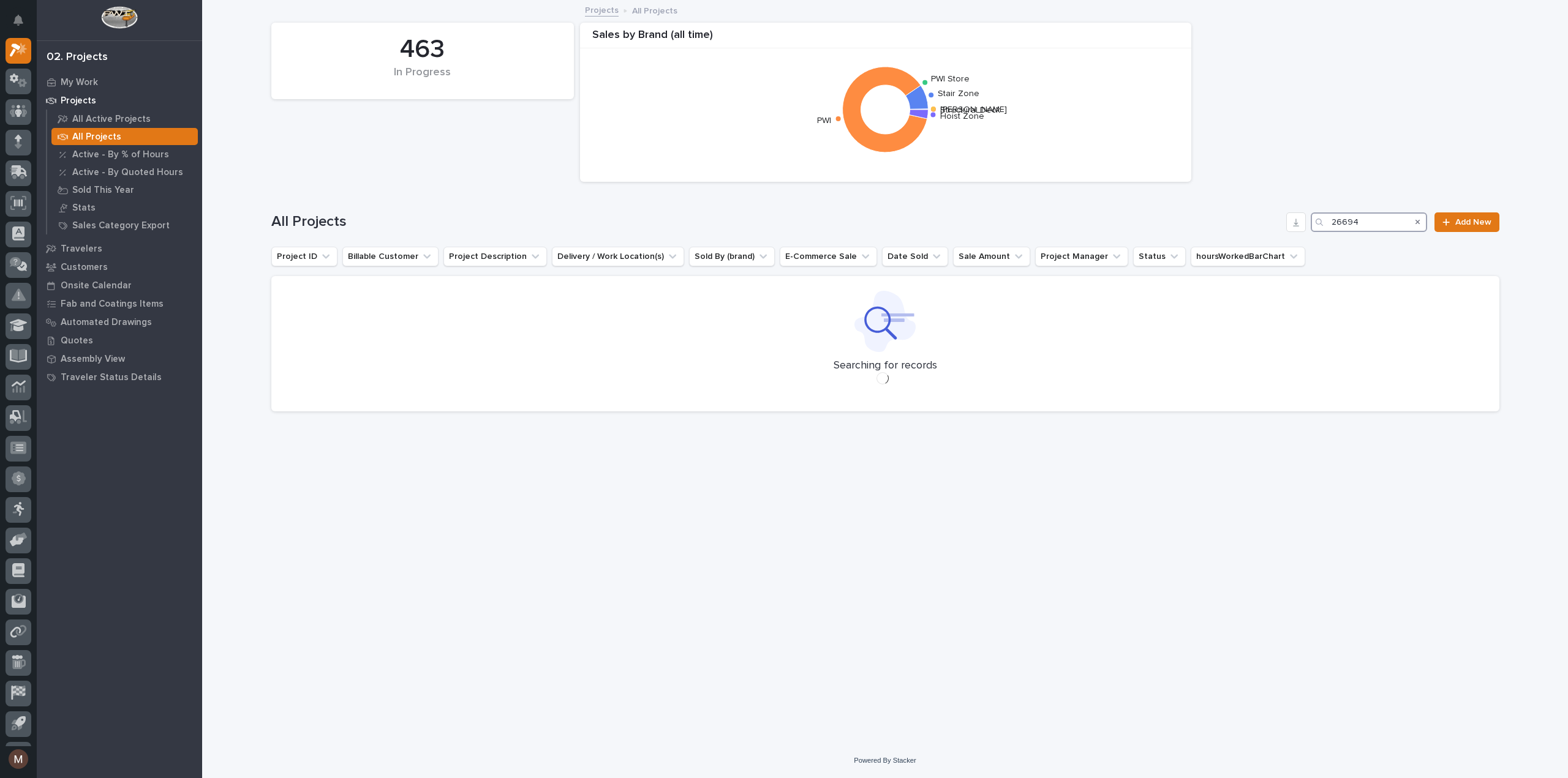
type input "26694"
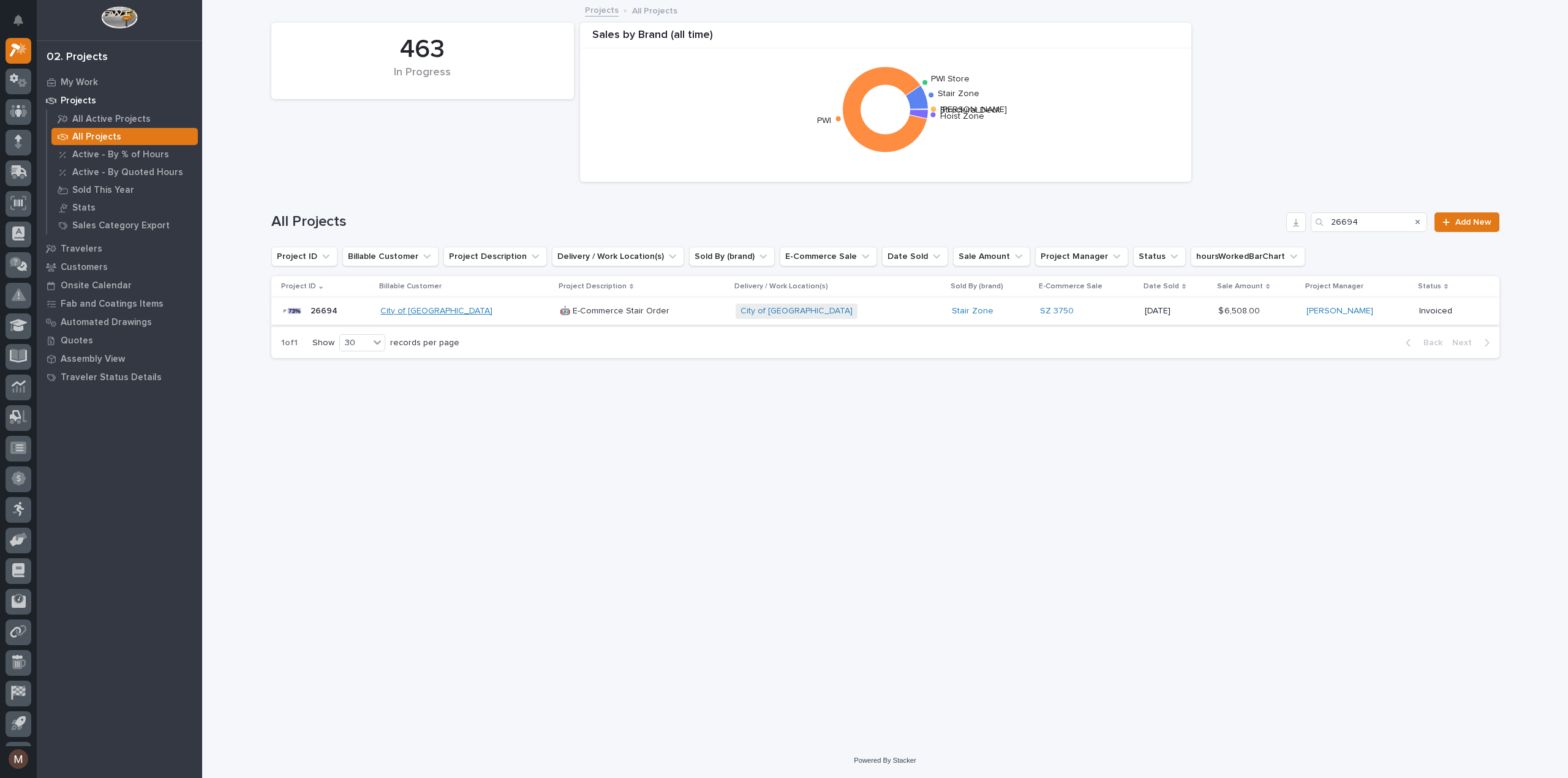
click at [432, 311] on link "City of [GEOGRAPHIC_DATA]" at bounding box center [436, 311] width 112 height 10
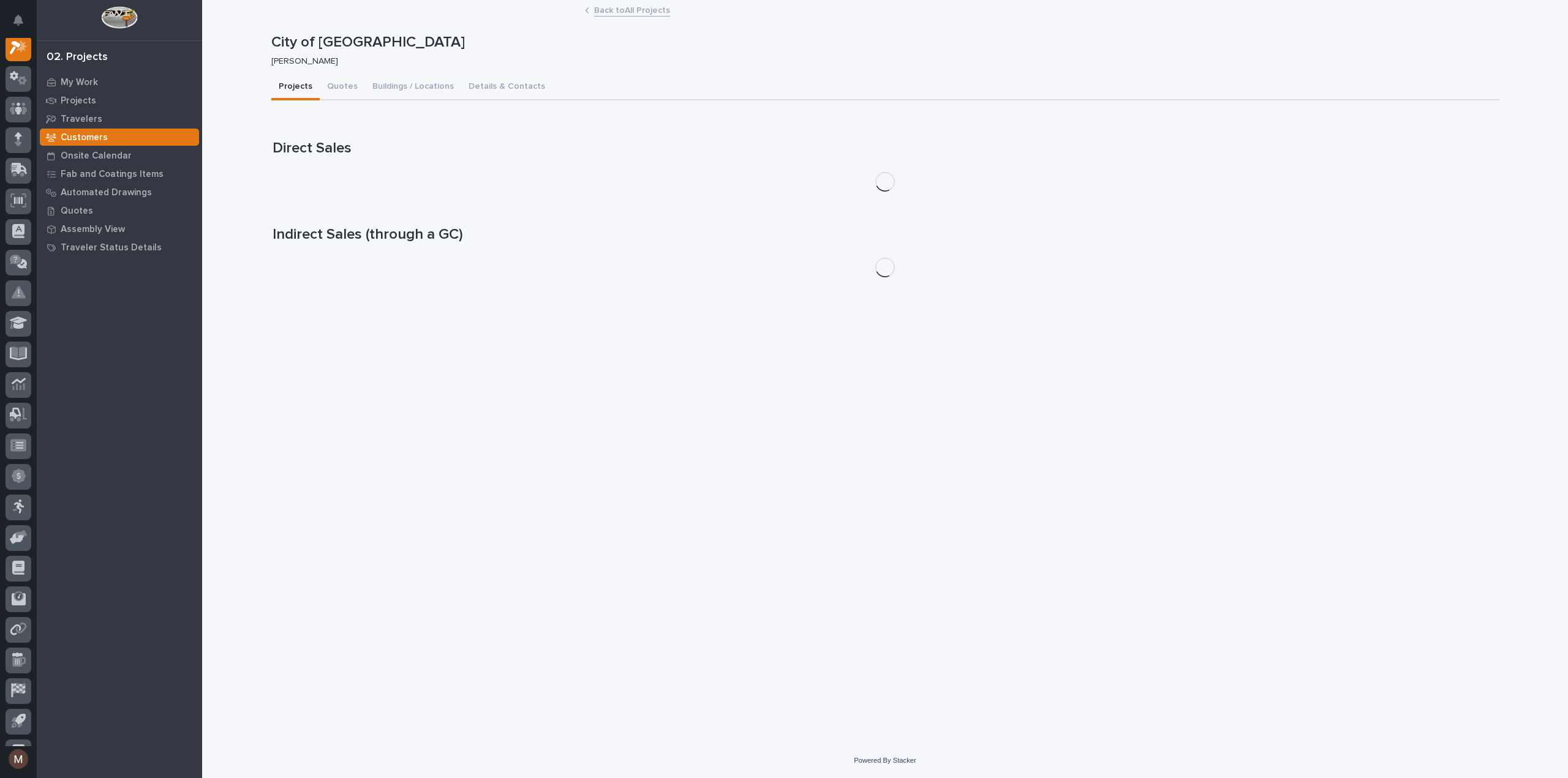
scroll to position [30, 0]
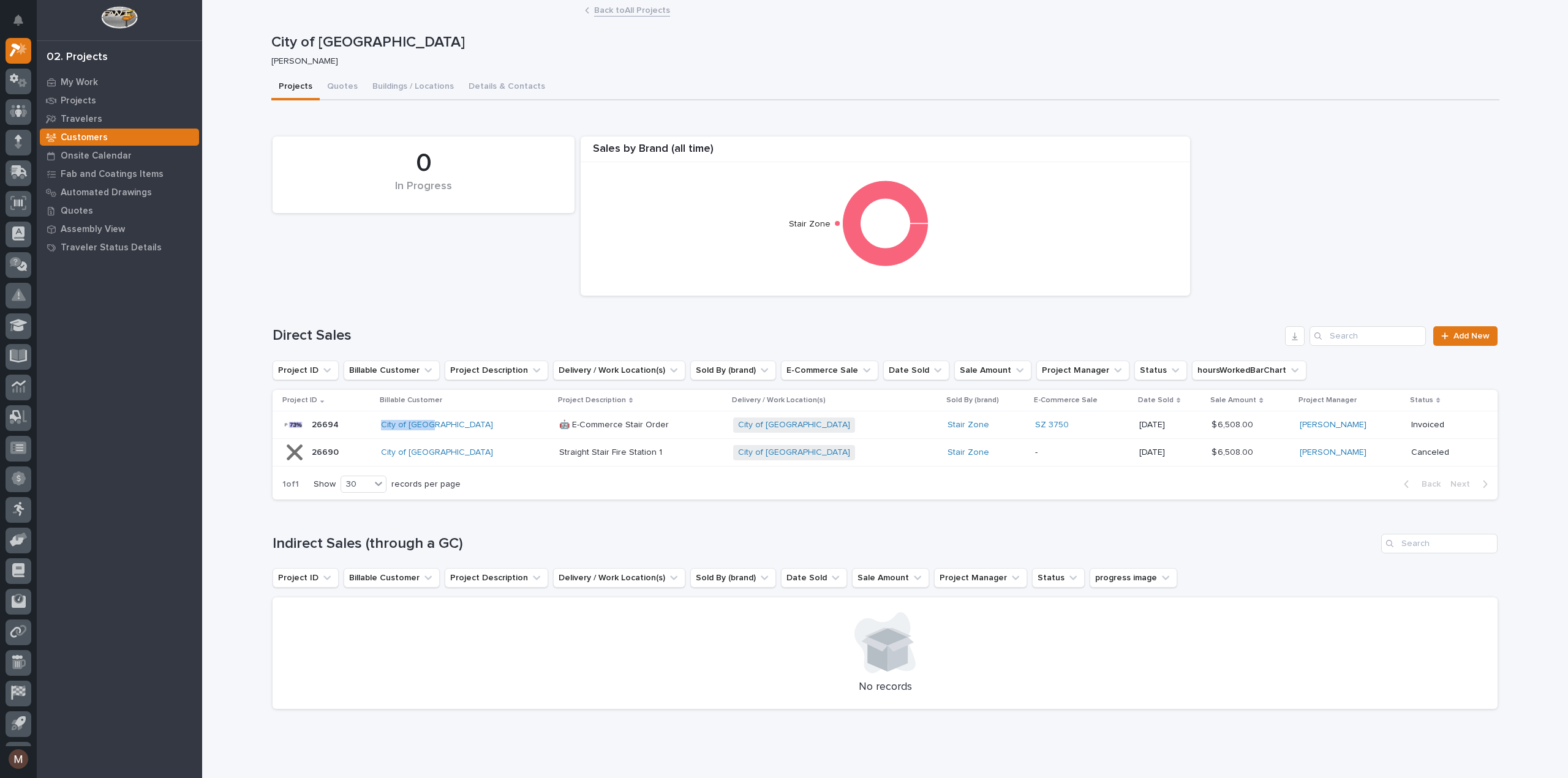
drag, startPoint x: 457, startPoint y: 423, endPoint x: 383, endPoint y: 423, distance: 74.0
click at [383, 423] on tr "26694 26694 City of Ocala 🤖 E-Commerce Stair Order 🤖 E-Commerce Stair Order [GE…" at bounding box center [885, 425] width 1225 height 28
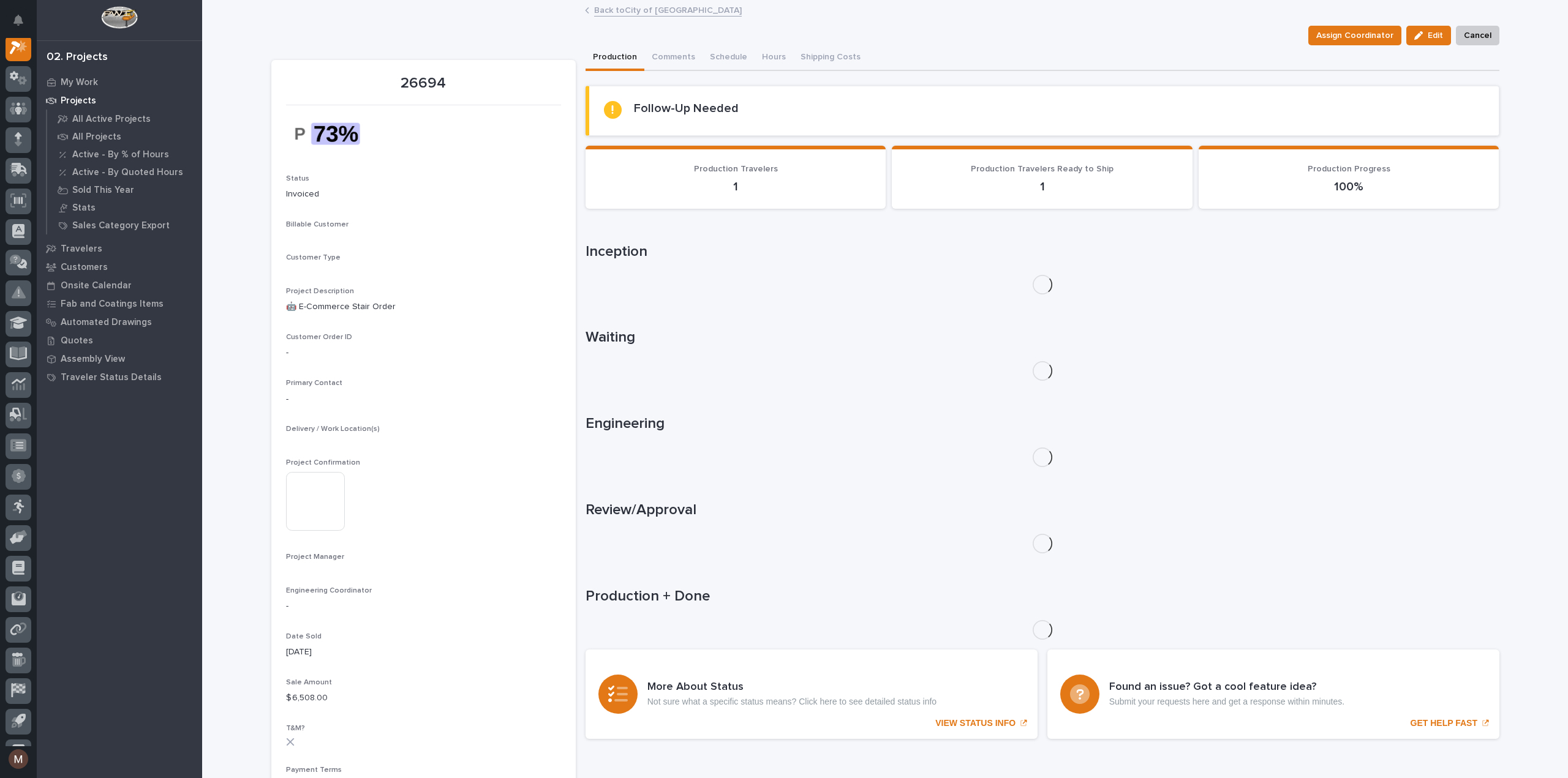
scroll to position [30, 0]
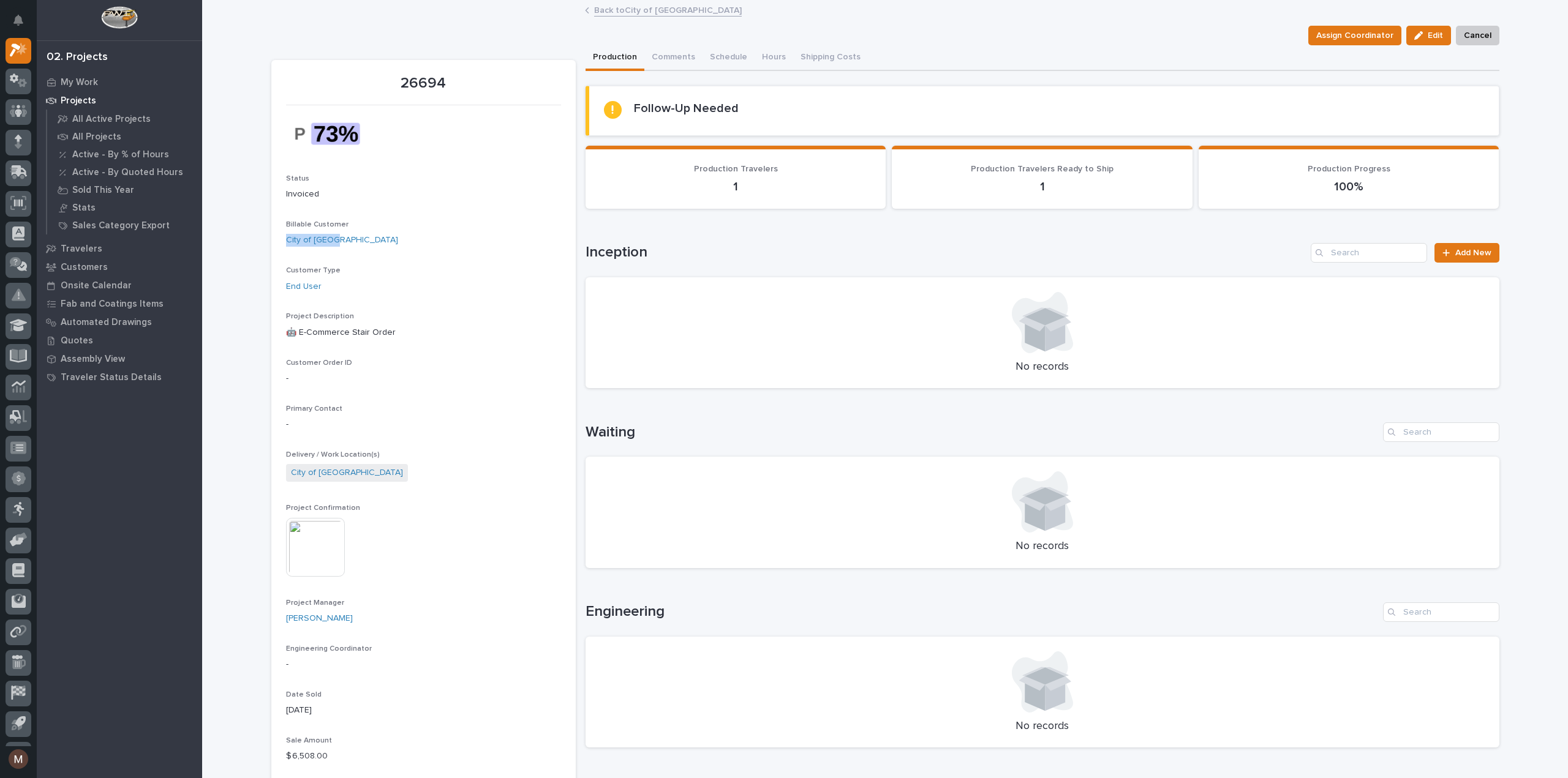
drag, startPoint x: 350, startPoint y: 242, endPoint x: 268, endPoint y: 244, distance: 82.0
copy link "City of [GEOGRAPHIC_DATA]"
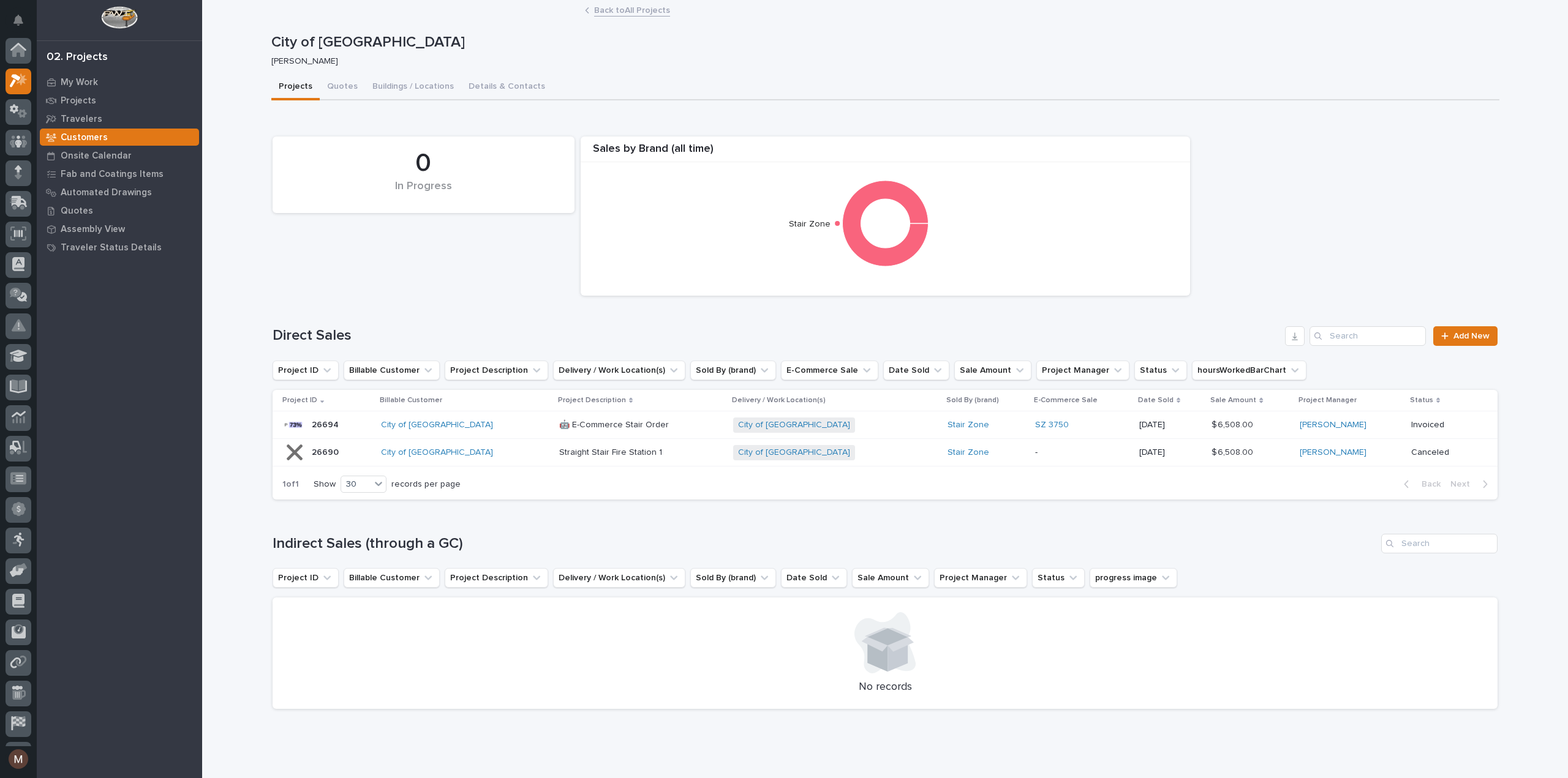
scroll to position [33, 0]
drag, startPoint x: 465, startPoint y: 422, endPoint x: 396, endPoint y: 413, distance: 69.6
click at [396, 413] on td "City of [GEOGRAPHIC_DATA]" at bounding box center [465, 425] width 177 height 28
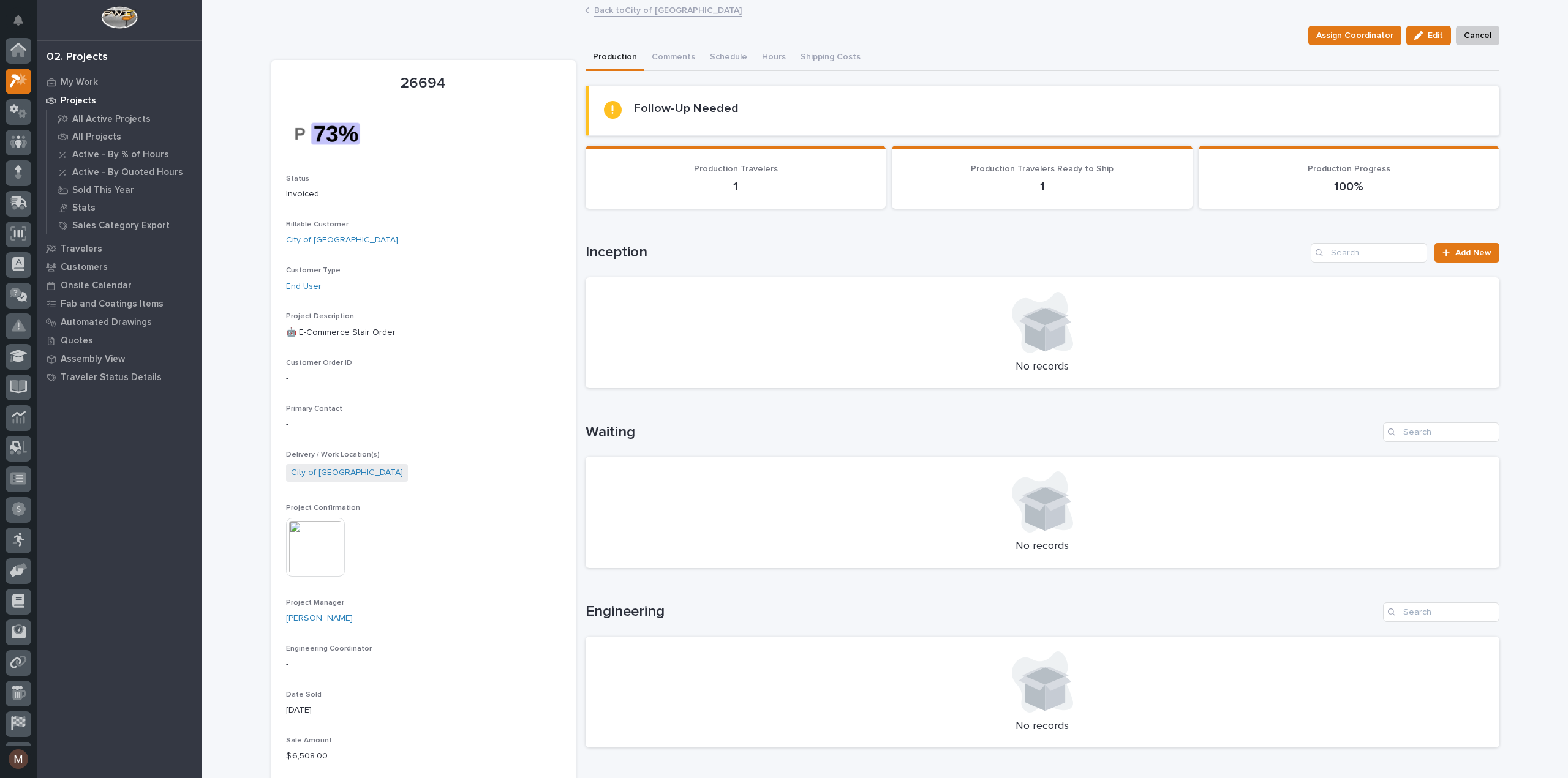
scroll to position [30, 0]
click at [88, 269] on p "Customers" at bounding box center [85, 267] width 47 height 11
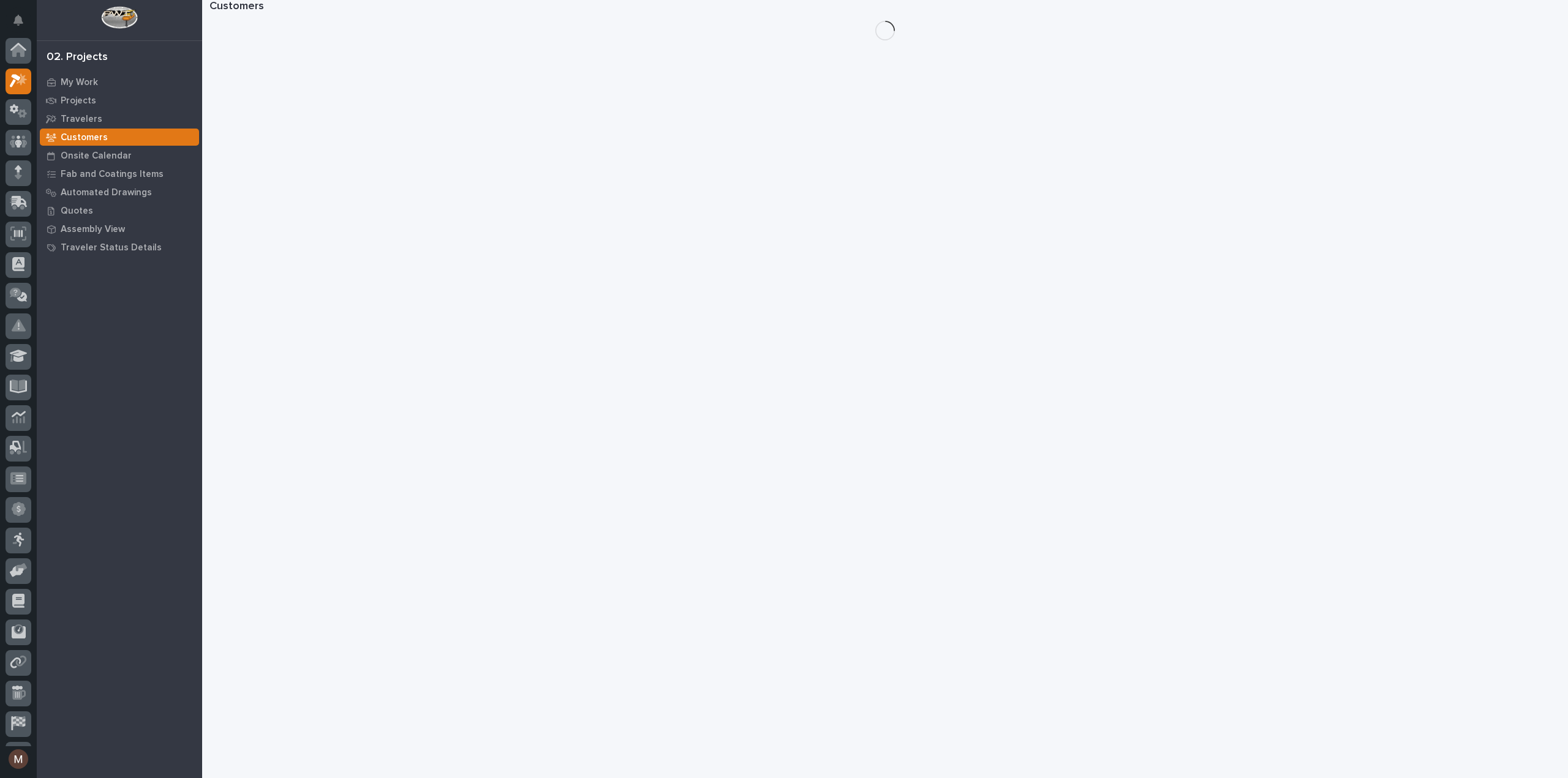
scroll to position [30, 0]
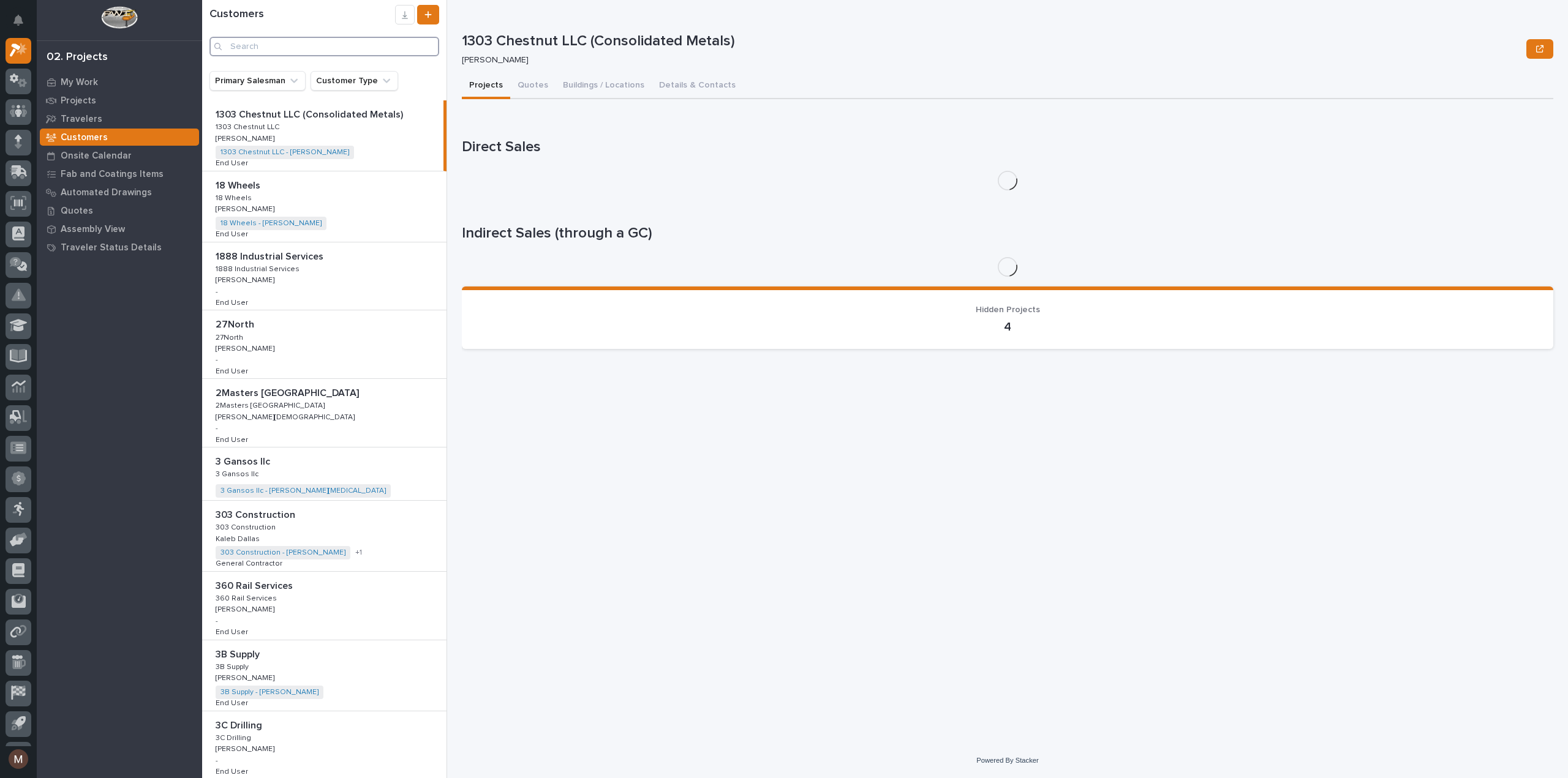
click at [291, 46] on input "Search" at bounding box center [324, 46] width 230 height 20
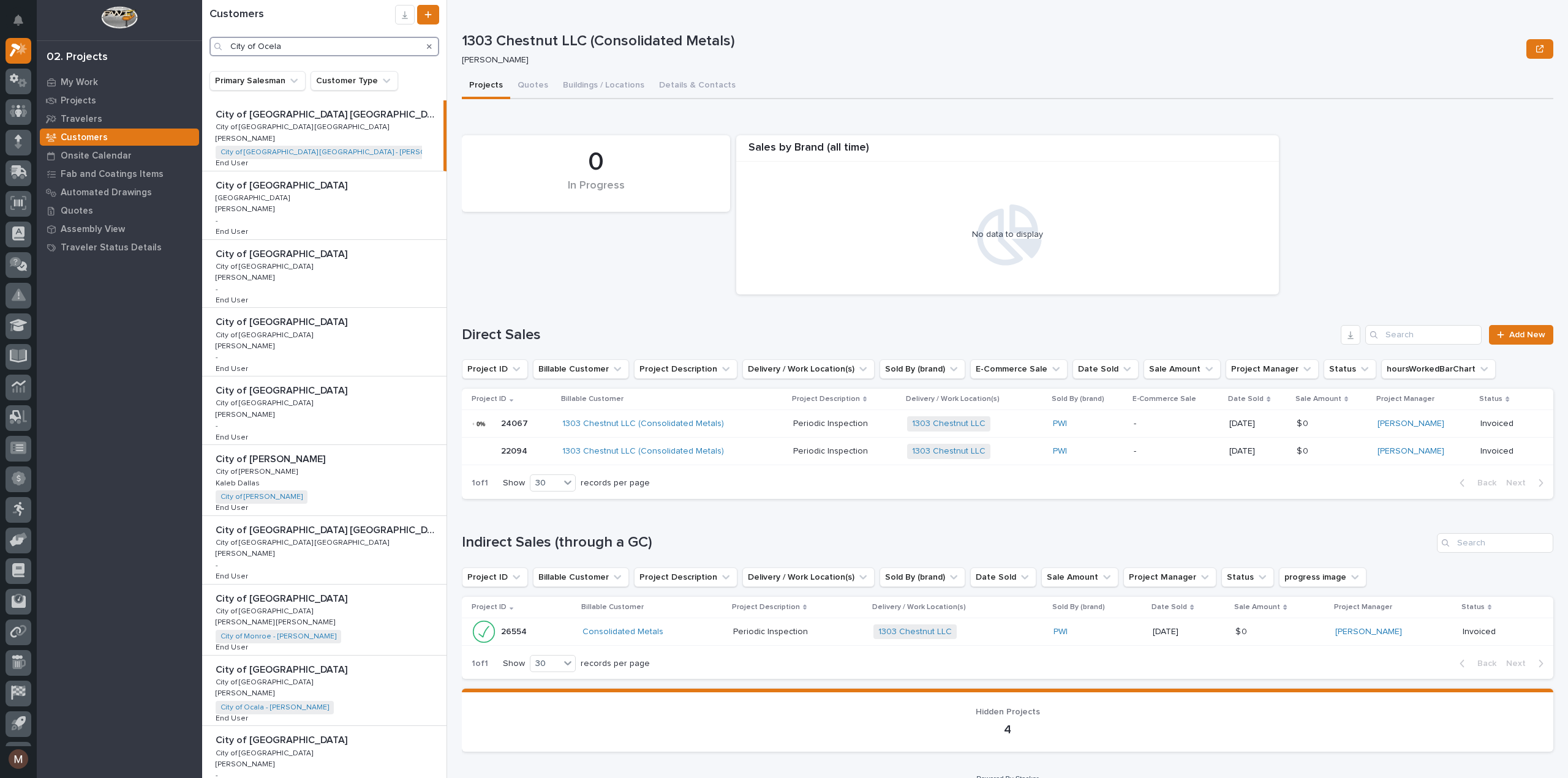
type input "City of Ocela"
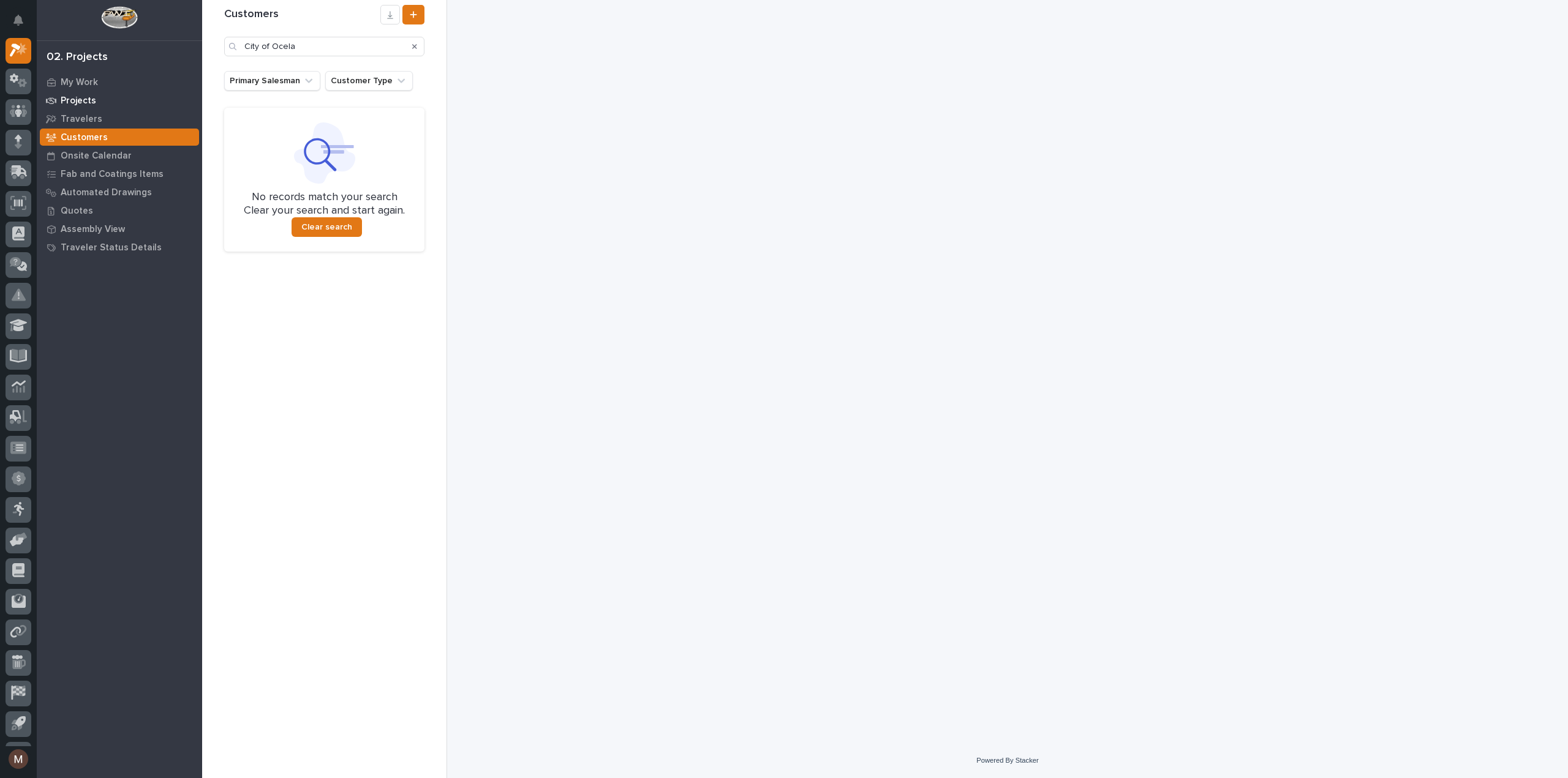
click at [84, 102] on p "Projects" at bounding box center [79, 101] width 35 height 11
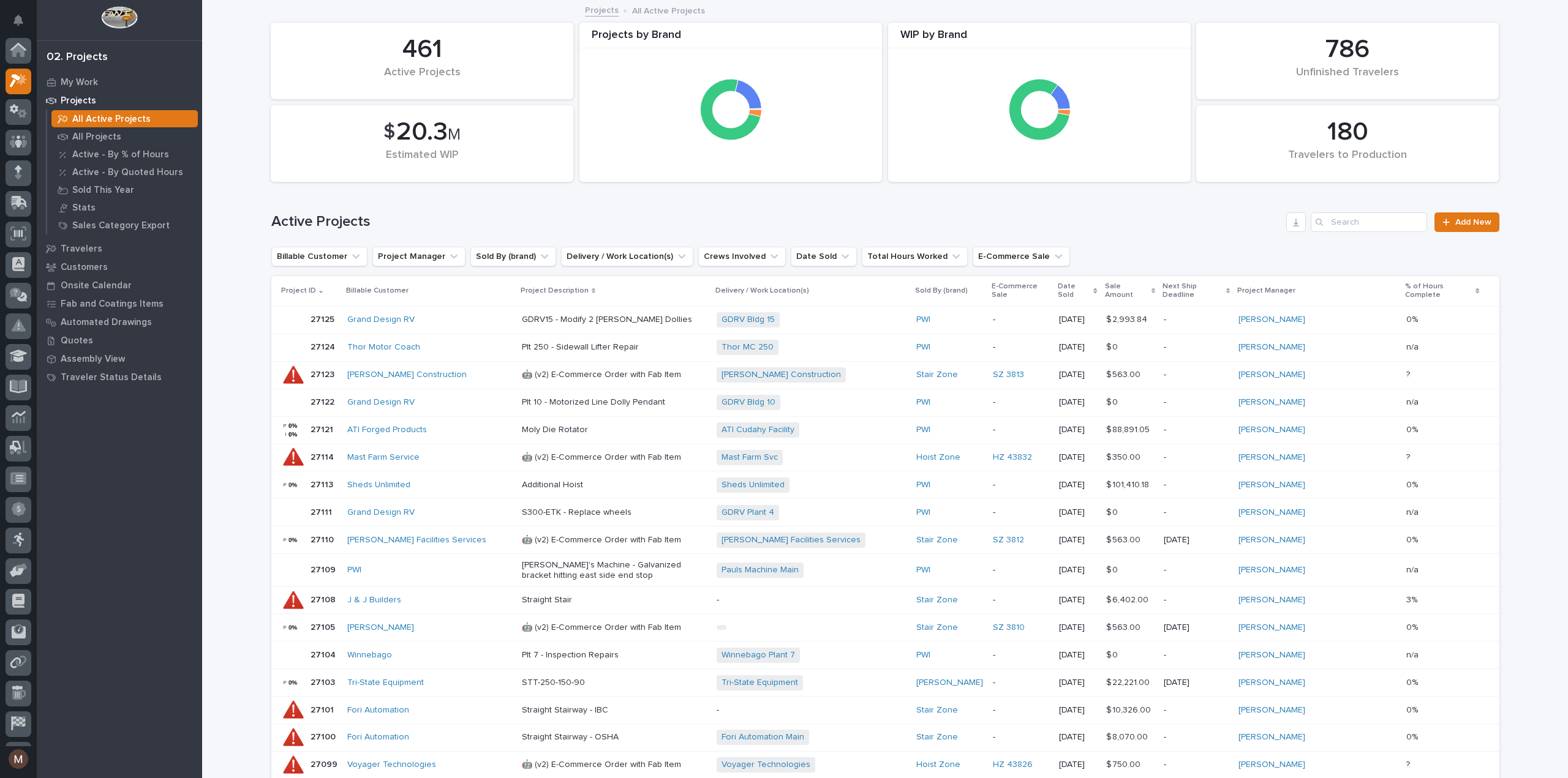
scroll to position [30, 0]
click at [125, 118] on p "All Active Projects" at bounding box center [112, 119] width 79 height 11
click at [1335, 220] on input "Search" at bounding box center [1369, 222] width 116 height 20
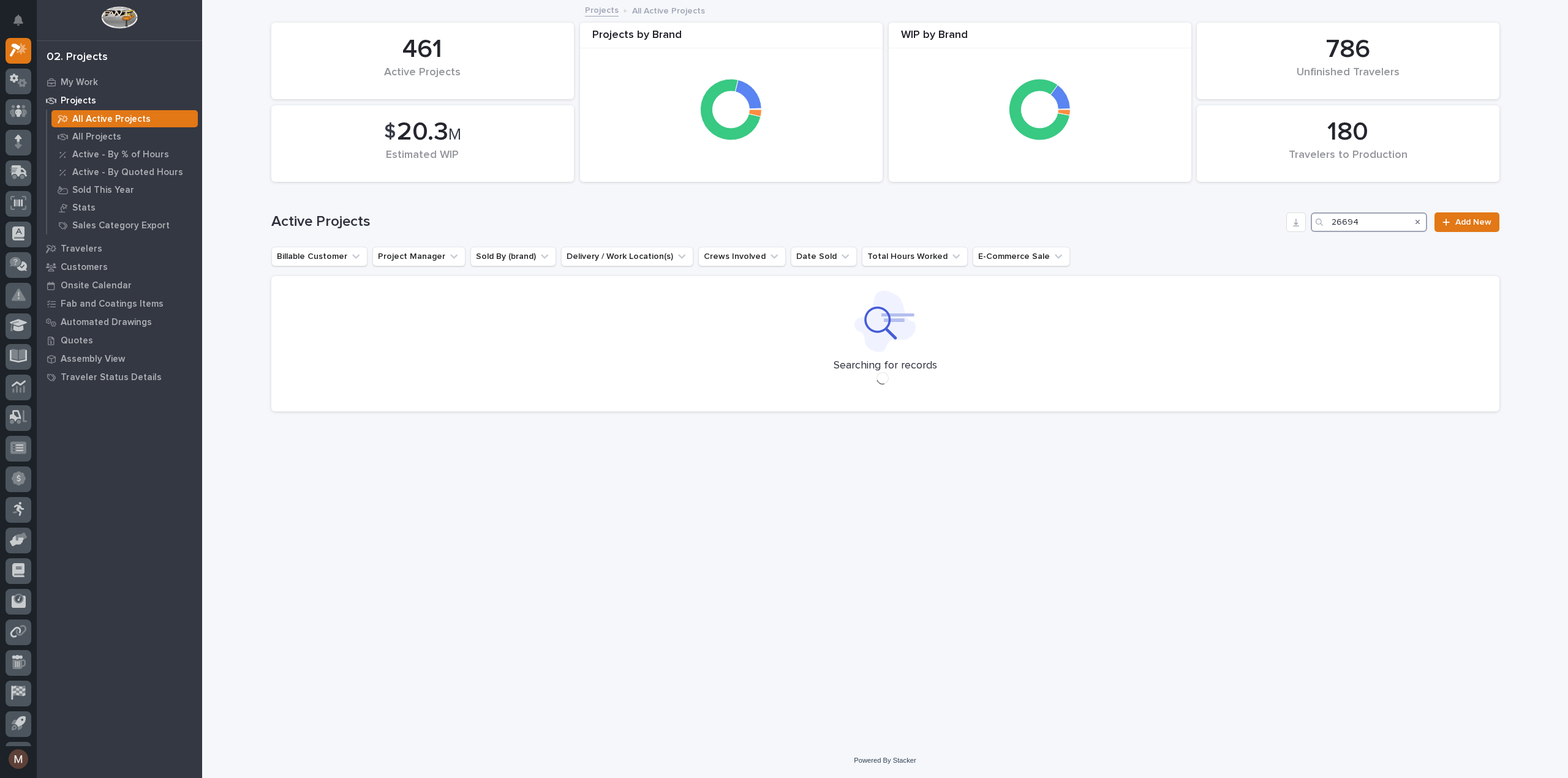
type input "26694"
click at [110, 131] on p "All Projects" at bounding box center [97, 137] width 49 height 11
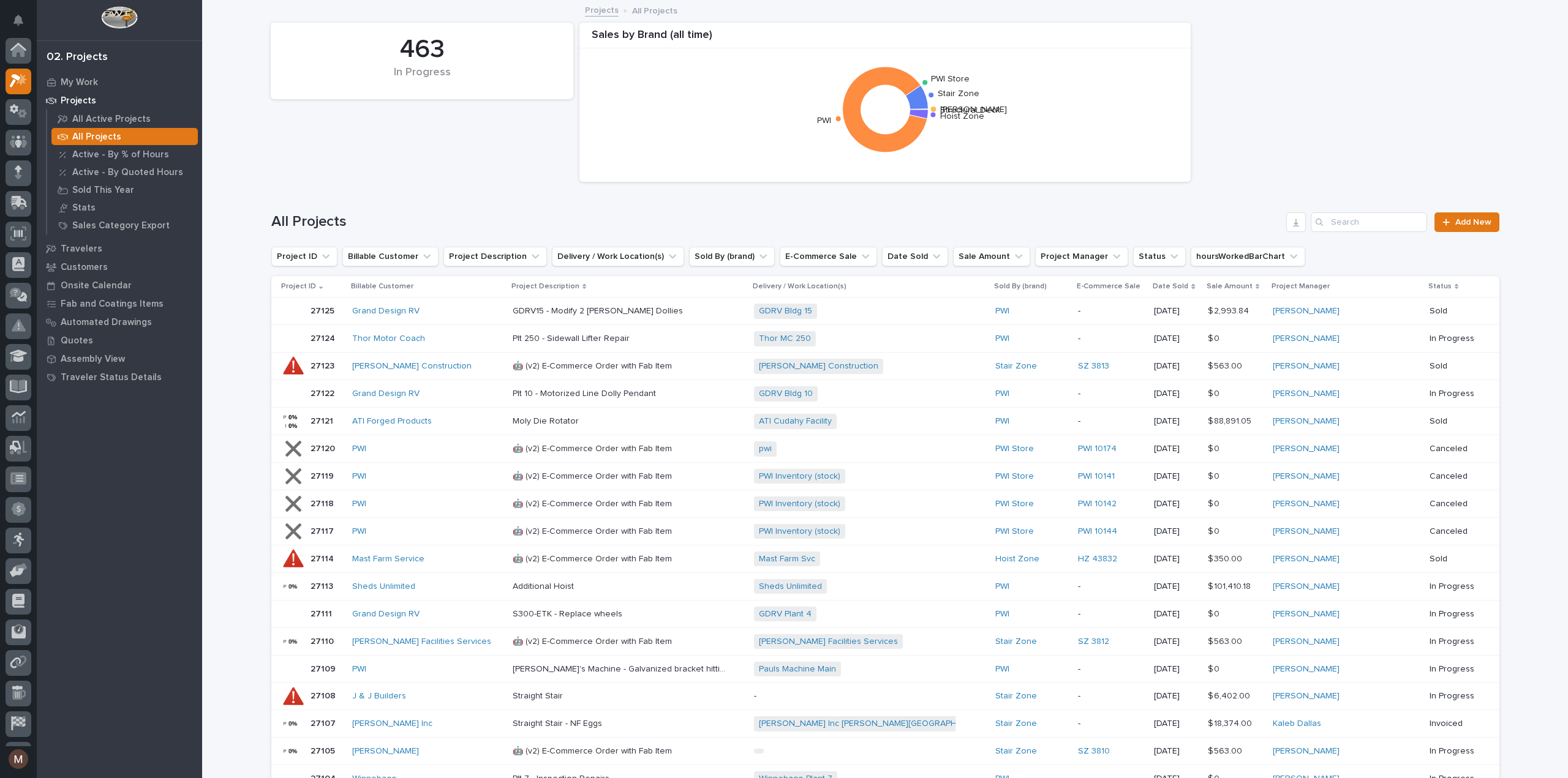
scroll to position [30, 0]
click at [1359, 225] on input "Search" at bounding box center [1369, 222] width 116 height 20
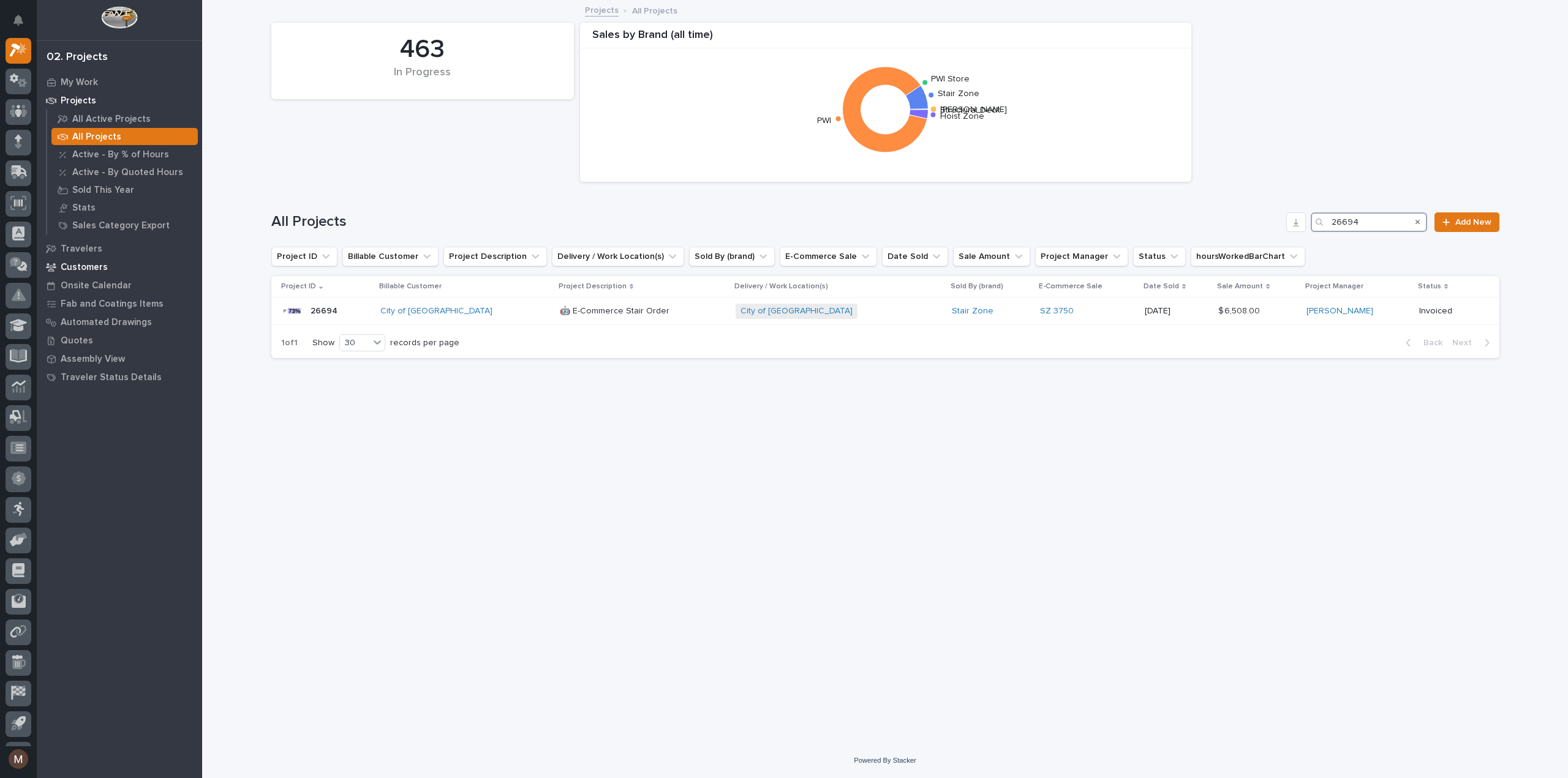
type input "26694"
click at [87, 264] on p "Customers" at bounding box center [85, 267] width 47 height 11
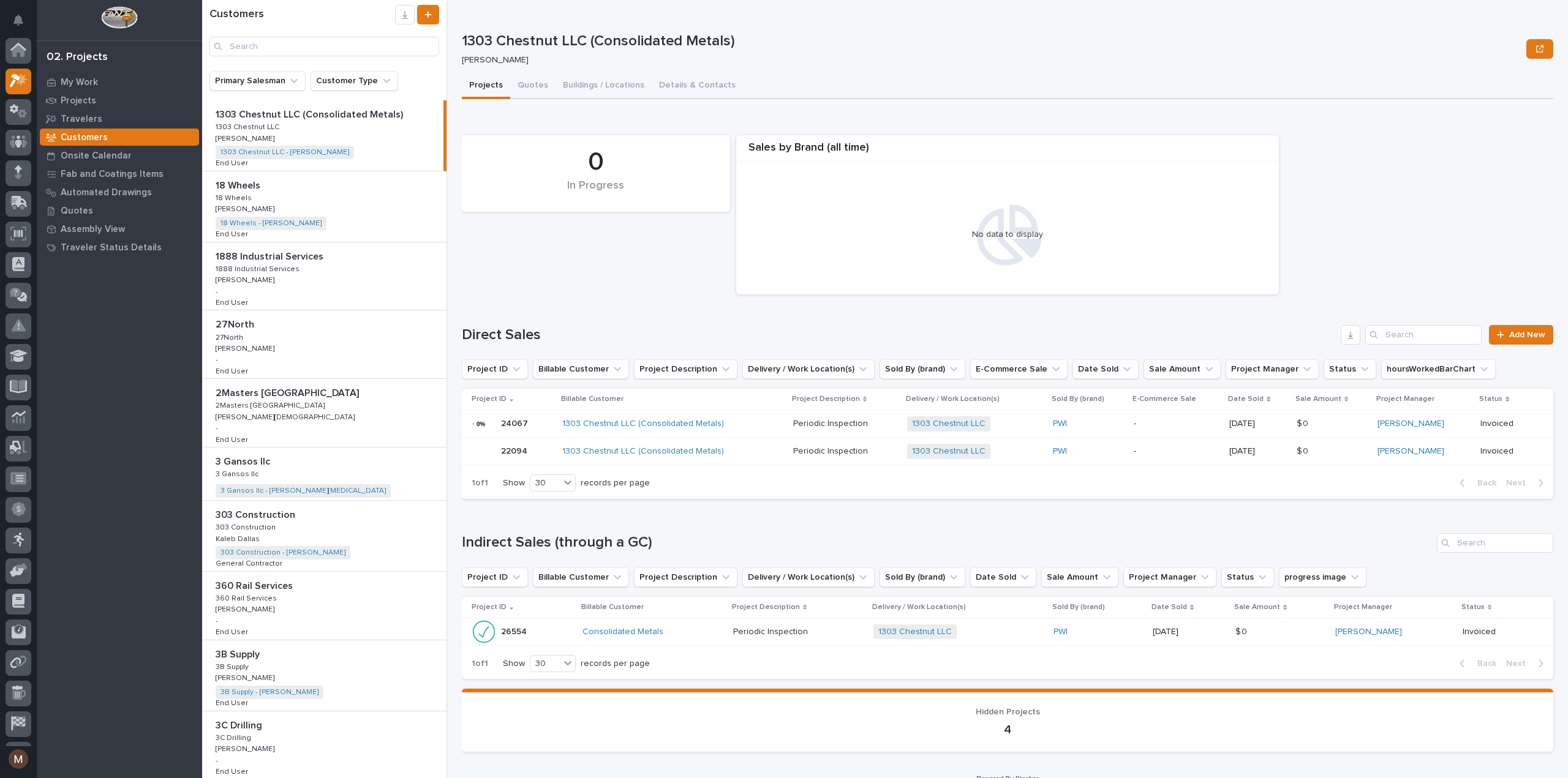
scroll to position [30, 0]
click at [253, 47] on input "Search" at bounding box center [324, 46] width 230 height 20
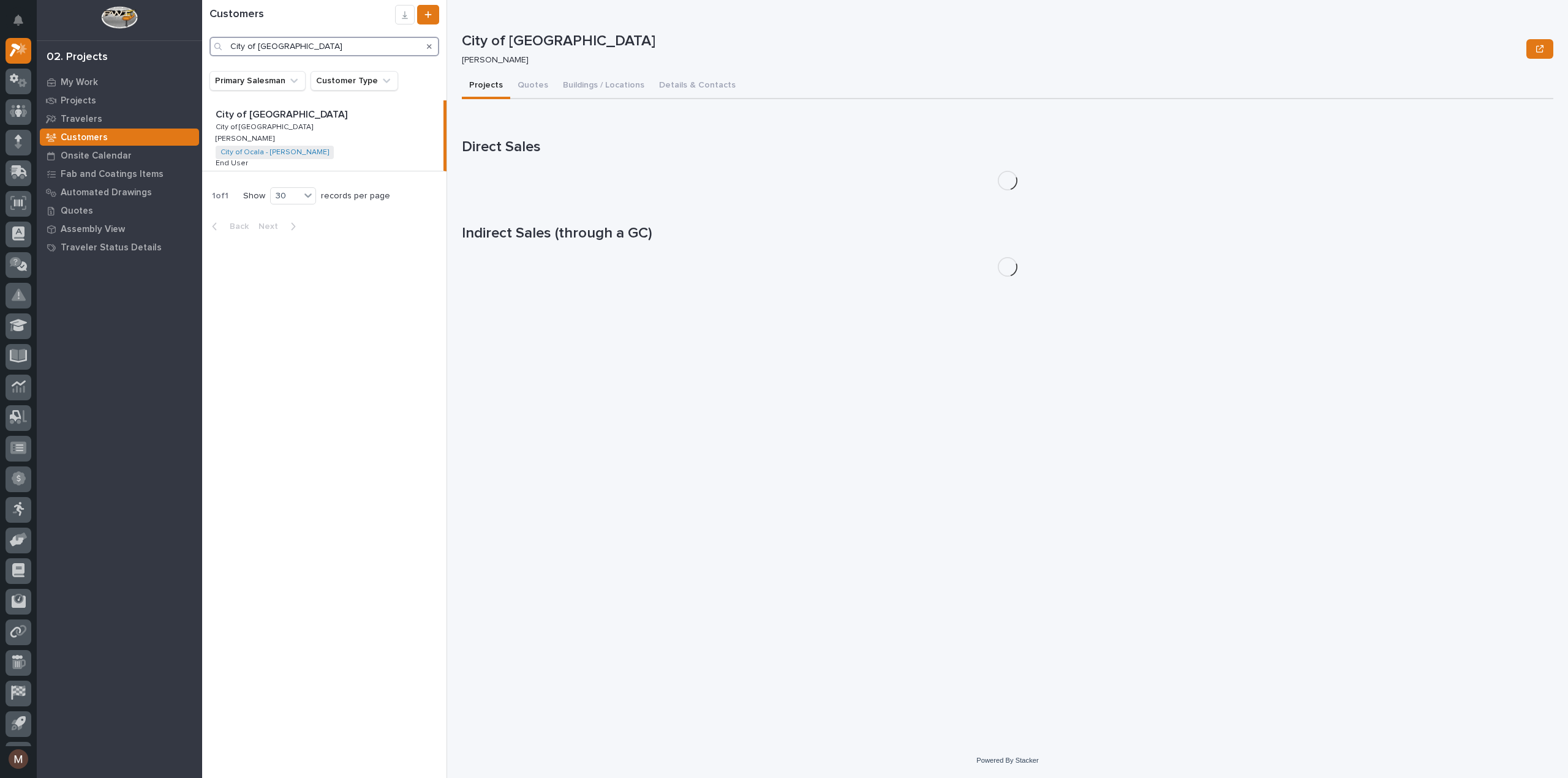
type input "City of [GEOGRAPHIC_DATA]"
click at [317, 128] on div "City of Ocala City of Ocala City of Ocala City of Ocala [PERSON_NAME] [PERSON_N…" at bounding box center [322, 135] width 241 height 70
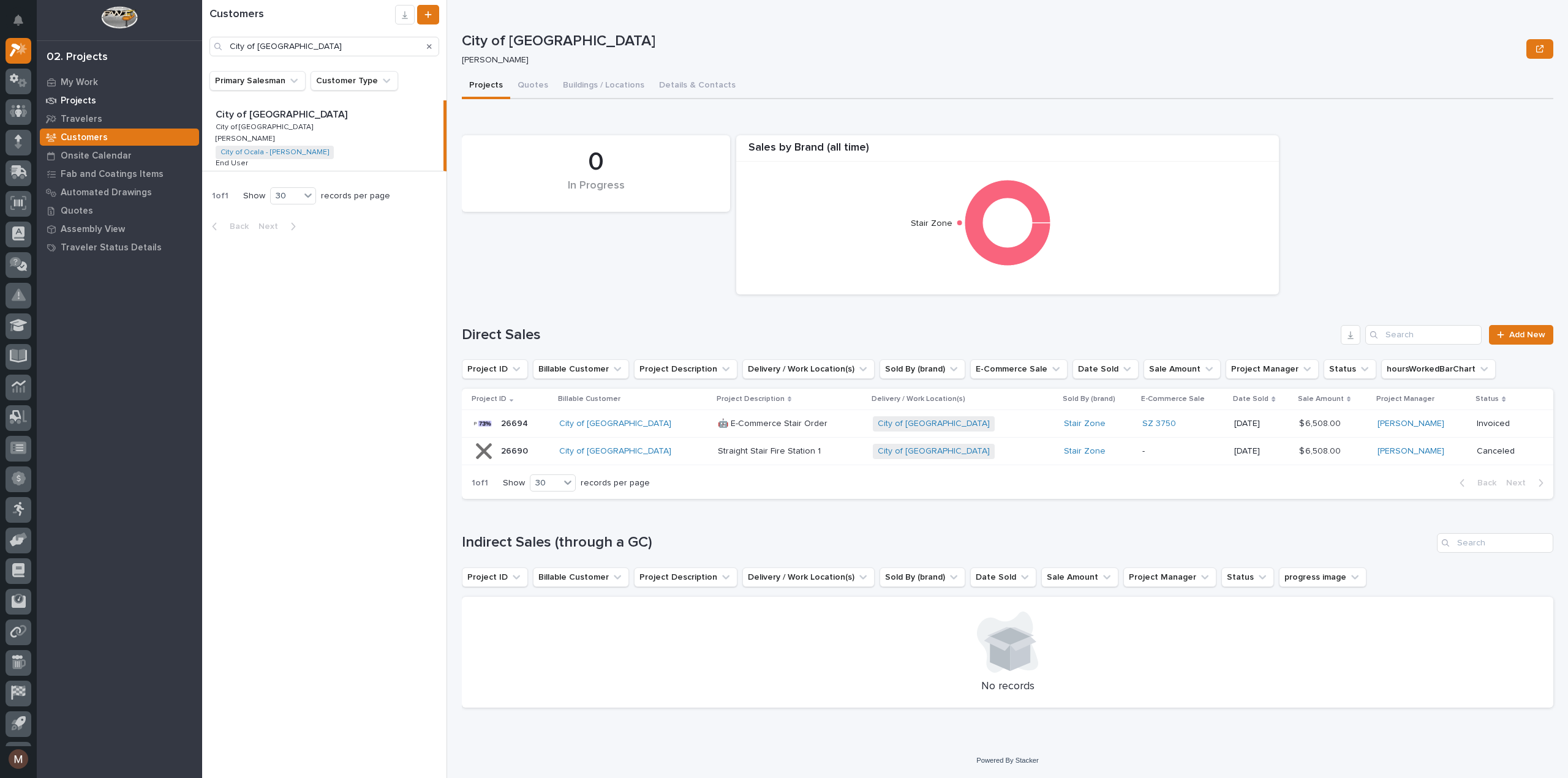
click at [80, 94] on div "Projects" at bounding box center [119, 100] width 159 height 17
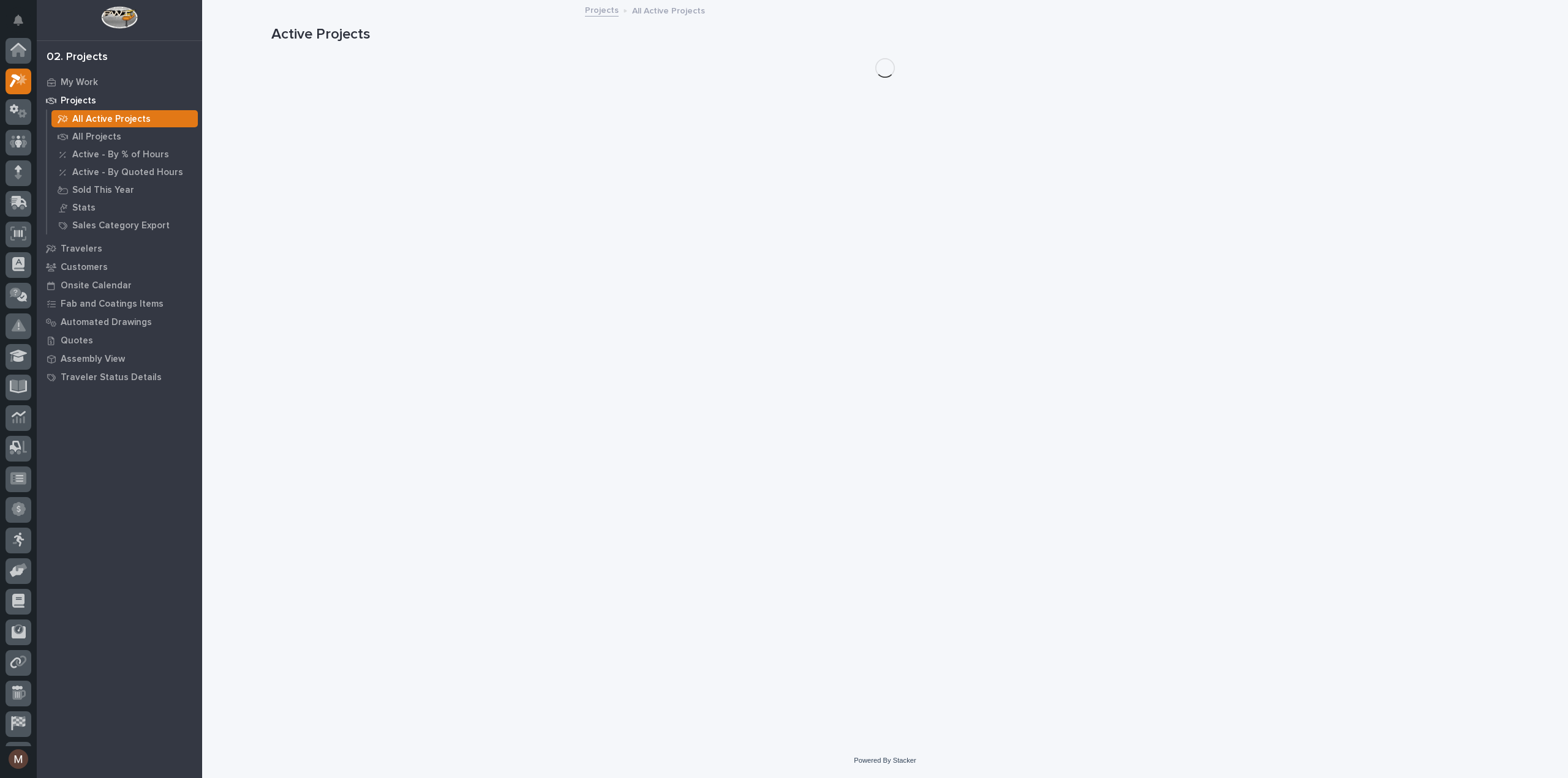
scroll to position [30, 0]
click at [93, 129] on div "All Projects" at bounding box center [125, 136] width 146 height 17
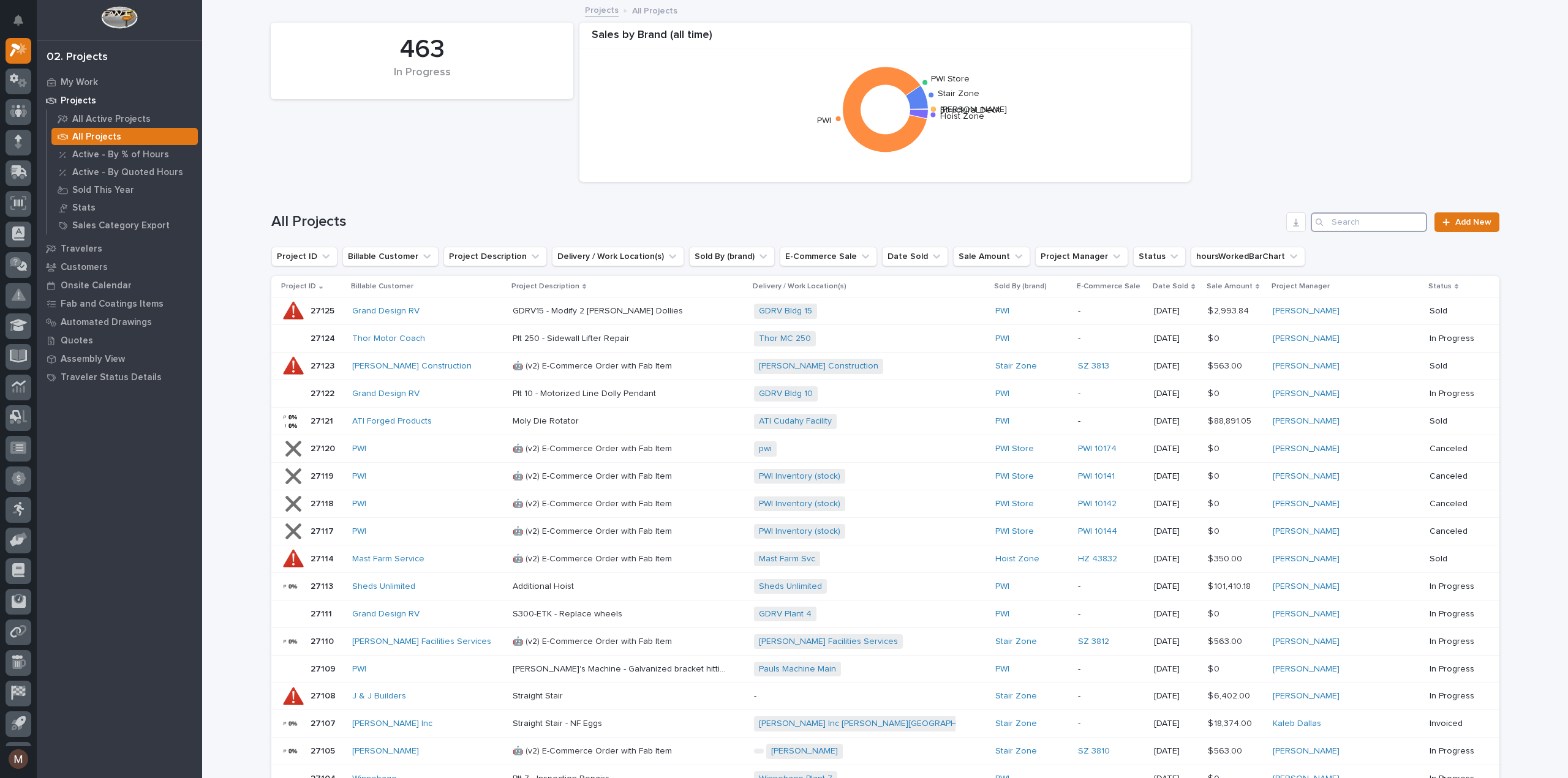
click at [1336, 222] on input "Search" at bounding box center [1369, 222] width 116 height 20
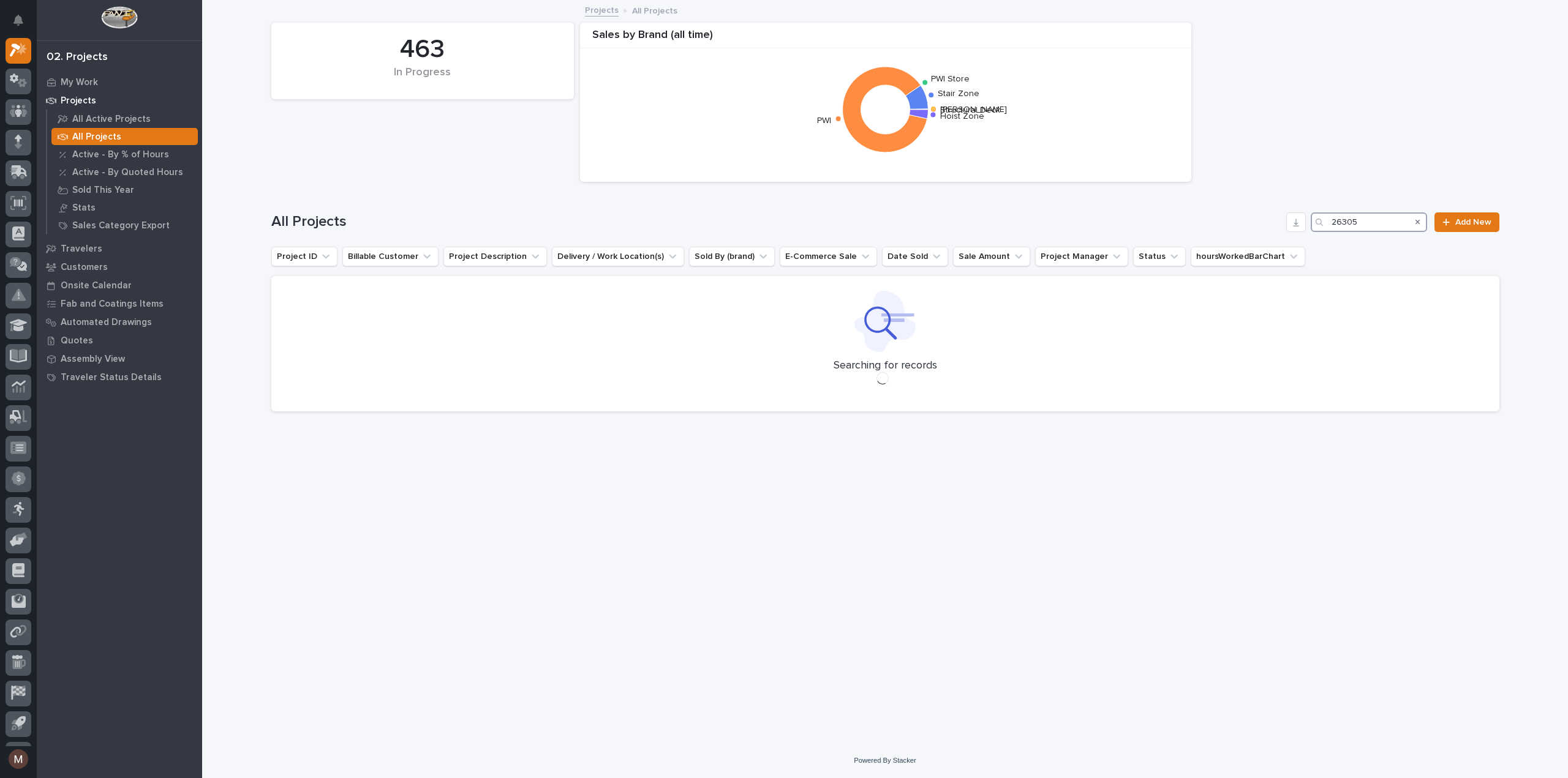
type input "26305"
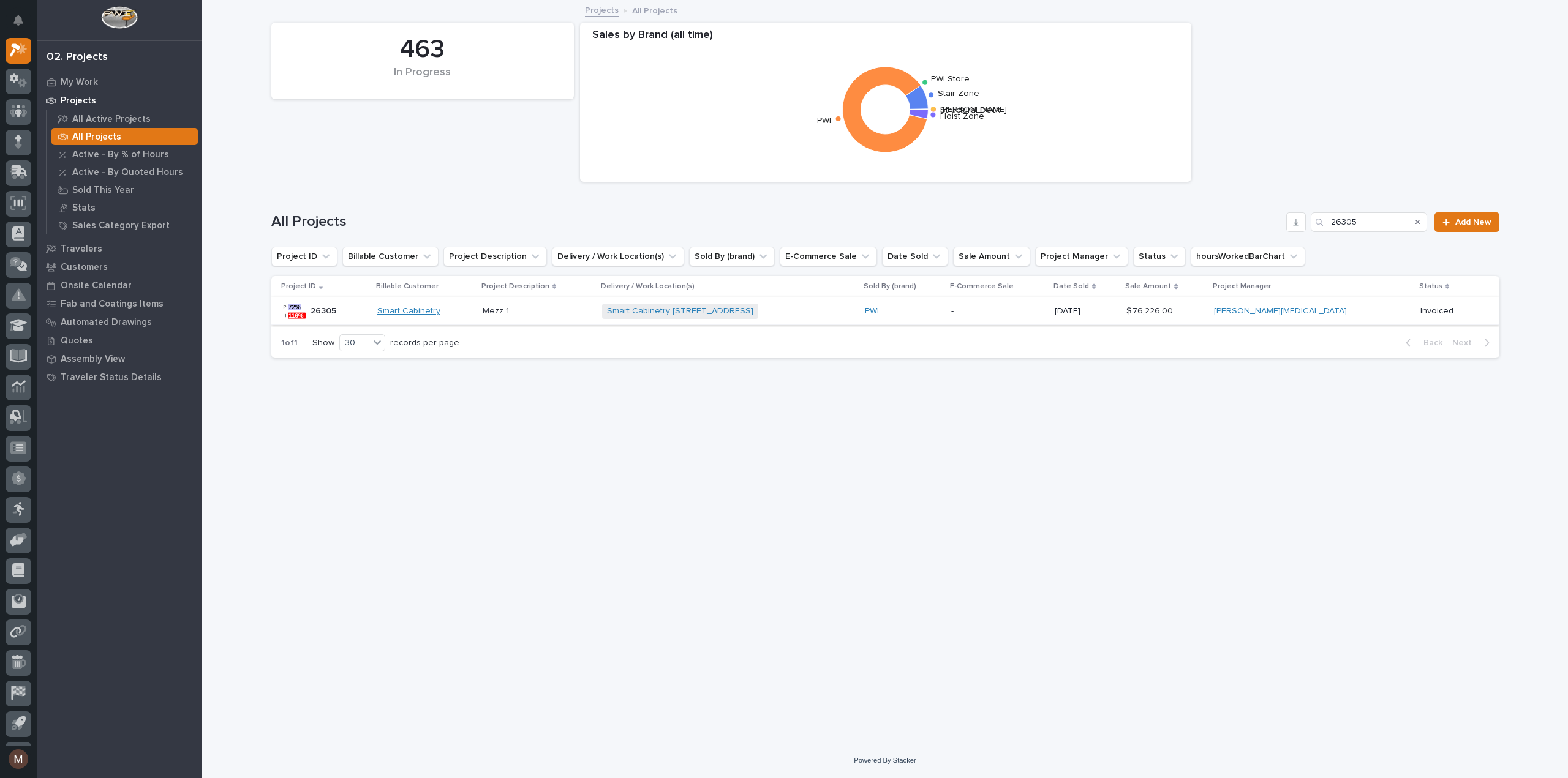
click at [416, 311] on link "Smart Cabinetry" at bounding box center [408, 311] width 63 height 10
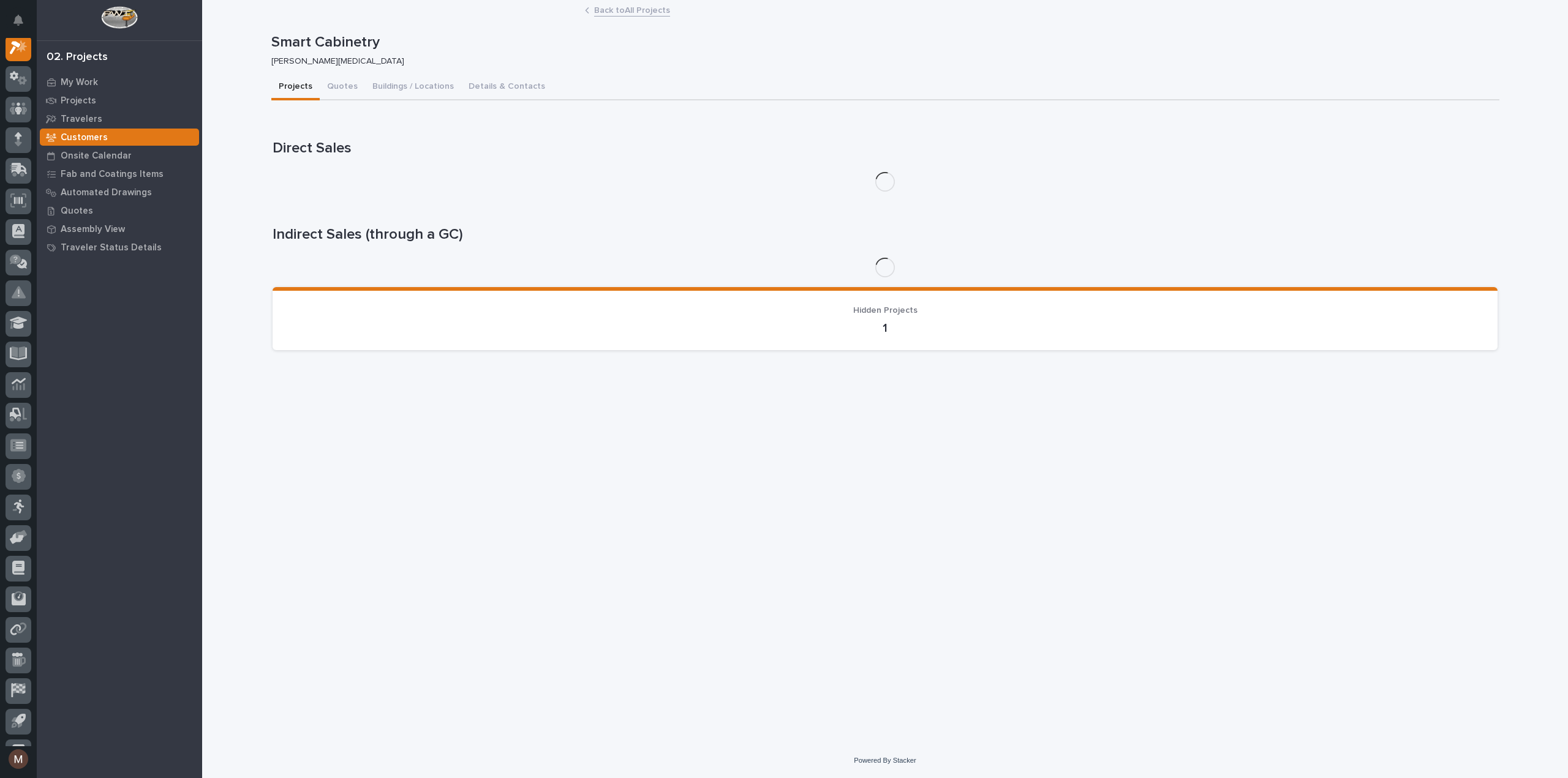
scroll to position [30, 0]
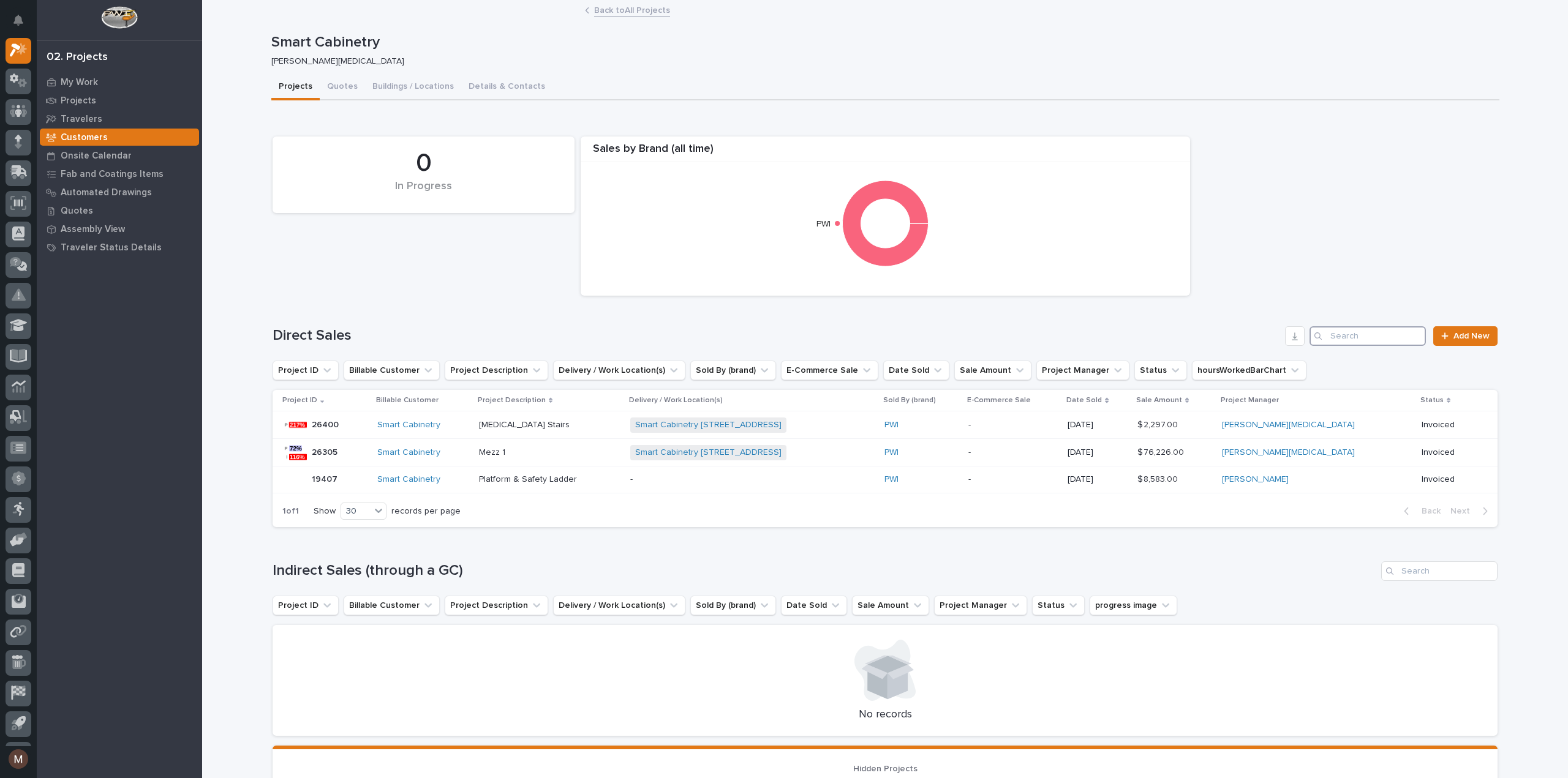
click at [1375, 334] on input "Search" at bounding box center [1368, 336] width 116 height 20
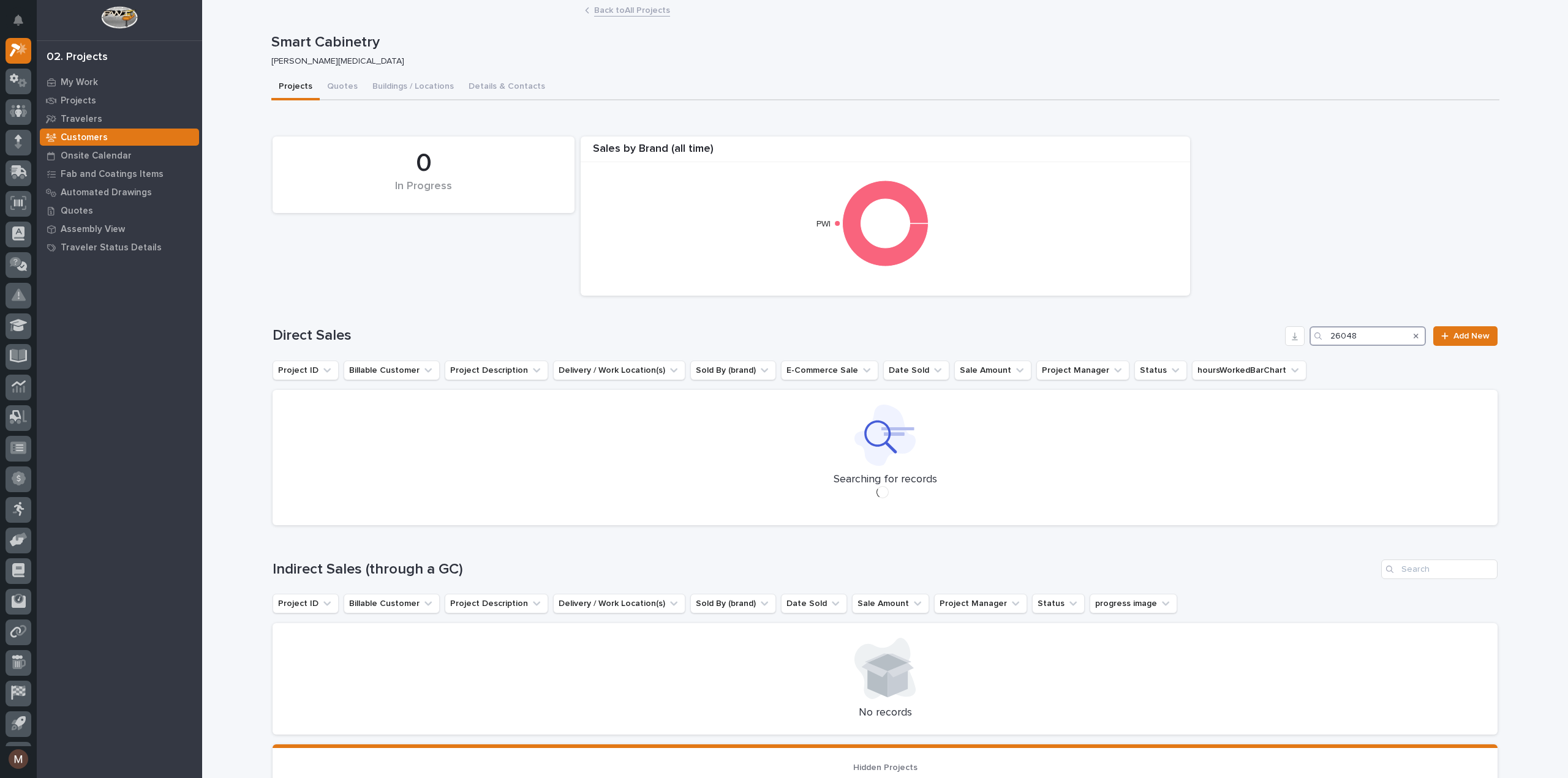
type input "26048"
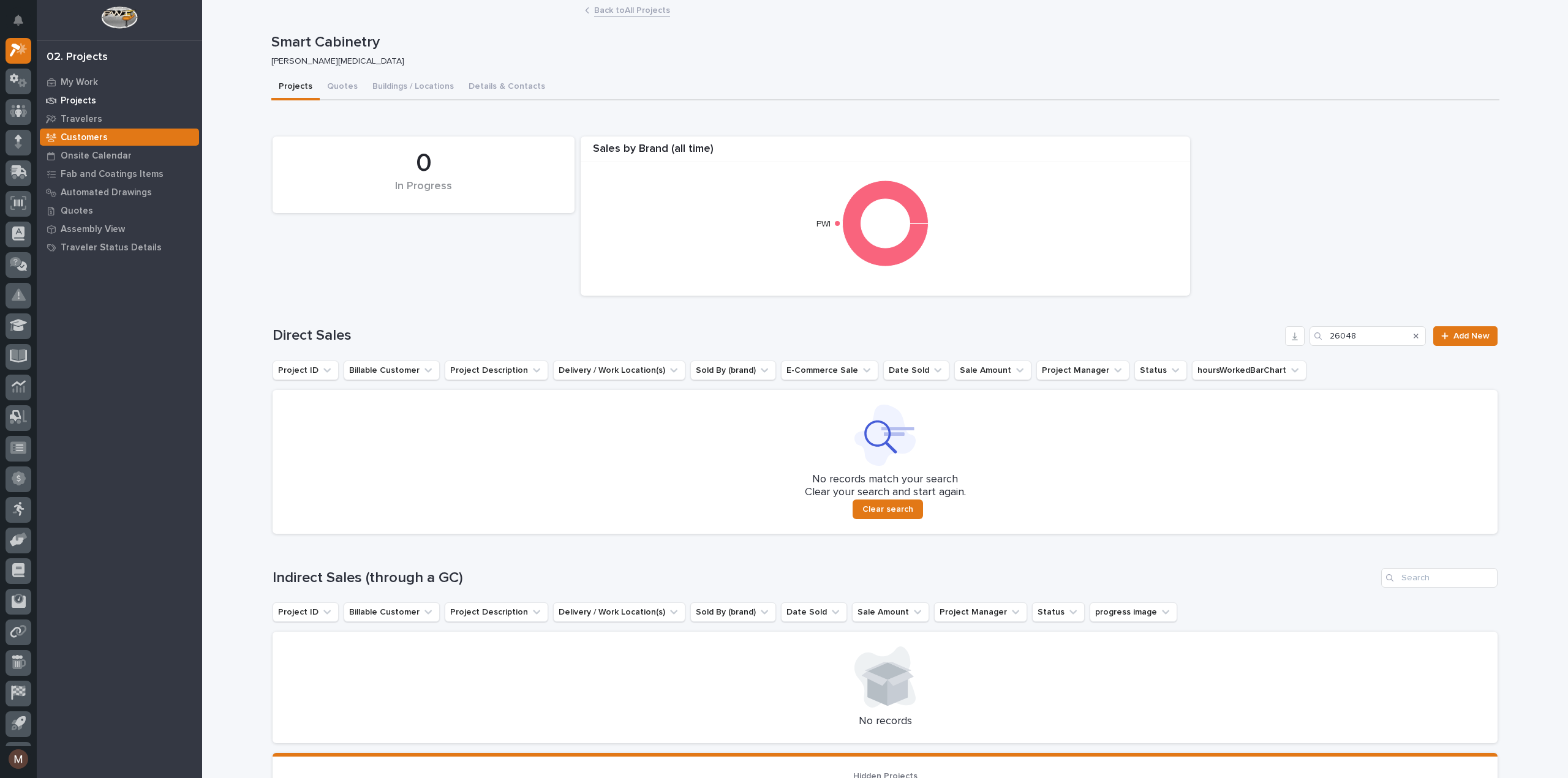
click at [85, 99] on p "Projects" at bounding box center [79, 101] width 35 height 11
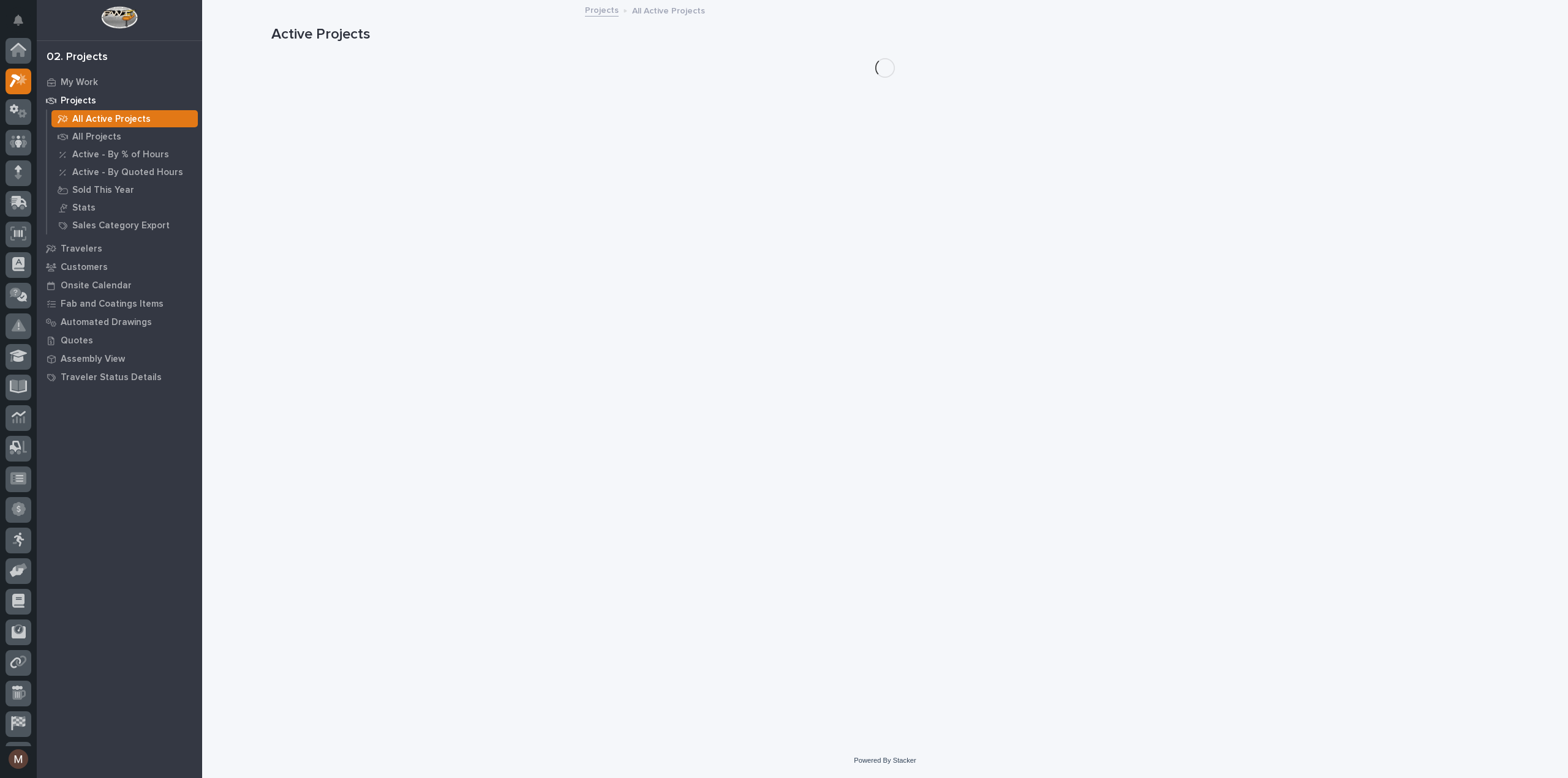
scroll to position [30, 0]
click at [93, 131] on div "All Projects" at bounding box center [125, 136] width 146 height 17
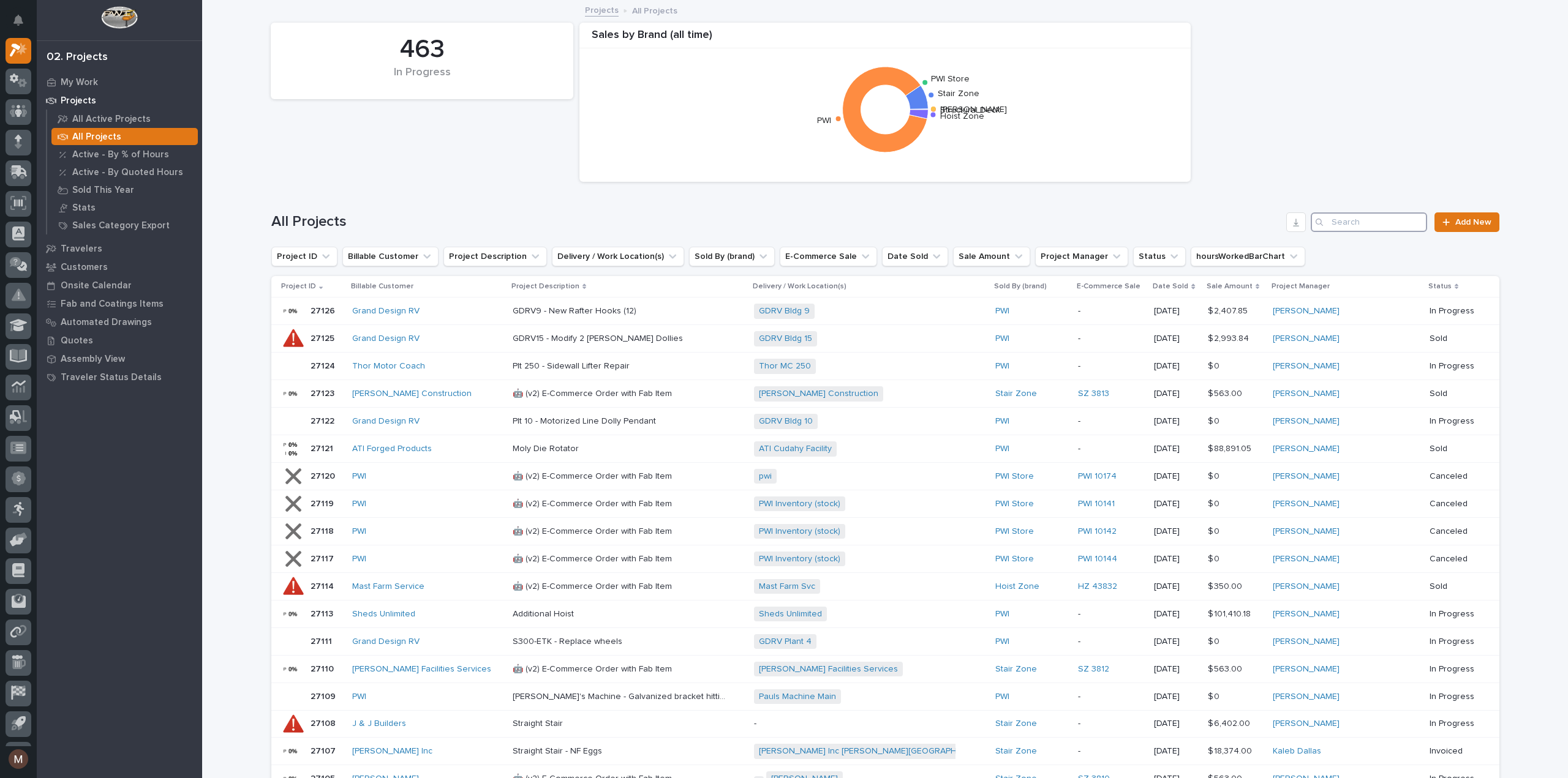
click at [1347, 223] on input "Search" at bounding box center [1369, 222] width 116 height 20
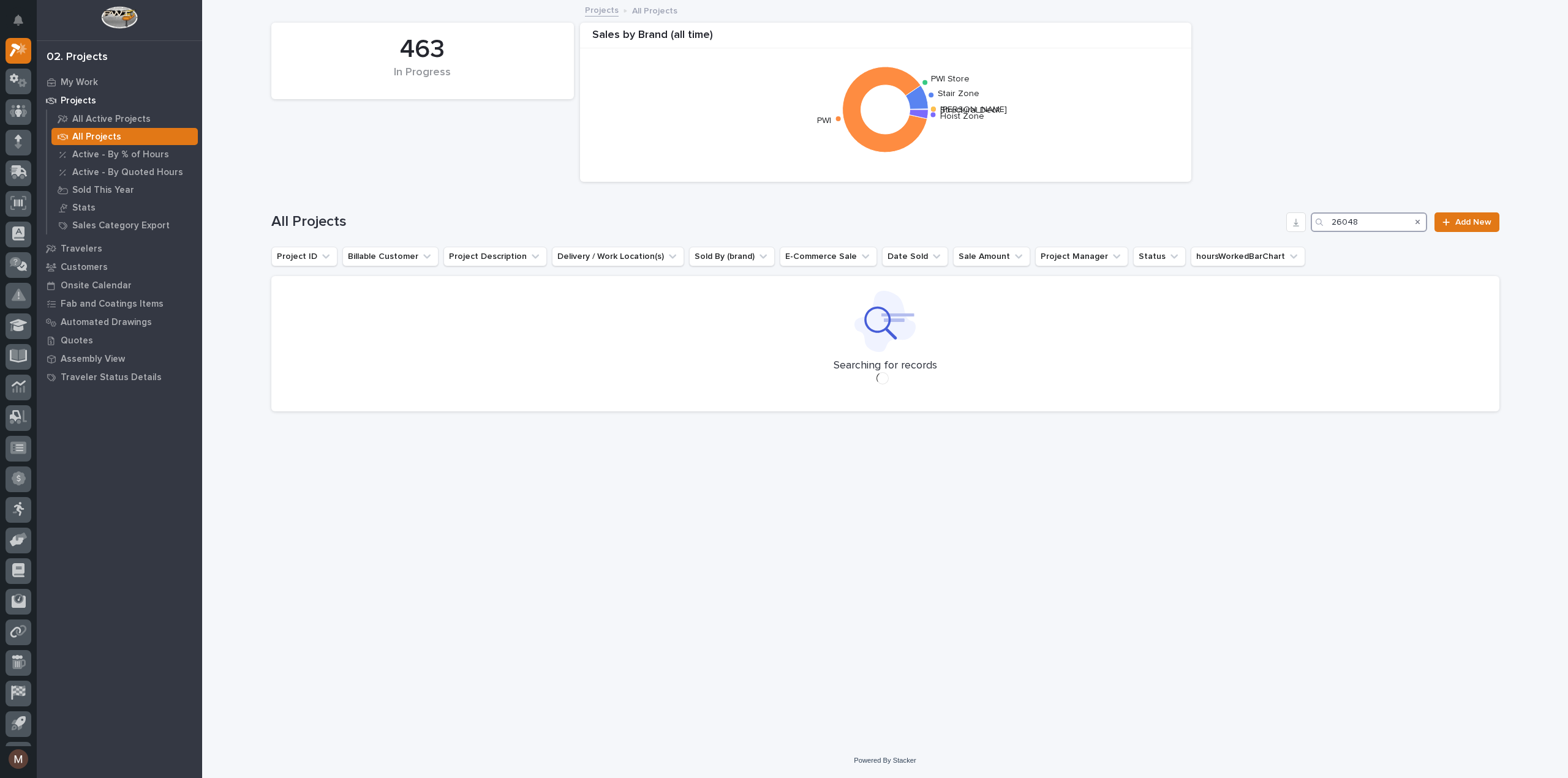
type input "26048"
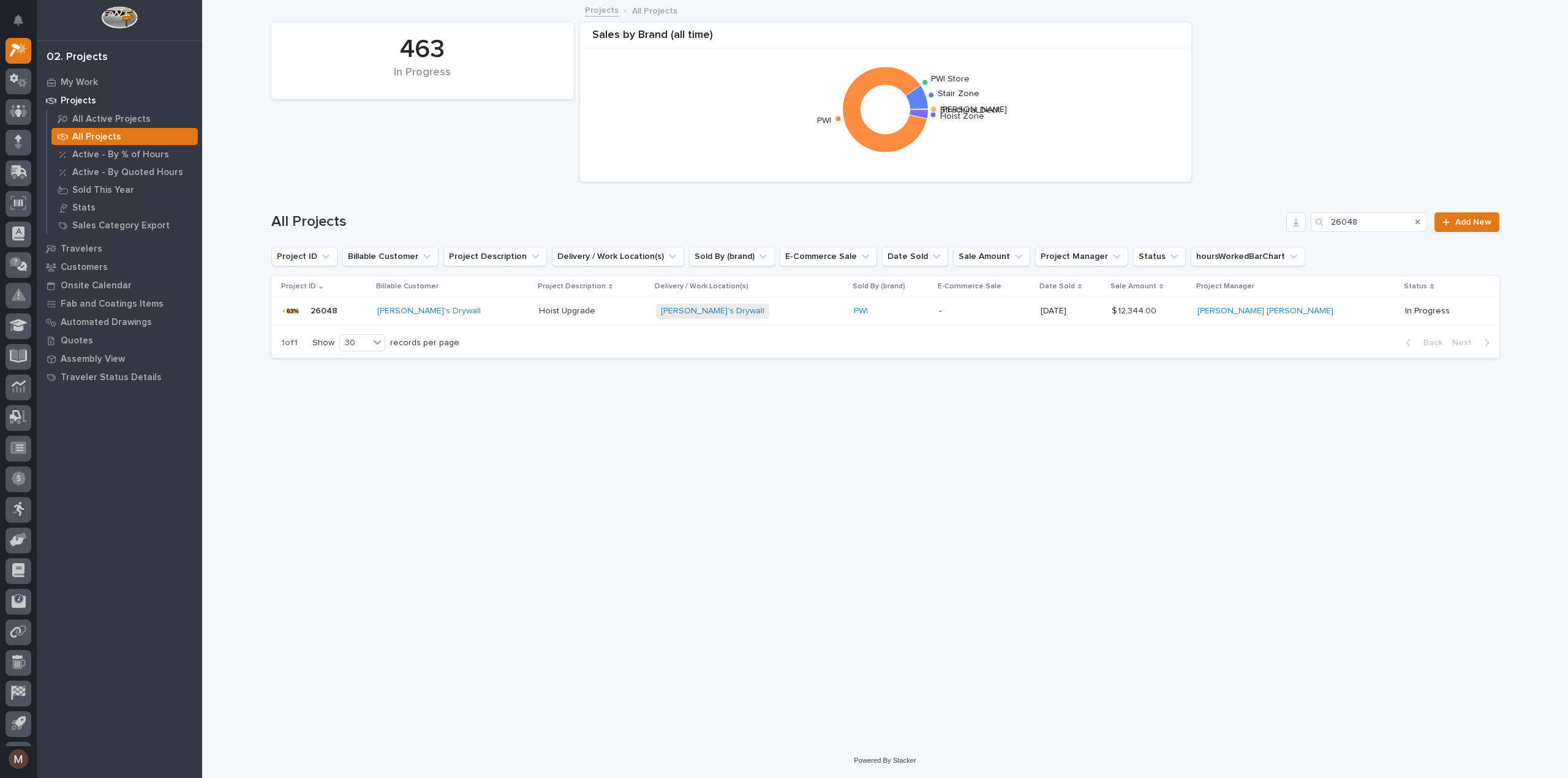
click at [368, 304] on div "26048 26048" at bounding box center [324, 311] width 87 height 24
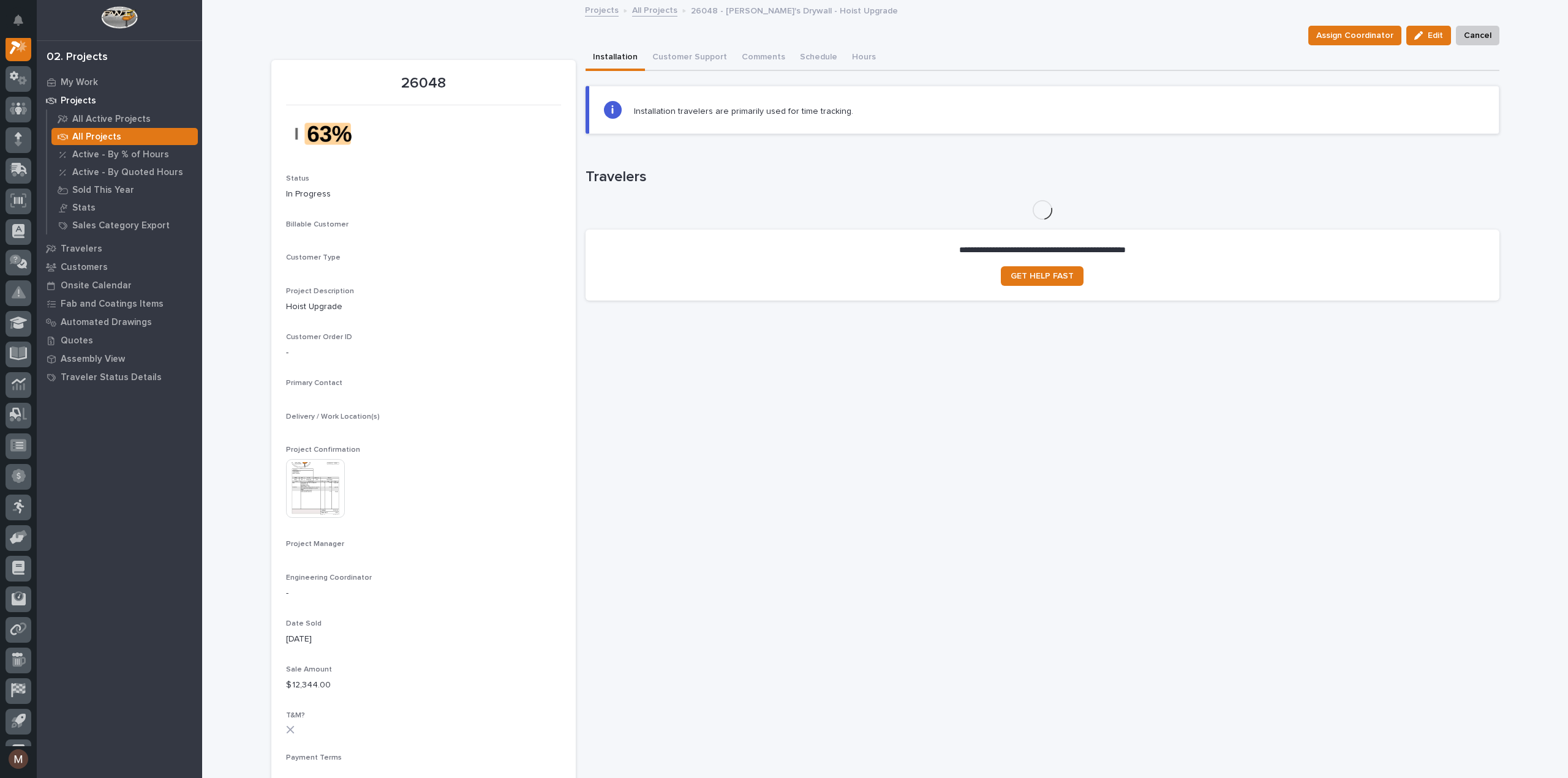
scroll to position [30, 0]
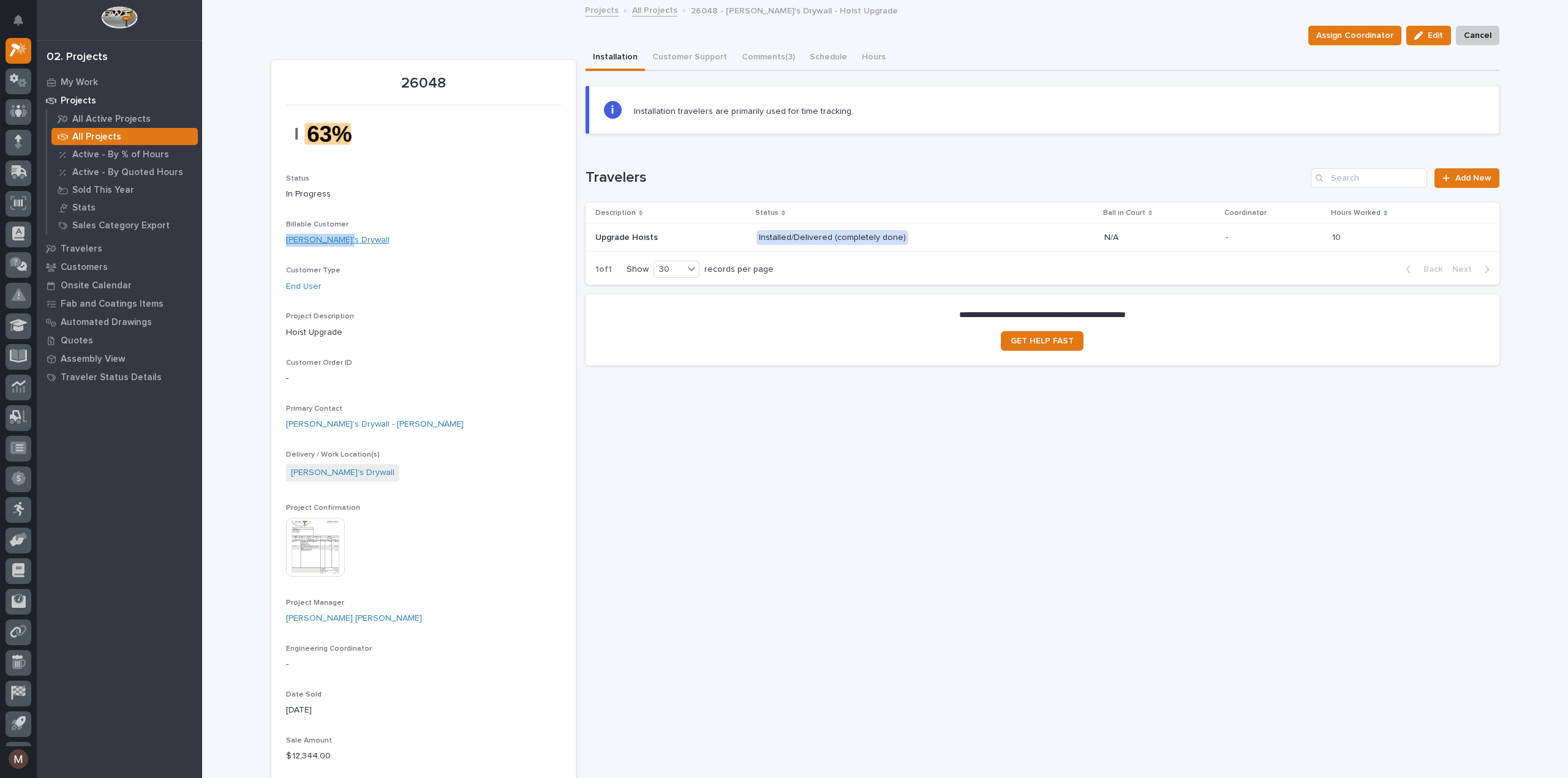
drag, startPoint x: 342, startPoint y: 238, endPoint x: 283, endPoint y: 246, distance: 59.5
click at [286, 246] on div "[PERSON_NAME]'s Drywall" at bounding box center [423, 240] width 275 height 13
copy link "[PERSON_NAME]'s Drywall"
click at [328, 240] on link "[PERSON_NAME]'s Drywall" at bounding box center [337, 240] width 104 height 13
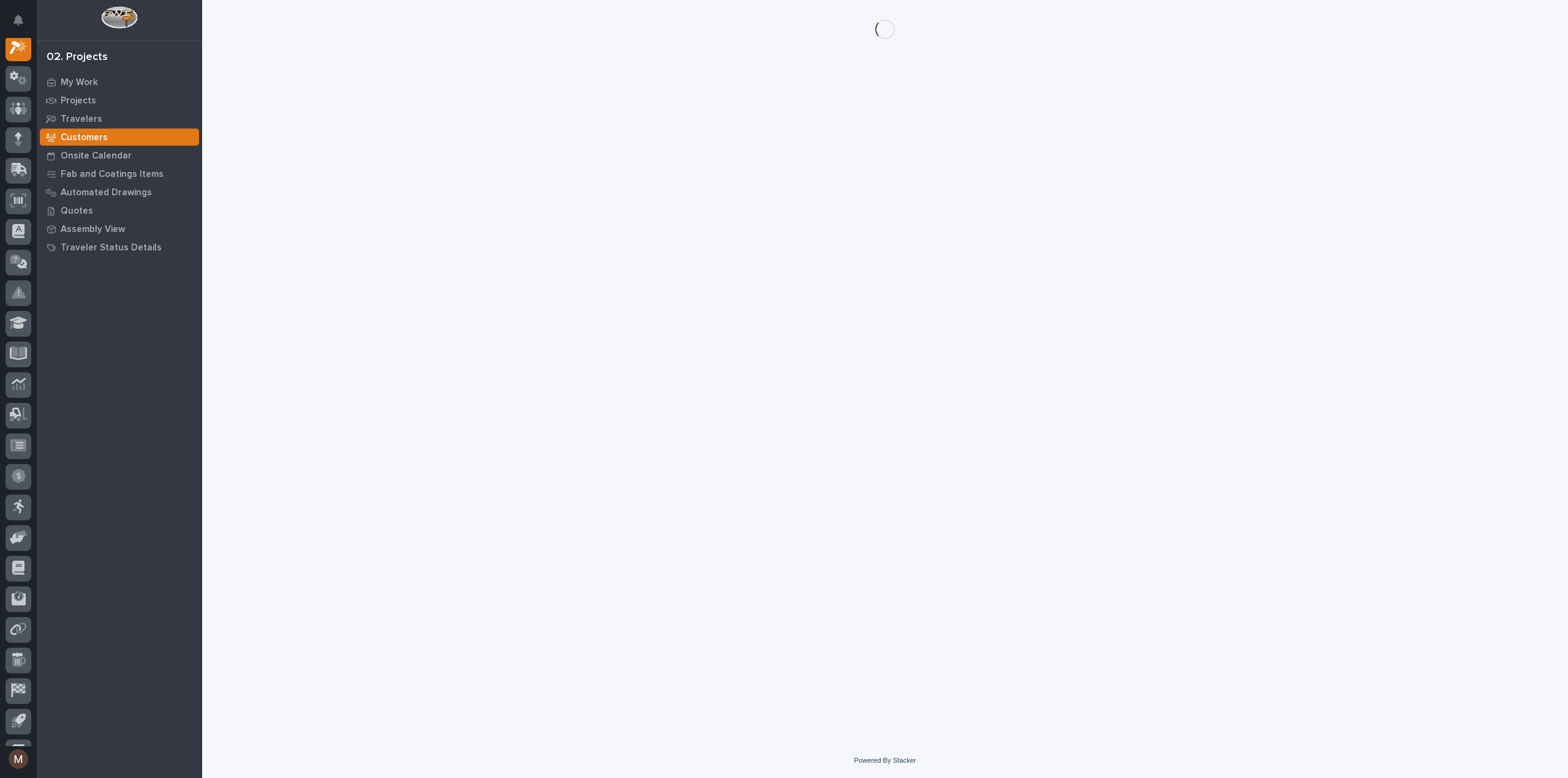
scroll to position [30, 0]
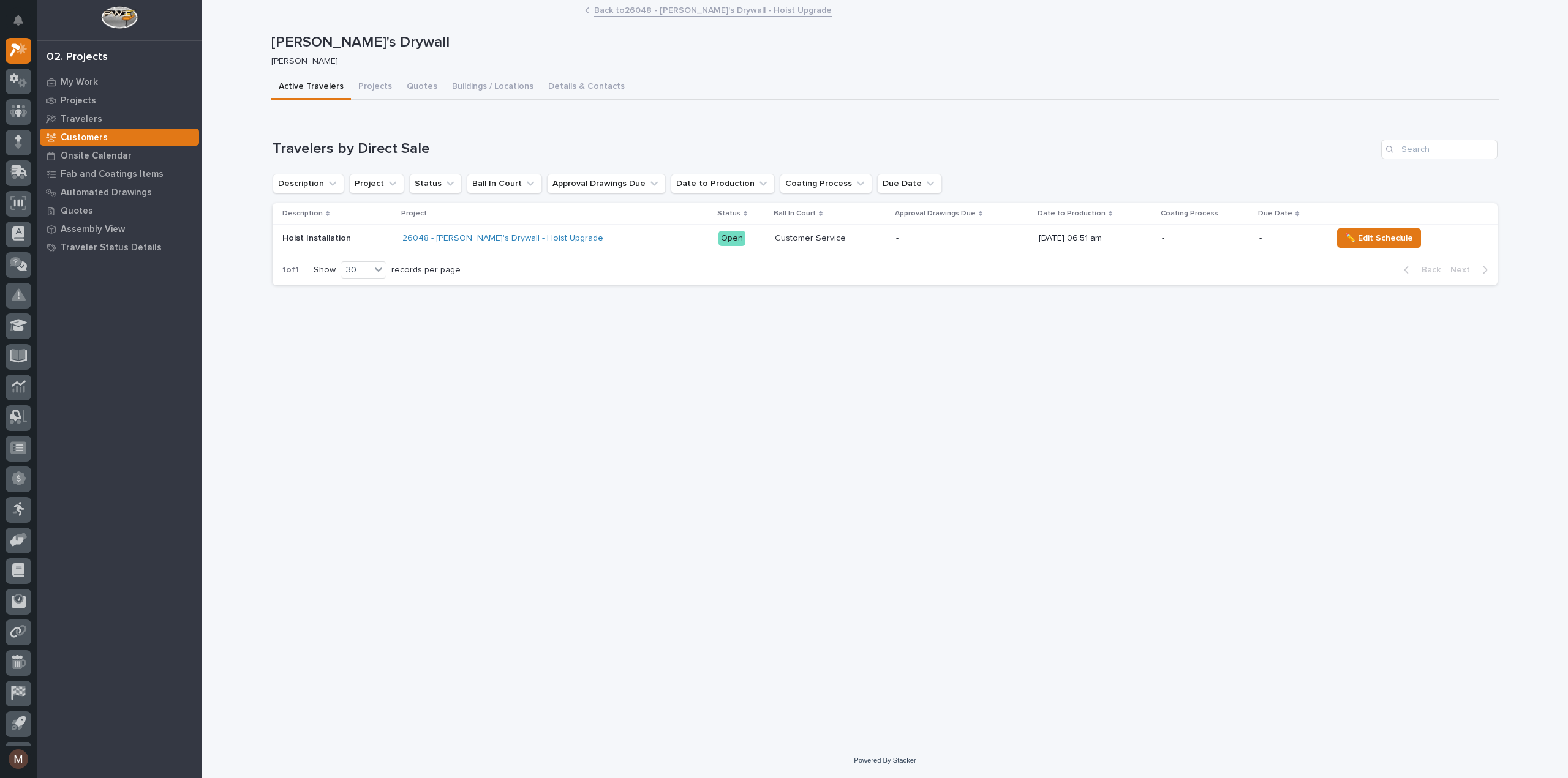
click at [609, 234] on div "26048 - [PERSON_NAME]'s Drywall - Hoist Upgrade" at bounding box center [509, 238] width 215 height 10
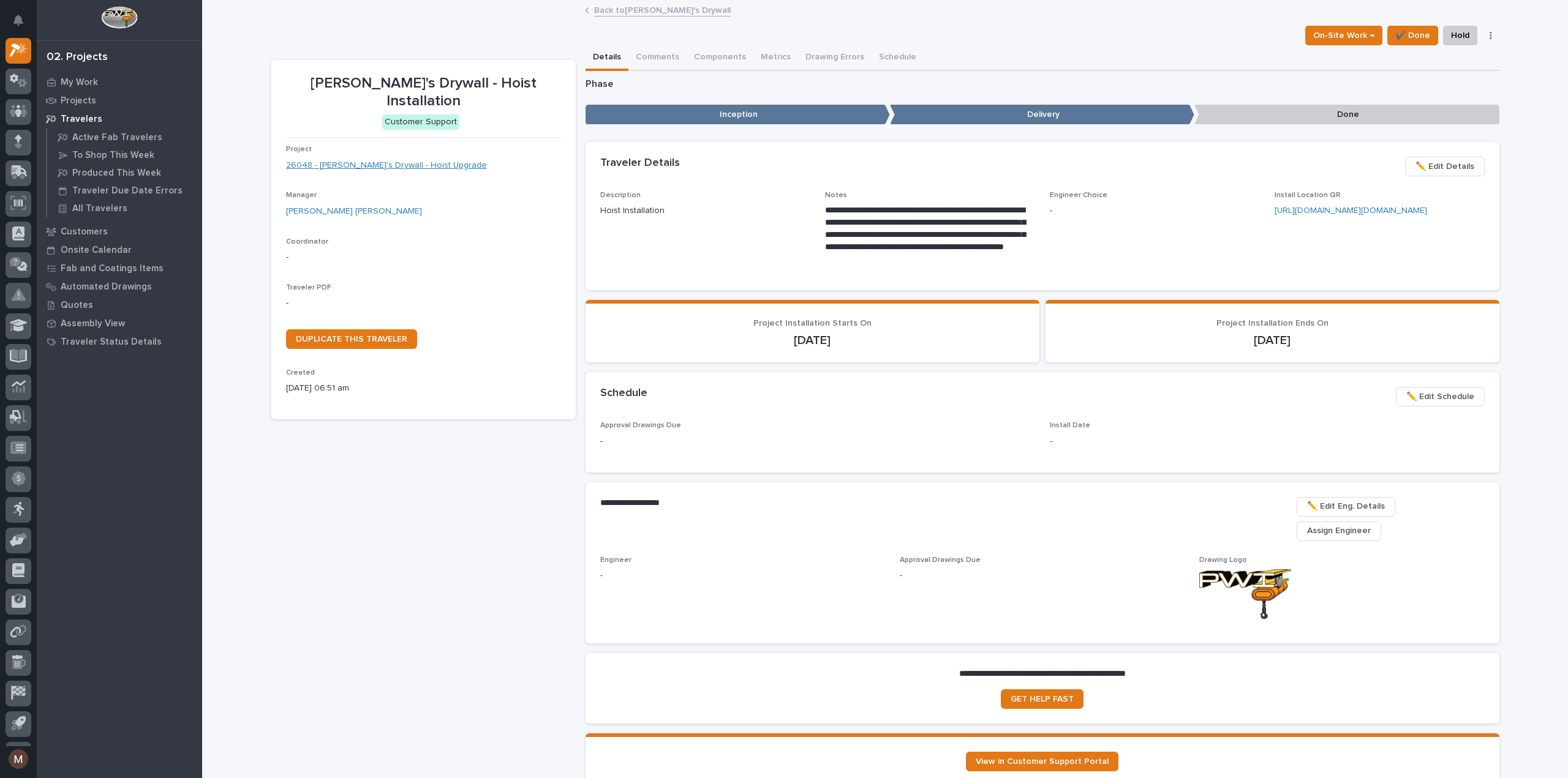
click at [387, 159] on link "26048 - [PERSON_NAME]'s Drywall - Hoist Upgrade" at bounding box center [386, 165] width 201 height 13
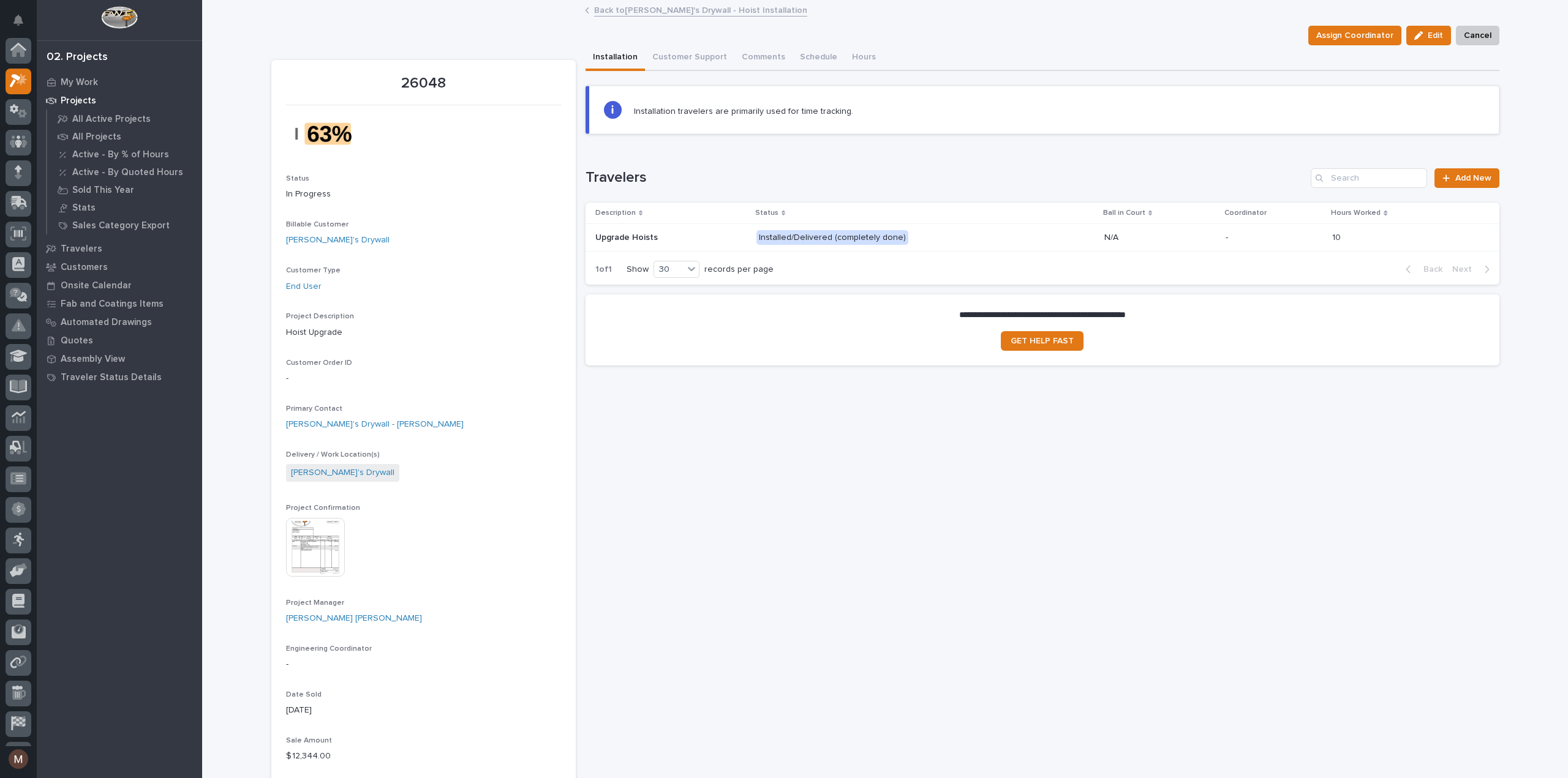
scroll to position [30, 0]
click at [321, 238] on link "[PERSON_NAME]'s Drywall" at bounding box center [337, 240] width 104 height 13
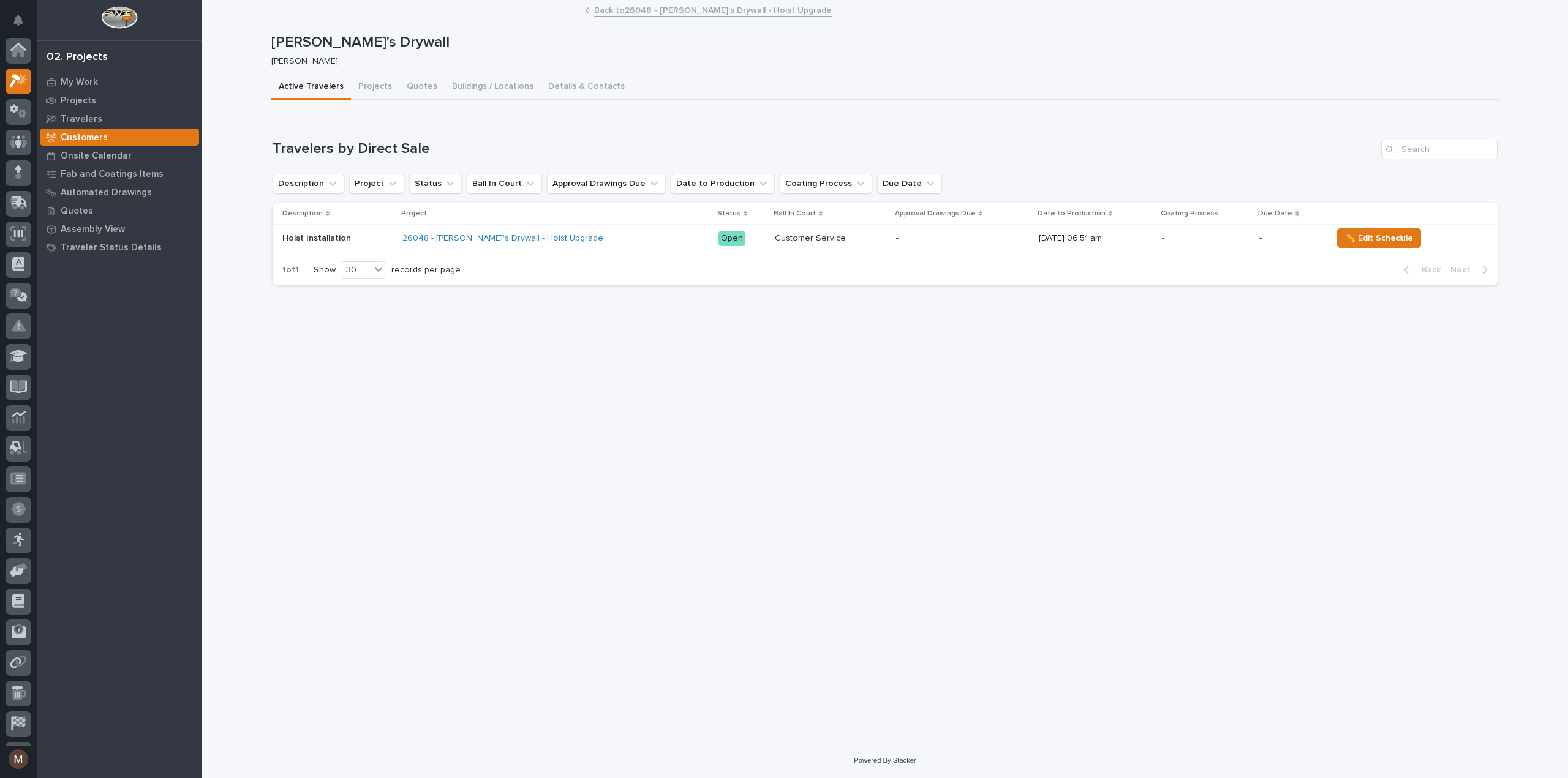
scroll to position [30, 0]
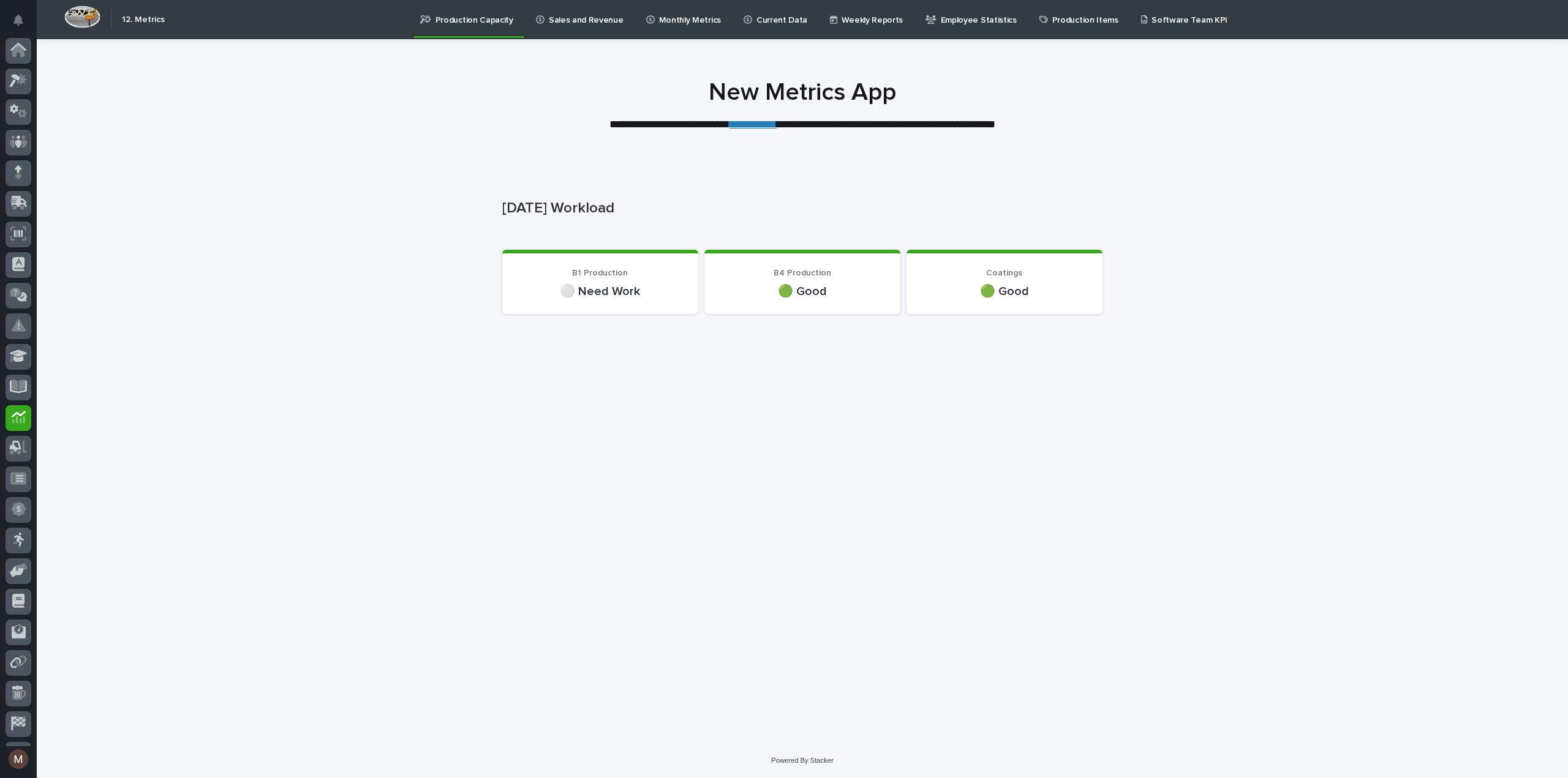
scroll to position [56, 0]
